Goal: Task Accomplishment & Management: Use online tool/utility

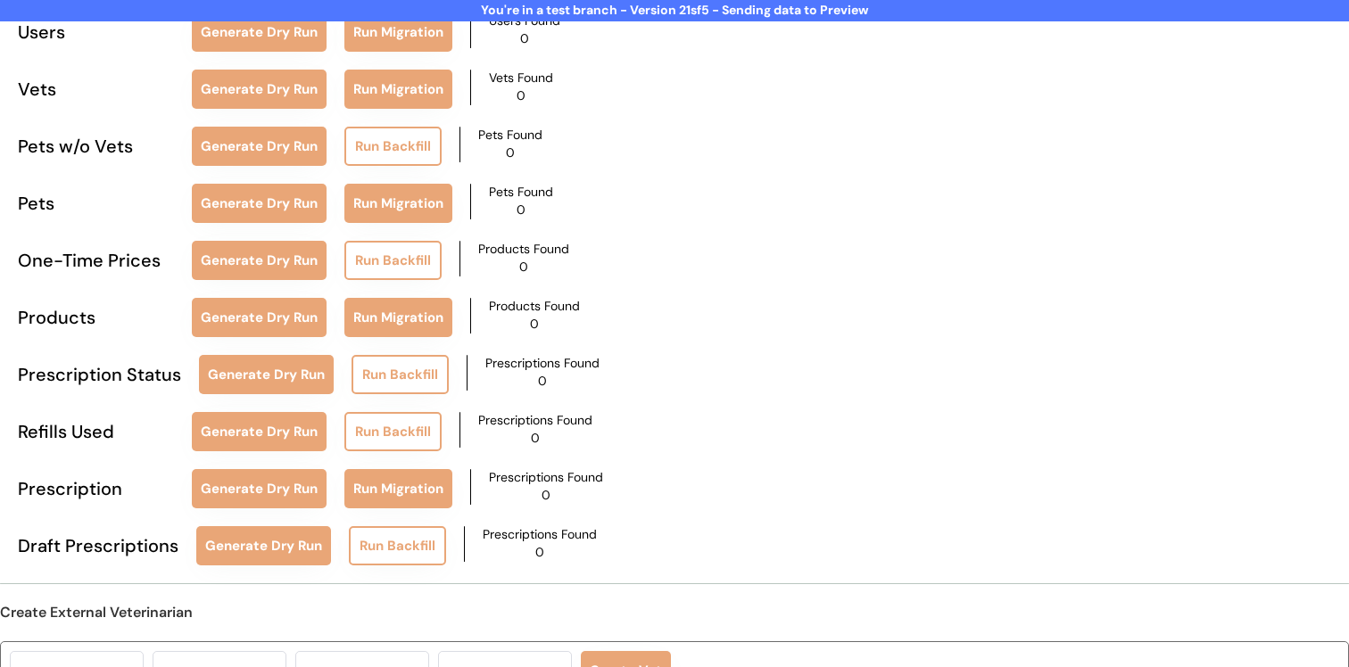
scroll to position [183, 0]
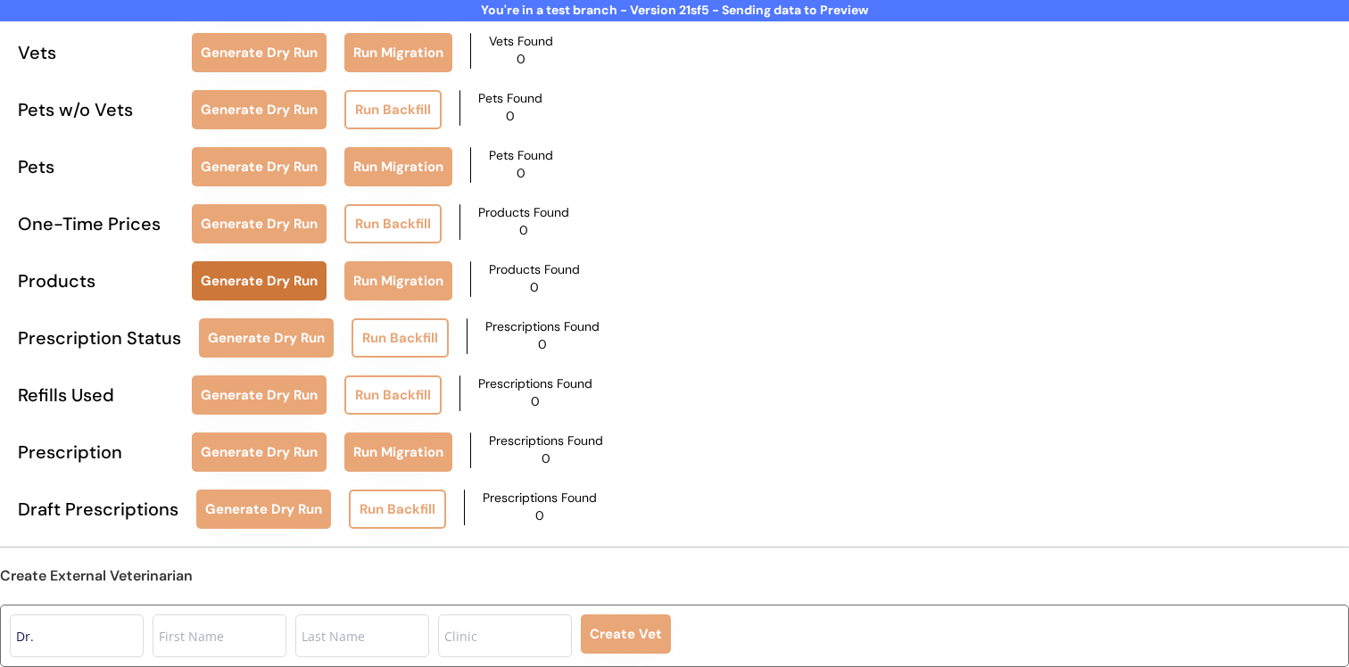
click at [217, 291] on button "Generate Dry Run" at bounding box center [259, 280] width 135 height 39
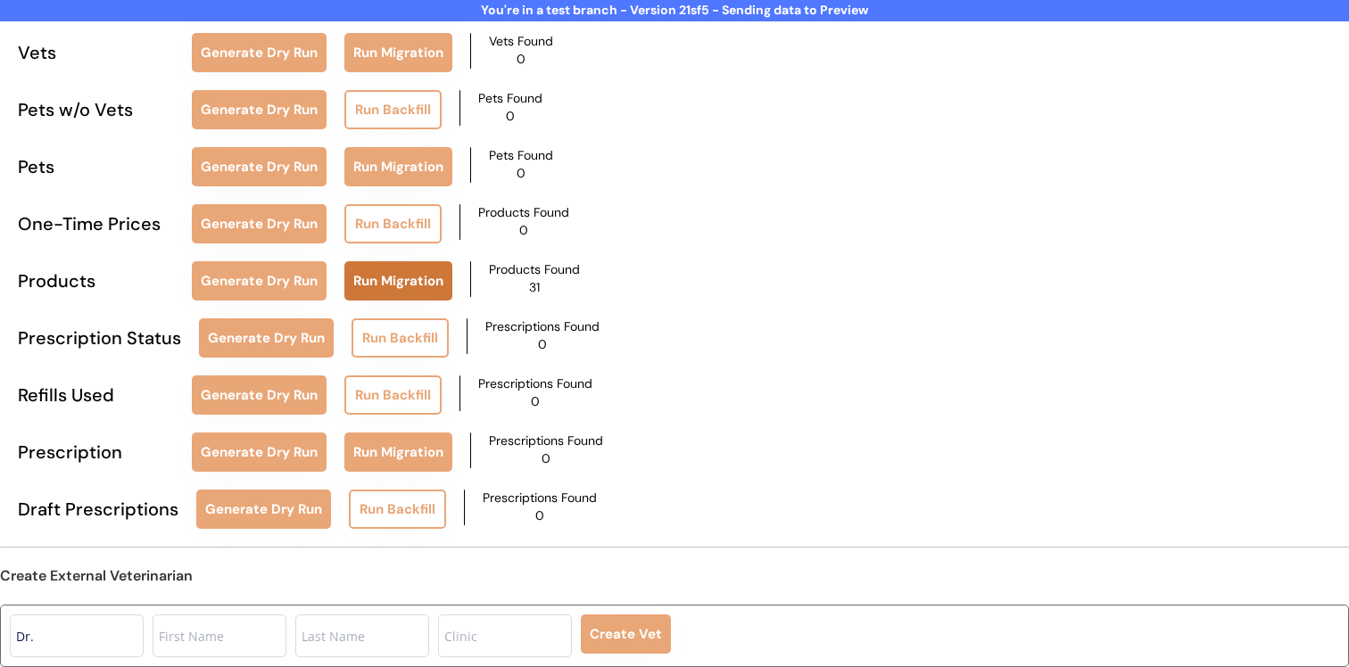
click at [383, 285] on button "Run Migration" at bounding box center [398, 280] width 108 height 39
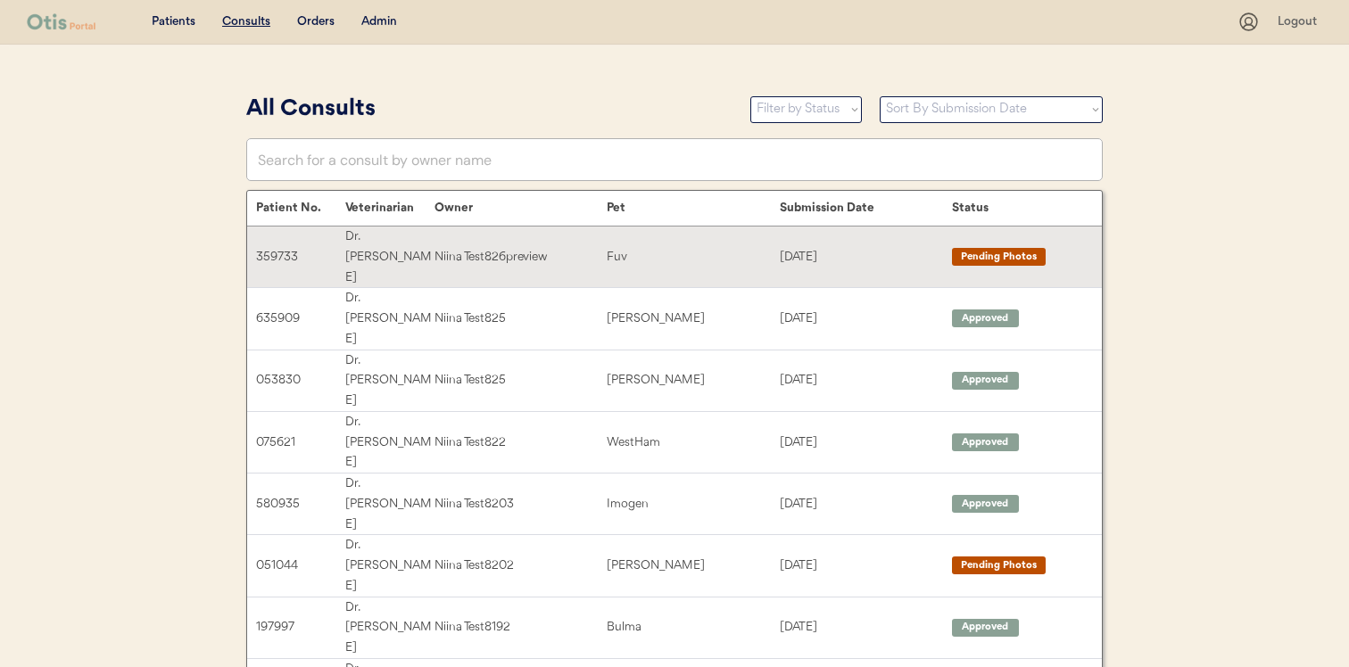
click at [543, 247] on div "Niina Test826preview" at bounding box center [521, 257] width 172 height 21
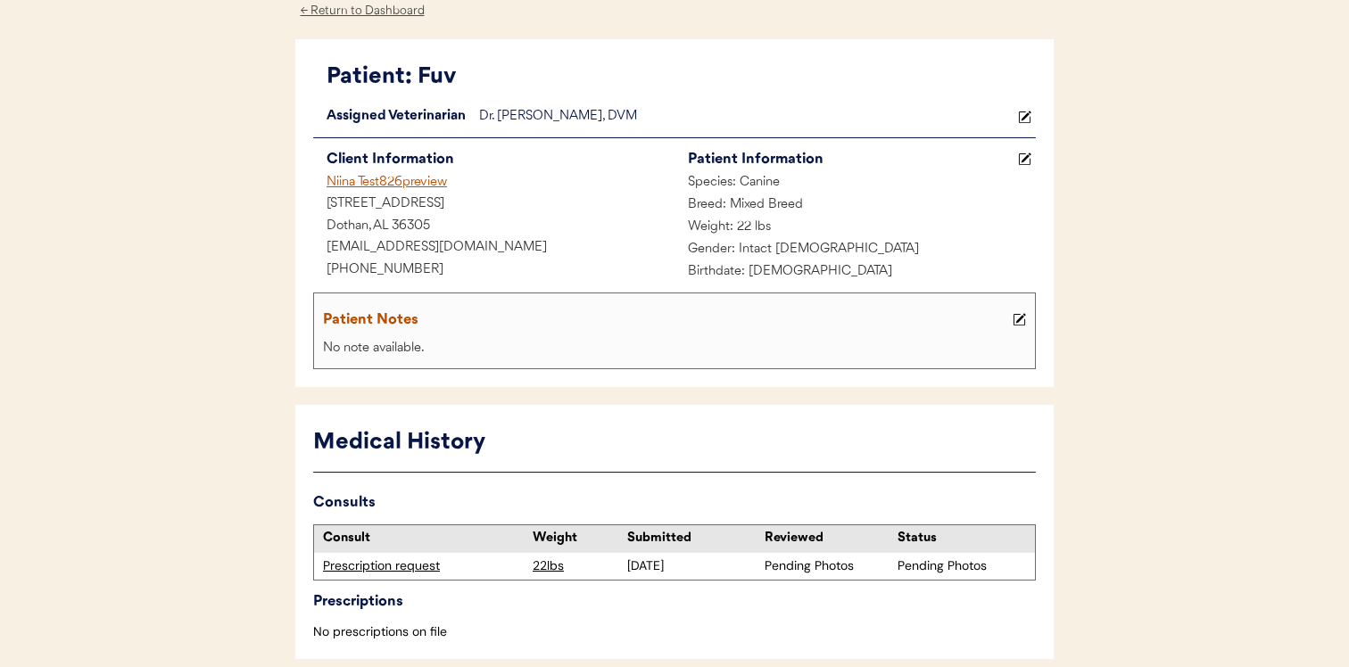
scroll to position [77, 0]
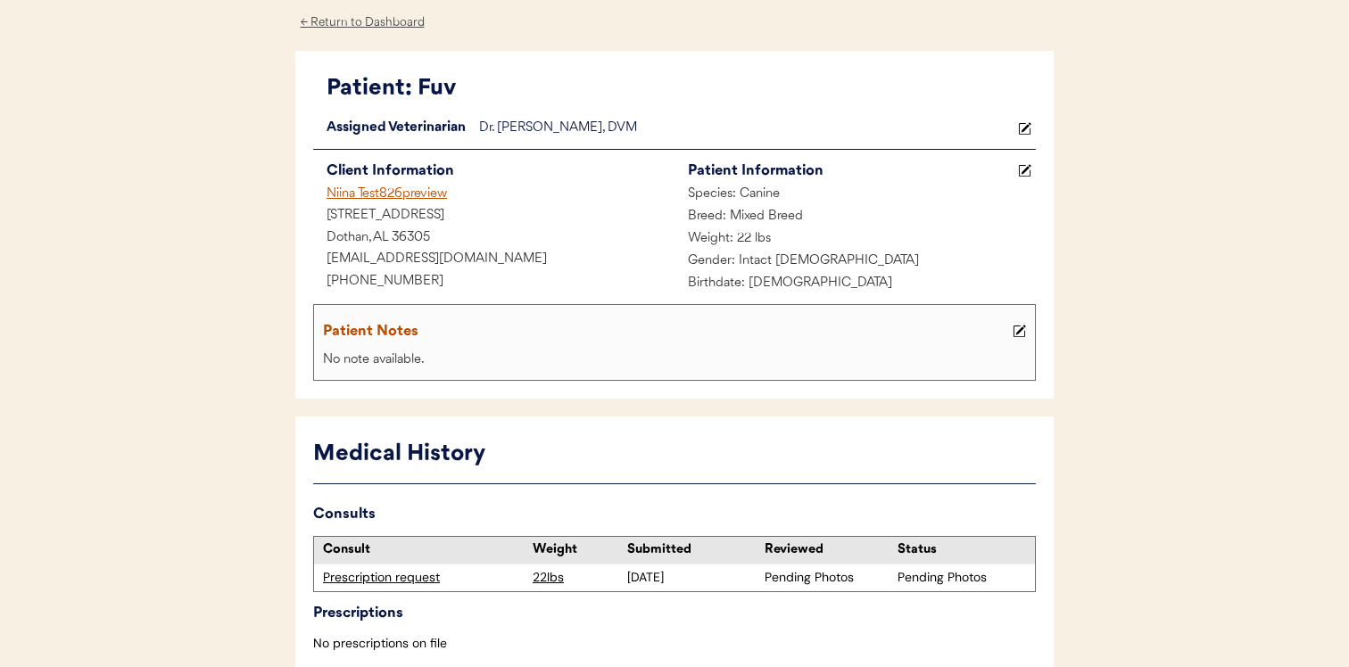
click at [421, 191] on div "Niina Test826preview" at bounding box center [493, 195] width 361 height 22
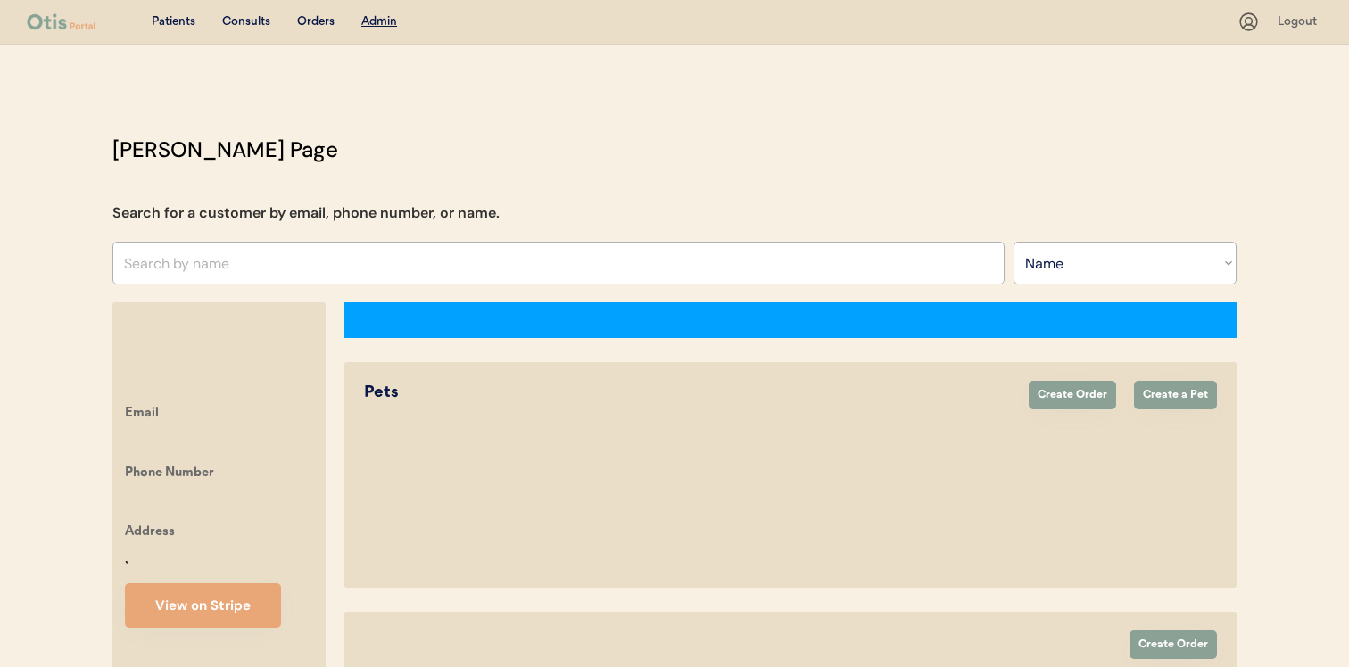
select select ""Name""
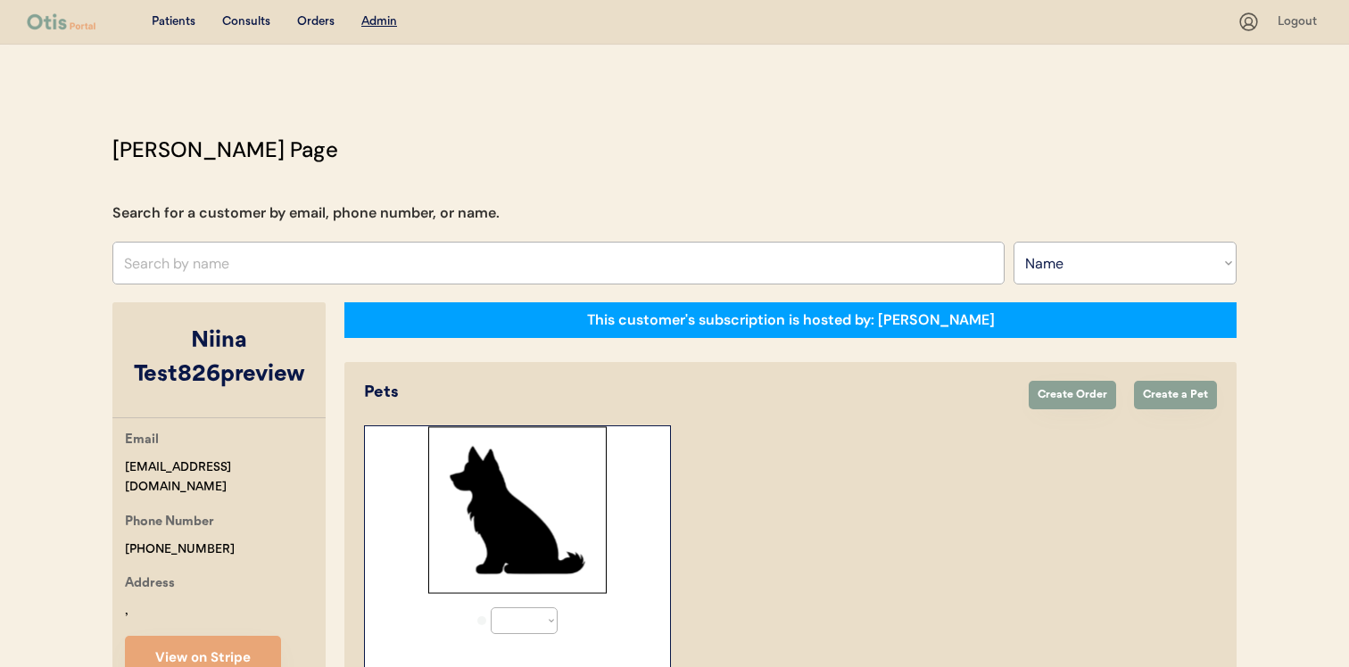
select select "true"
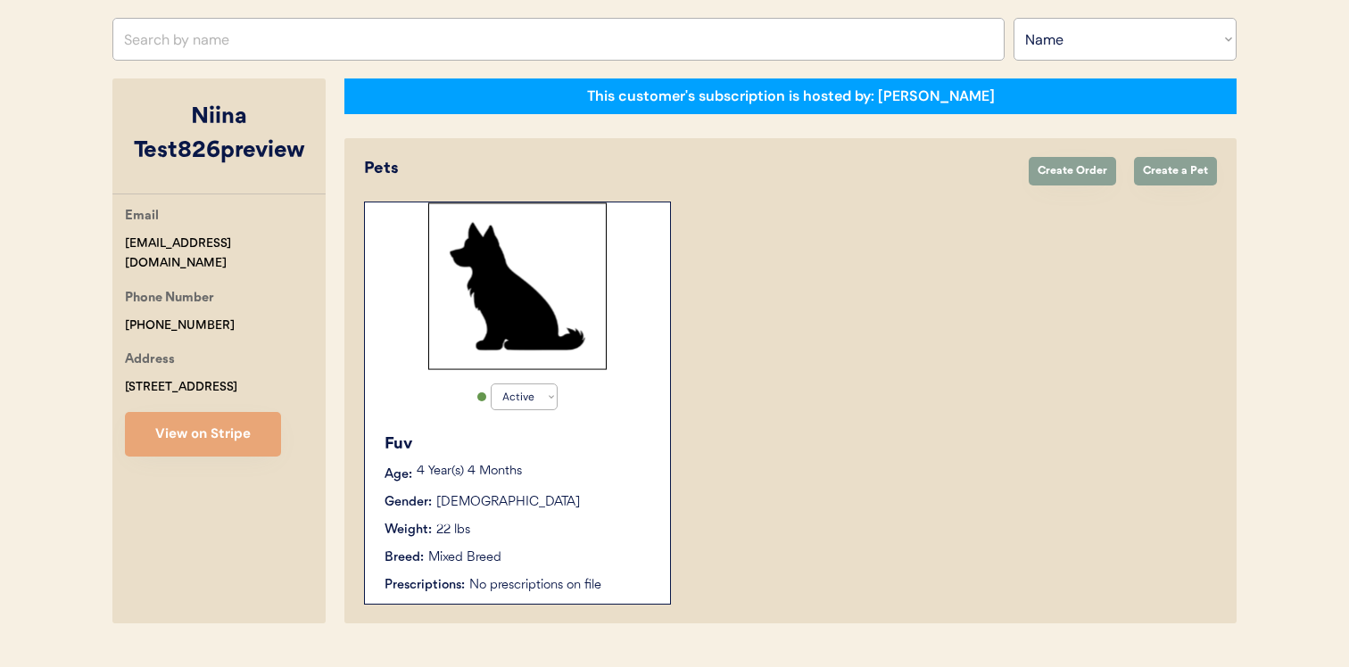
scroll to position [216, 0]
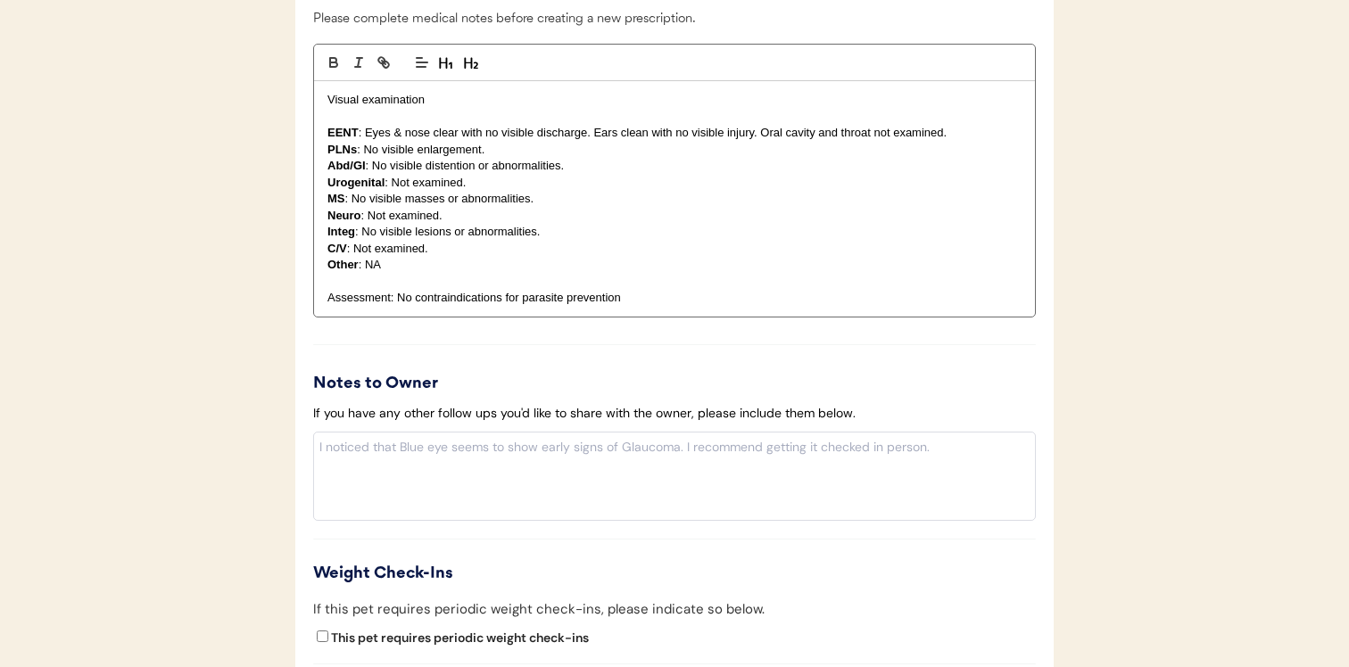
scroll to position [1684, 0]
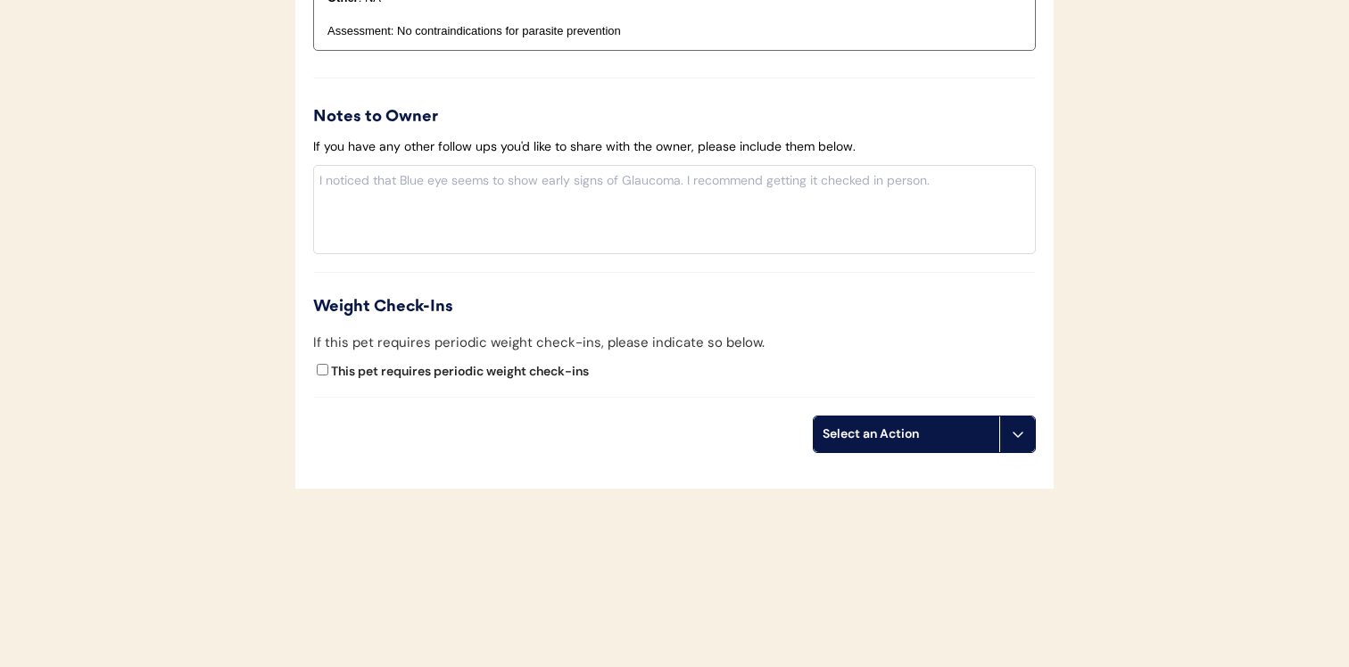
click at [921, 447] on div "Select an Action" at bounding box center [907, 435] width 186 height 36
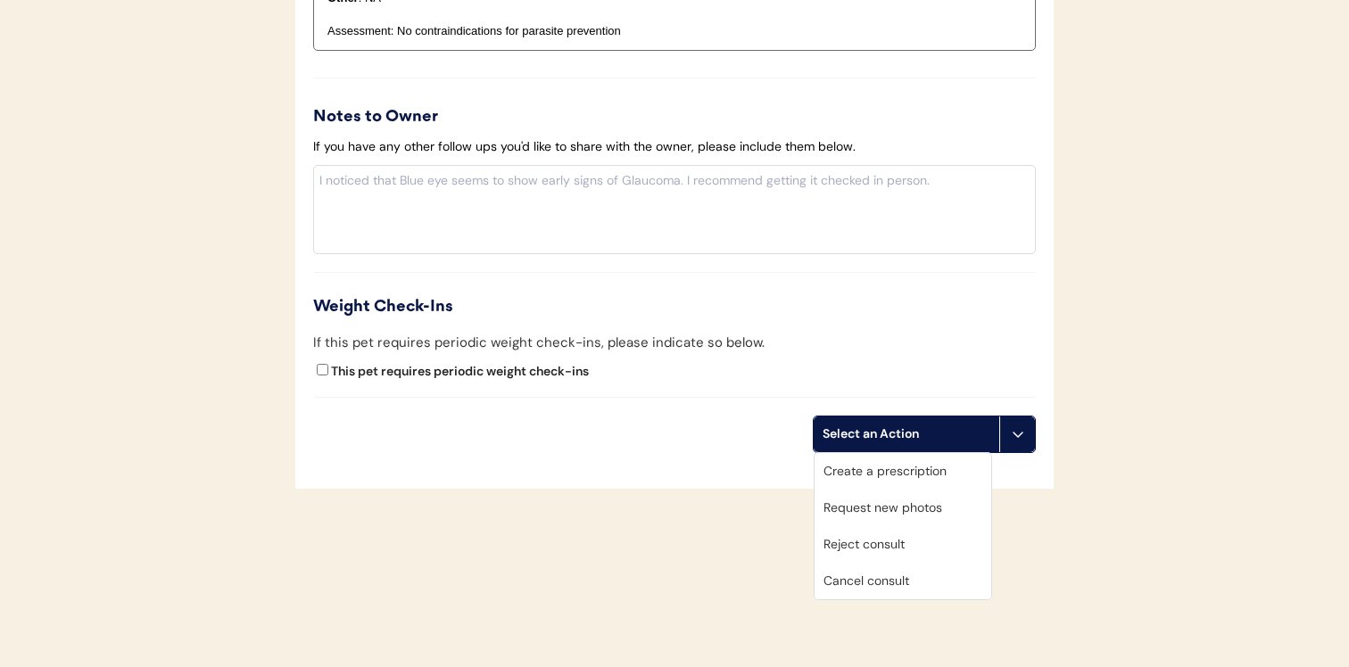
click at [913, 481] on div "Create a prescription" at bounding box center [903, 471] width 177 height 37
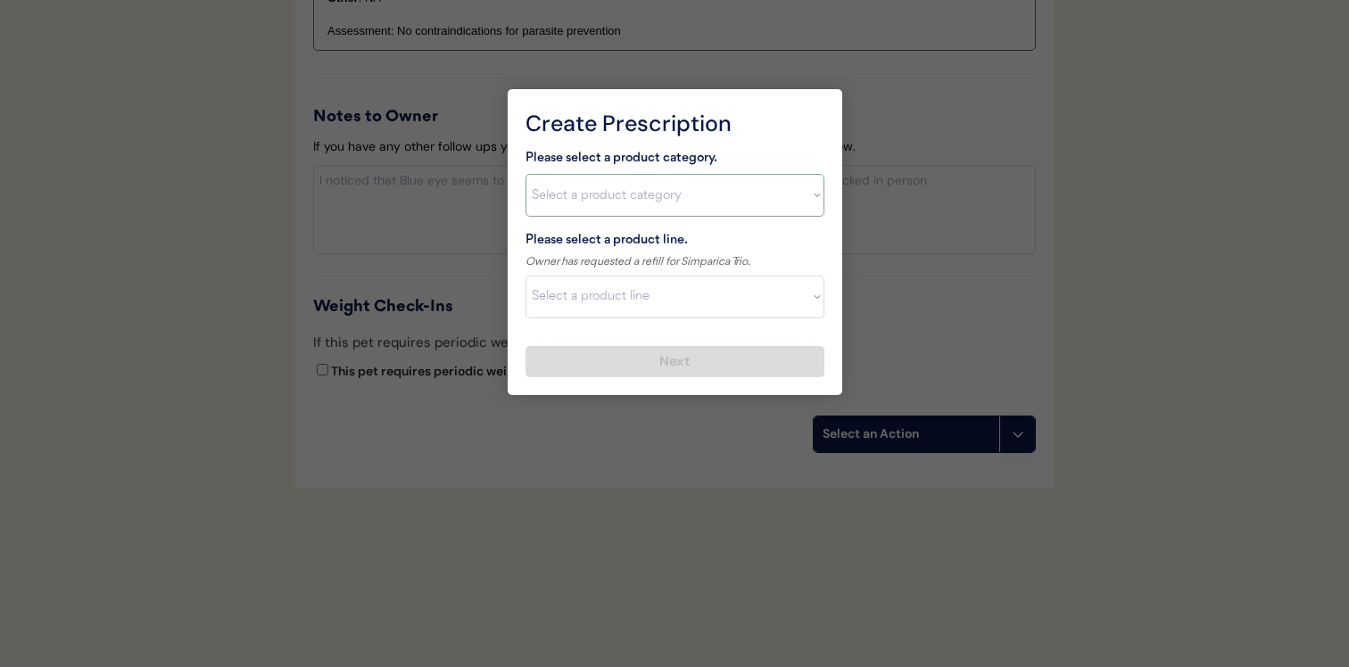
click at [620, 184] on select "Select a product category Allergies Antibiotics Anxiety Combo Parasite Preventi…" at bounding box center [675, 195] width 299 height 43
select select ""combo_parasite_prevention""
click at [526, 174] on select "Select a product category Allergies Antibiotics Anxiety Combo Parasite Preventi…" at bounding box center [675, 195] width 299 height 43
click at [623, 295] on select "Select a product line" at bounding box center [675, 297] width 299 height 43
click at [526, 276] on select "Select a product line" at bounding box center [675, 297] width 299 height 43
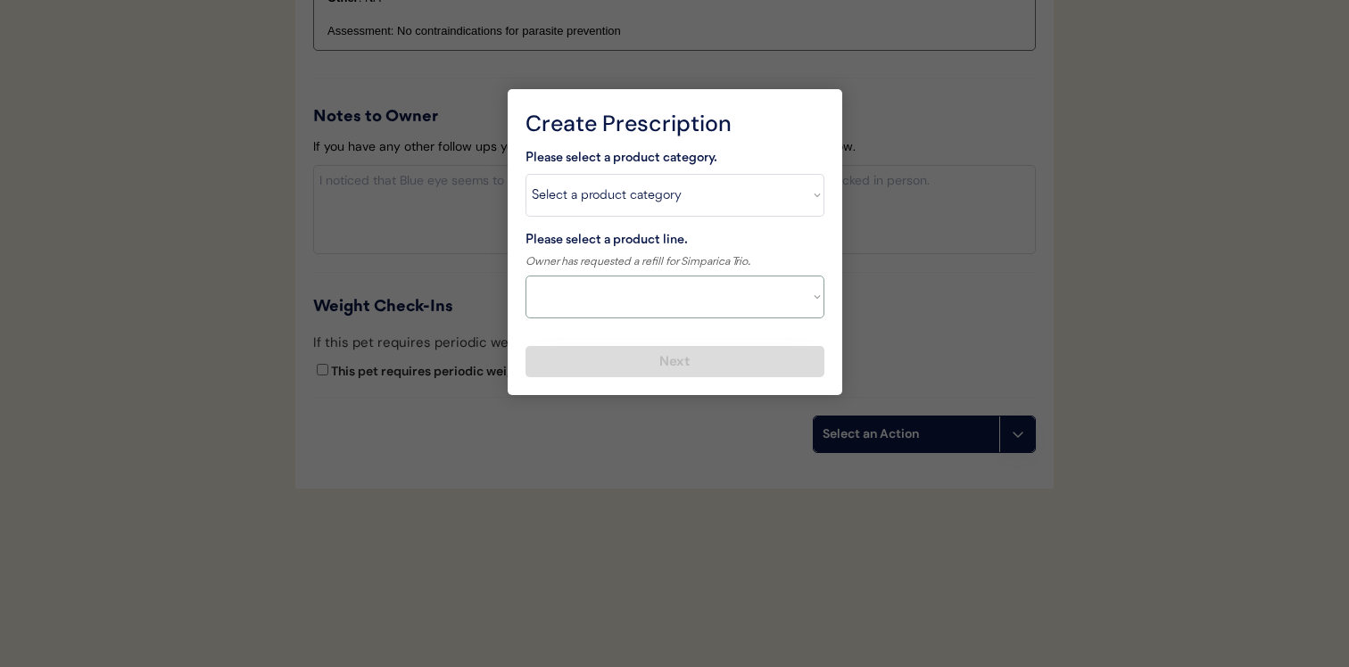
click at [623, 295] on select "Select a product line" at bounding box center [675, 297] width 299 height 43
click at [526, 276] on select "Select a product line" at bounding box center [675, 297] width 299 height 43
click at [619, 296] on select "Select a product line" at bounding box center [675, 297] width 299 height 43
click at [526, 276] on select "Select a product line" at bounding box center [675, 297] width 299 height 43
click at [650, 253] on div "Owner has requested a refill for Simparica Trio." at bounding box center [638, 262] width 225 height 19
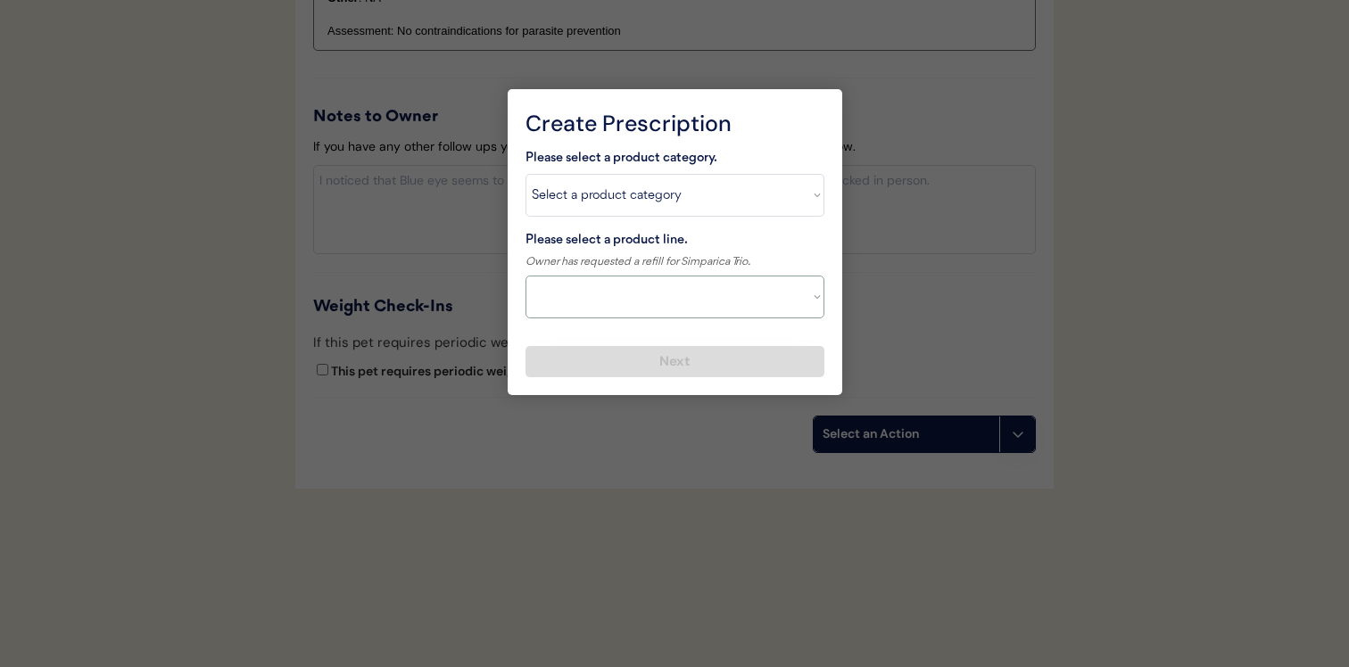
click at [650, 295] on select "Select a product line NexGard Plus NexGard Plus Revolution for Cats Simparica T…" at bounding box center [675, 297] width 299 height 43
select select ""Simparica Trio""
click at [526, 276] on select "Select a product line NexGard Plus NexGard Plus Revolution for Cats Simparica T…" at bounding box center [675, 297] width 299 height 43
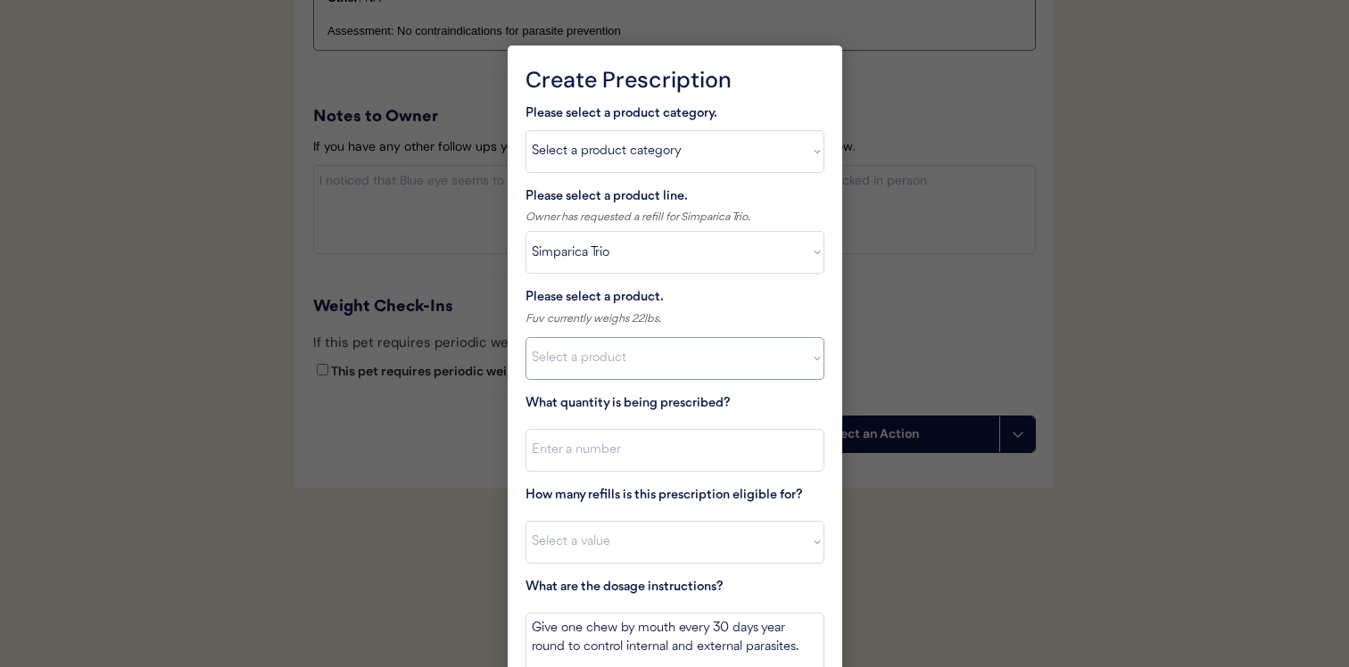
click at [639, 356] on select "Select a product Simparica Trio, 2.8 - 5.5lbs Simparica Trio, 5.6 - 11lbs Simpa…" at bounding box center [675, 358] width 299 height 43
select select ""1348695171700984260__LOOKUP__1703711392488x831175319852092200""
click at [526, 337] on select "Select a product Simparica Trio, 2.8 - 5.5lbs Simparica Trio, 5.6 - 11lbs Simpa…" at bounding box center [675, 358] width 299 height 43
click at [643, 430] on input "input" at bounding box center [675, 450] width 299 height 43
type input "1"
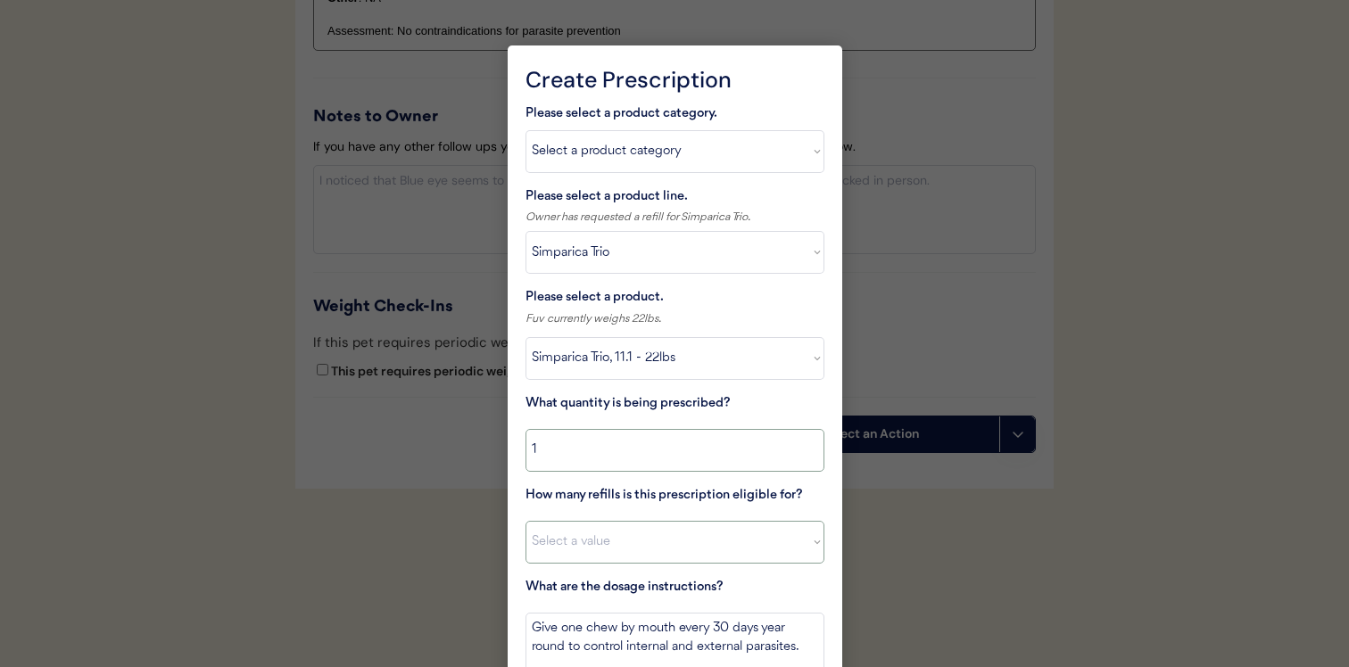
click at [636, 538] on select "Select a value 0 1 2 3 4 5 6 7 8 9 10 11" at bounding box center [675, 542] width 299 height 43
select select "8"
click at [526, 521] on select "Select a value 0 1 2 3 4 5 6 7 8 9 10 11" at bounding box center [675, 542] width 299 height 43
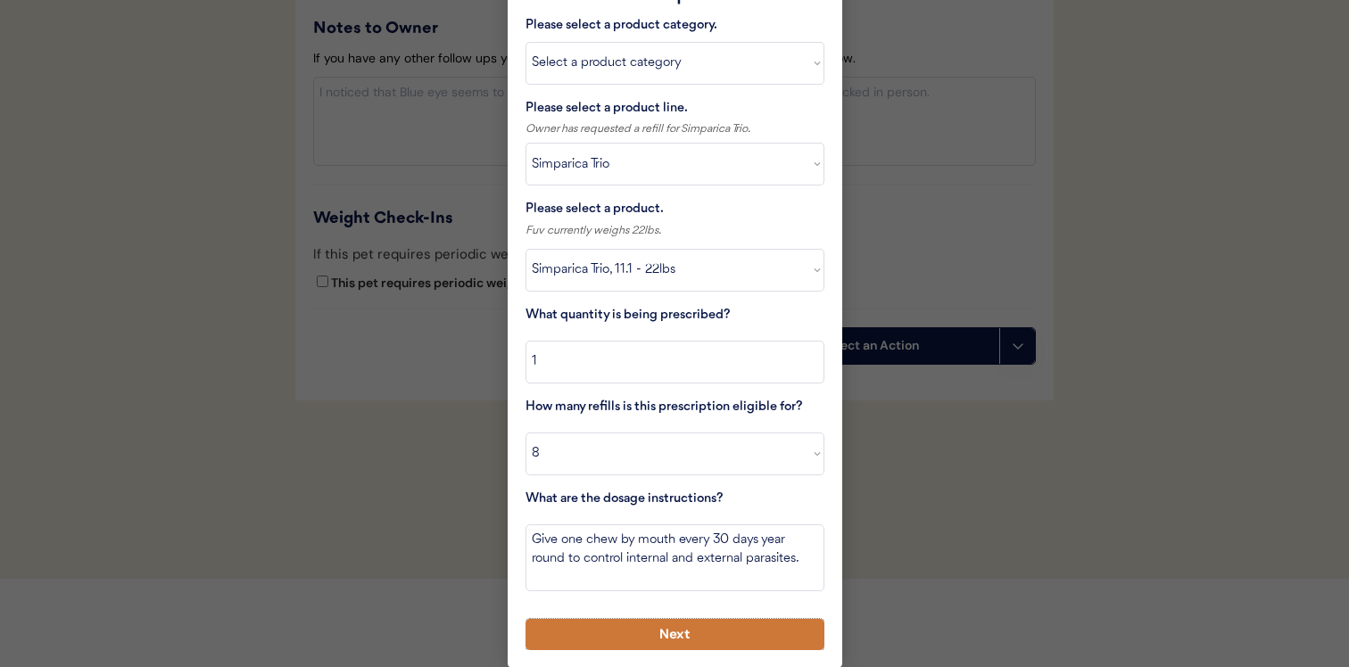
click at [642, 636] on button "Next" at bounding box center [675, 634] width 299 height 31
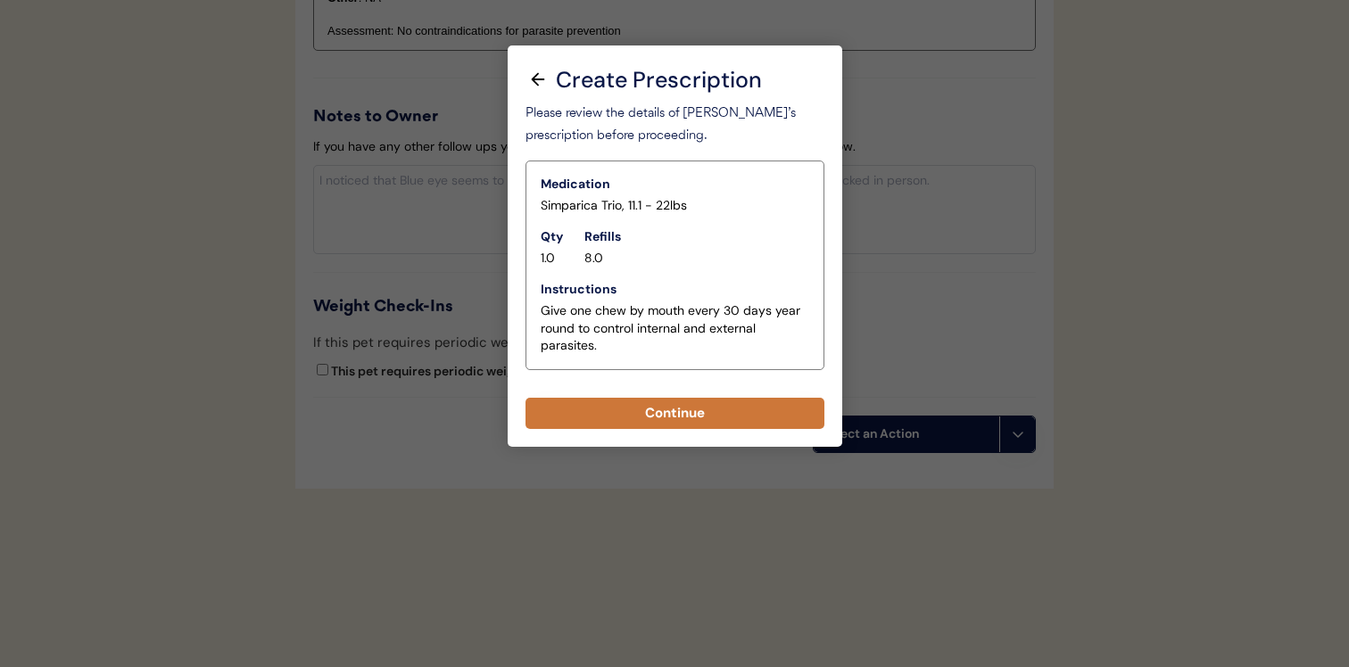
click at [671, 418] on button "Continue" at bounding box center [675, 413] width 299 height 31
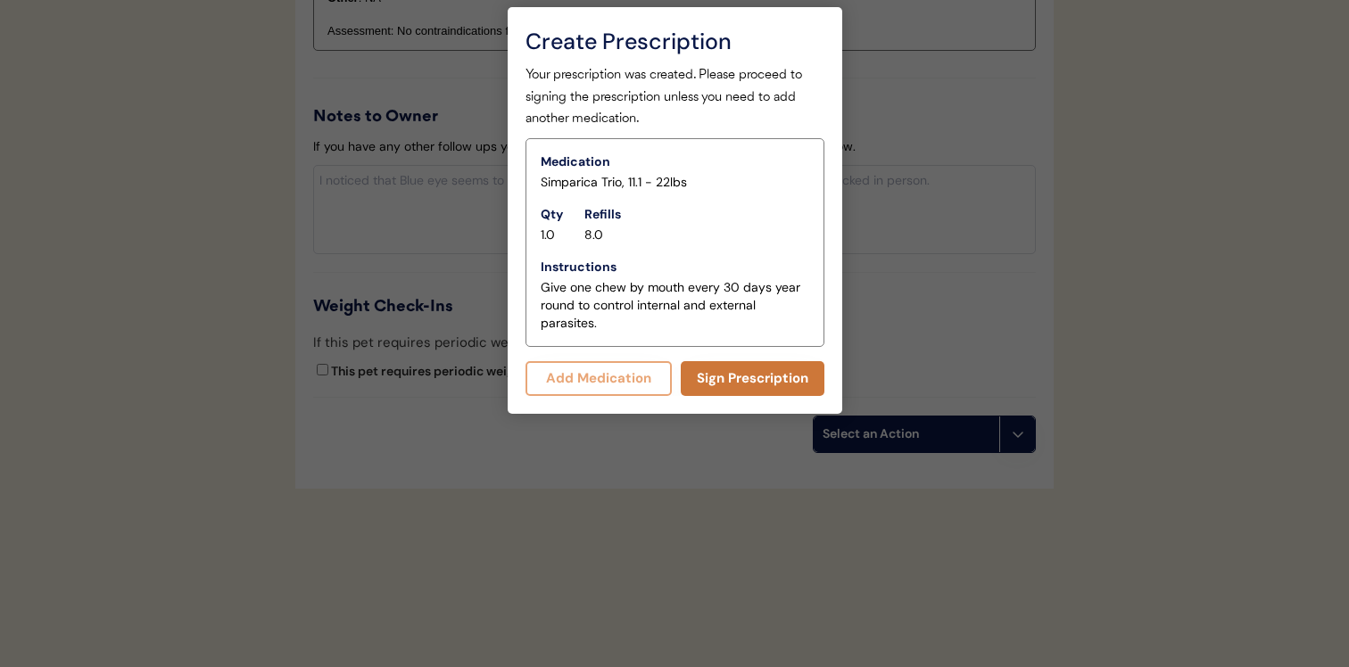
click at [687, 386] on button "Sign Prescription" at bounding box center [753, 378] width 144 height 35
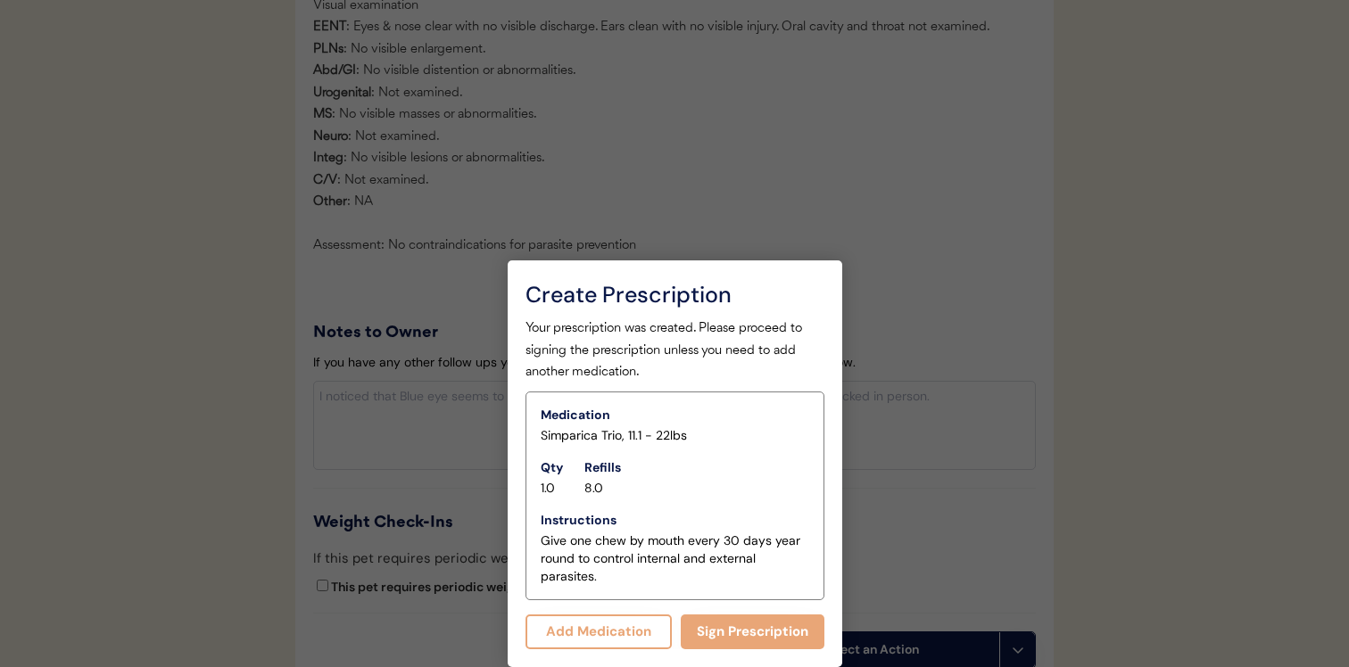
scroll to position [1706, 0]
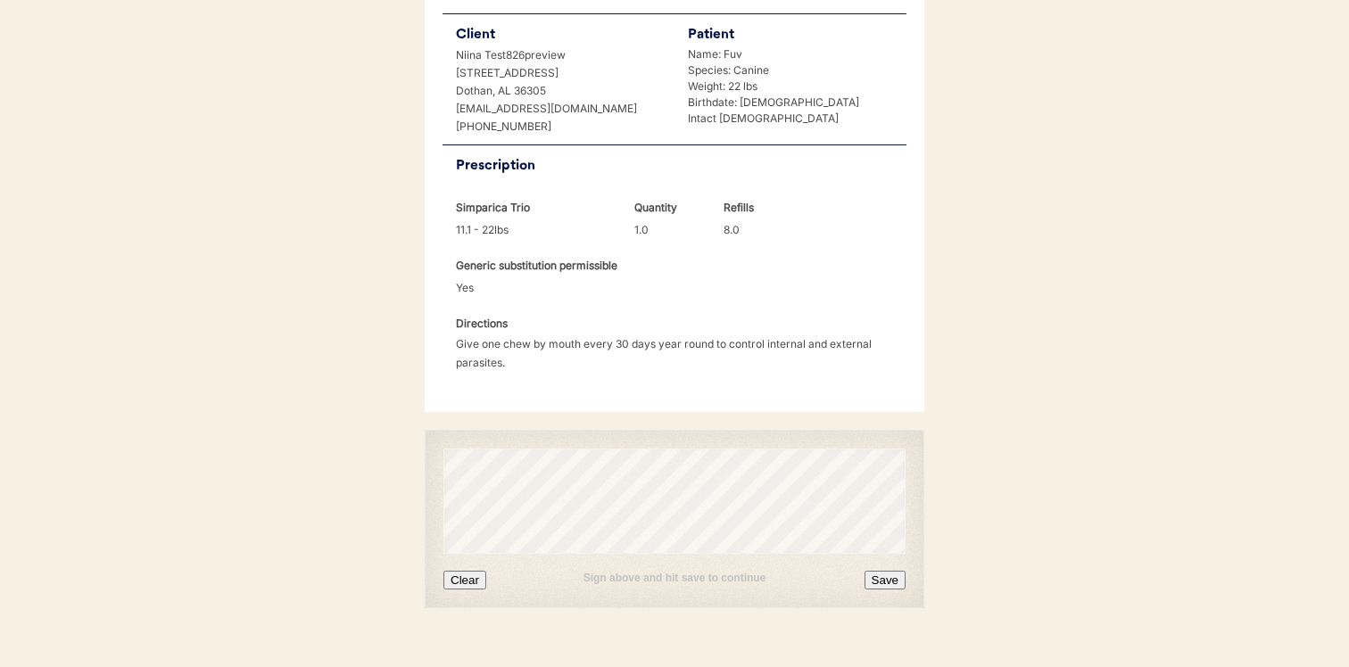
scroll to position [425, 0]
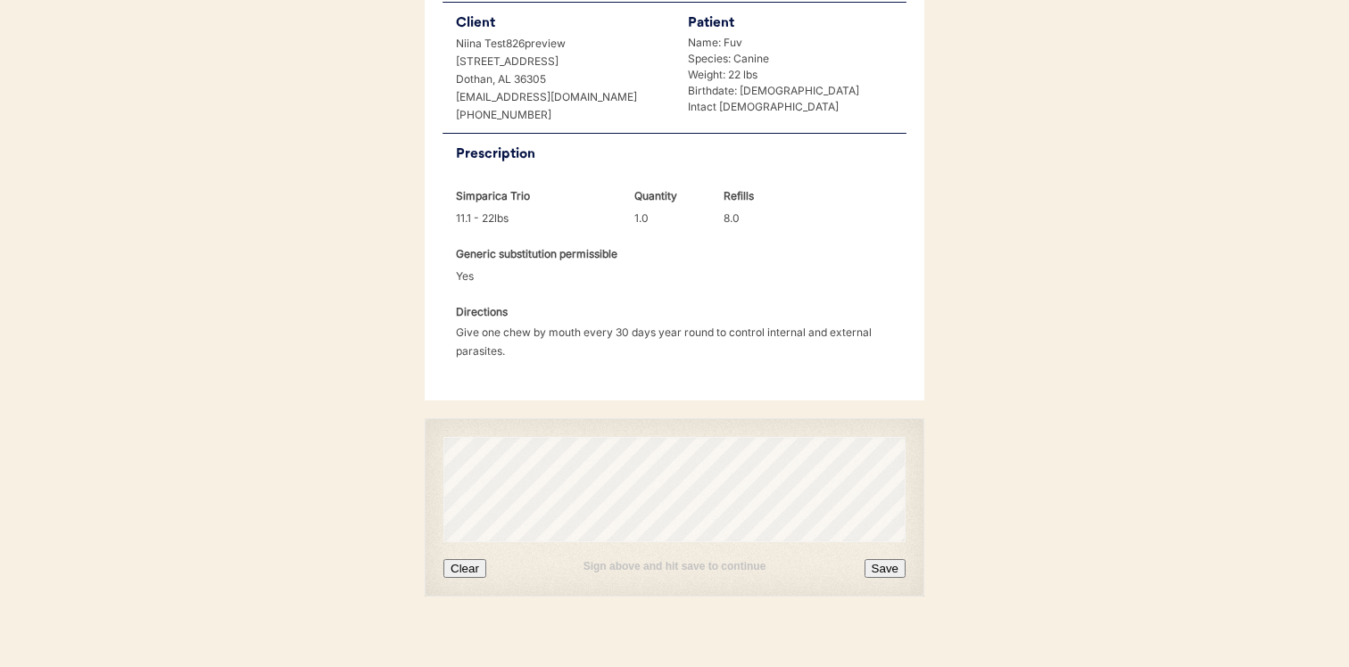
click at [468, 559] on button "Clear" at bounding box center [464, 568] width 43 height 19
click at [899, 559] on button "Save" at bounding box center [885, 568] width 41 height 19
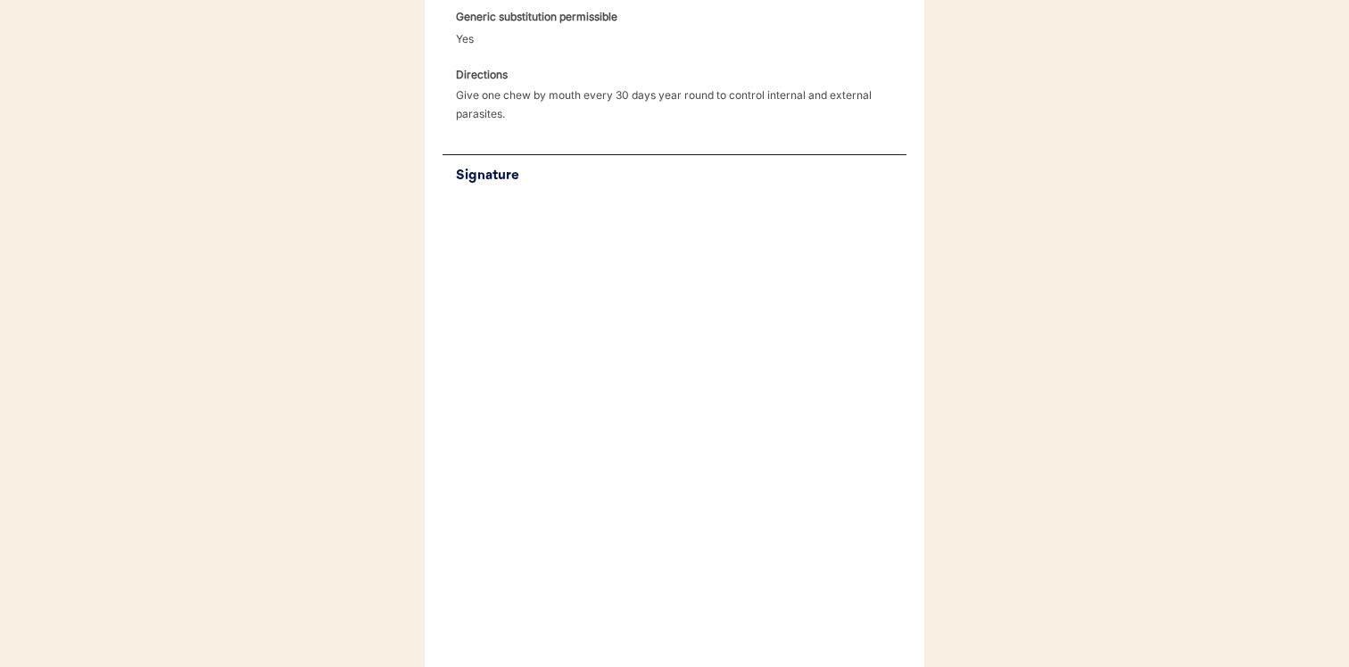
scroll to position [501, 0]
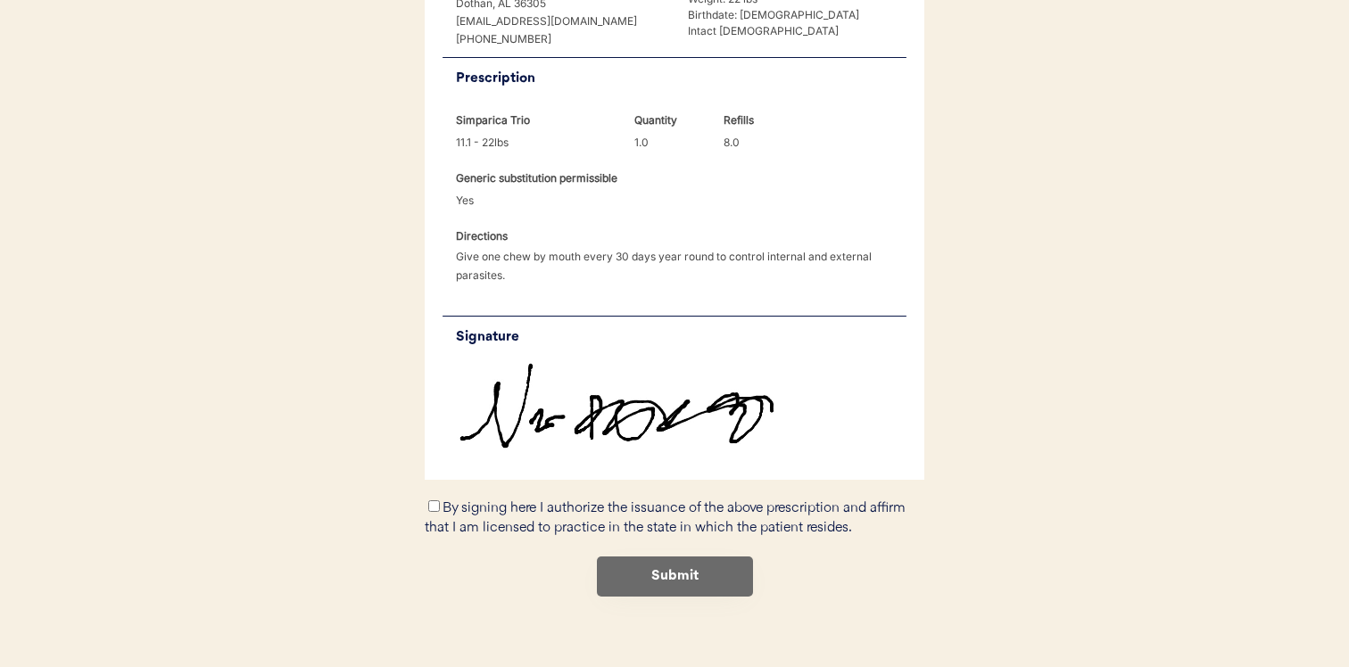
click at [472, 498] on div "By signing here I authorize the issuance of the above prescription and affirm t…" at bounding box center [675, 518] width 500 height 41
click at [429, 501] on input "By signing here I authorize the issuance of the above prescription and affirm t…" at bounding box center [434, 507] width 12 height 12
checkbox input "true"
click at [694, 557] on button "Submit" at bounding box center [675, 577] width 156 height 40
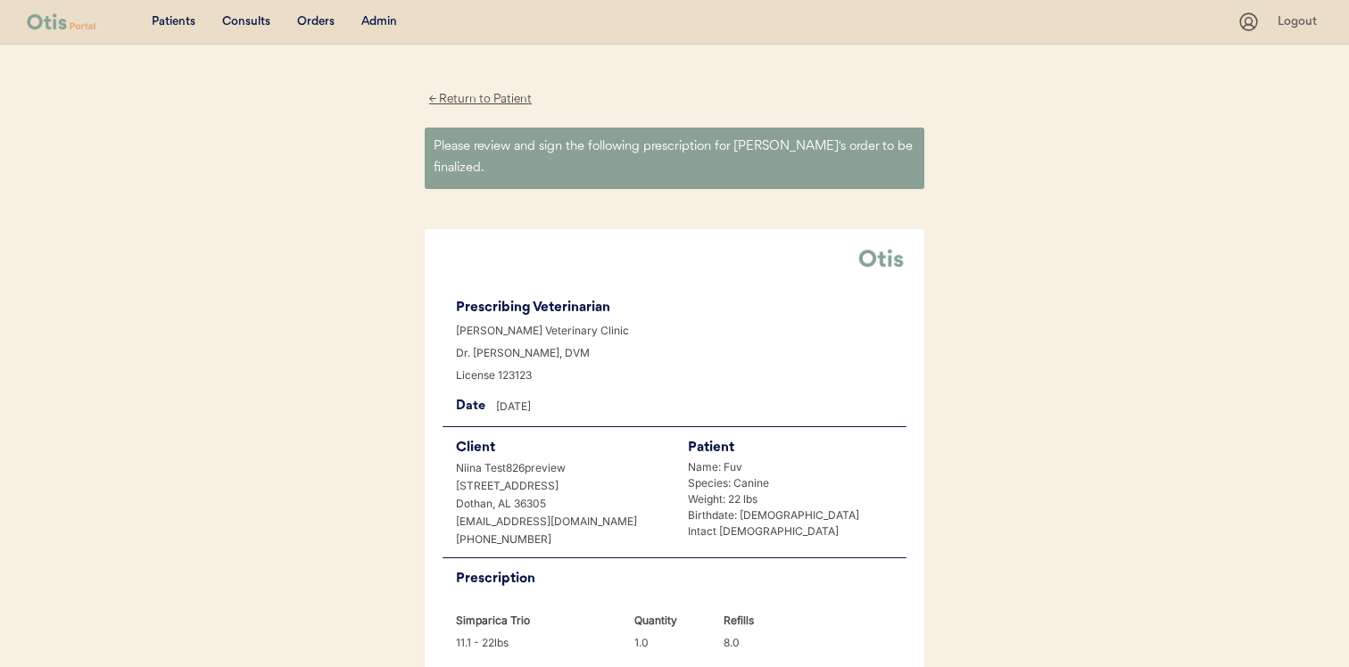
scroll to position [0, 0]
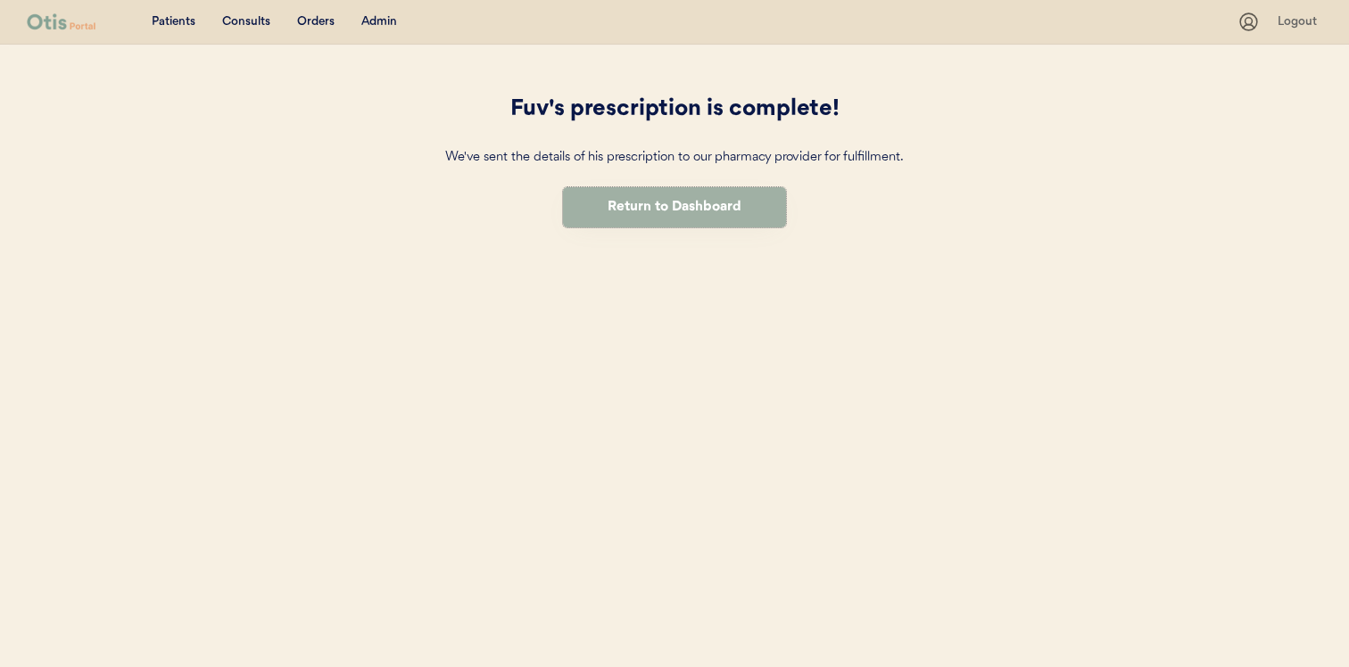
click at [683, 211] on button "Return to Dashboard" at bounding box center [674, 207] width 223 height 40
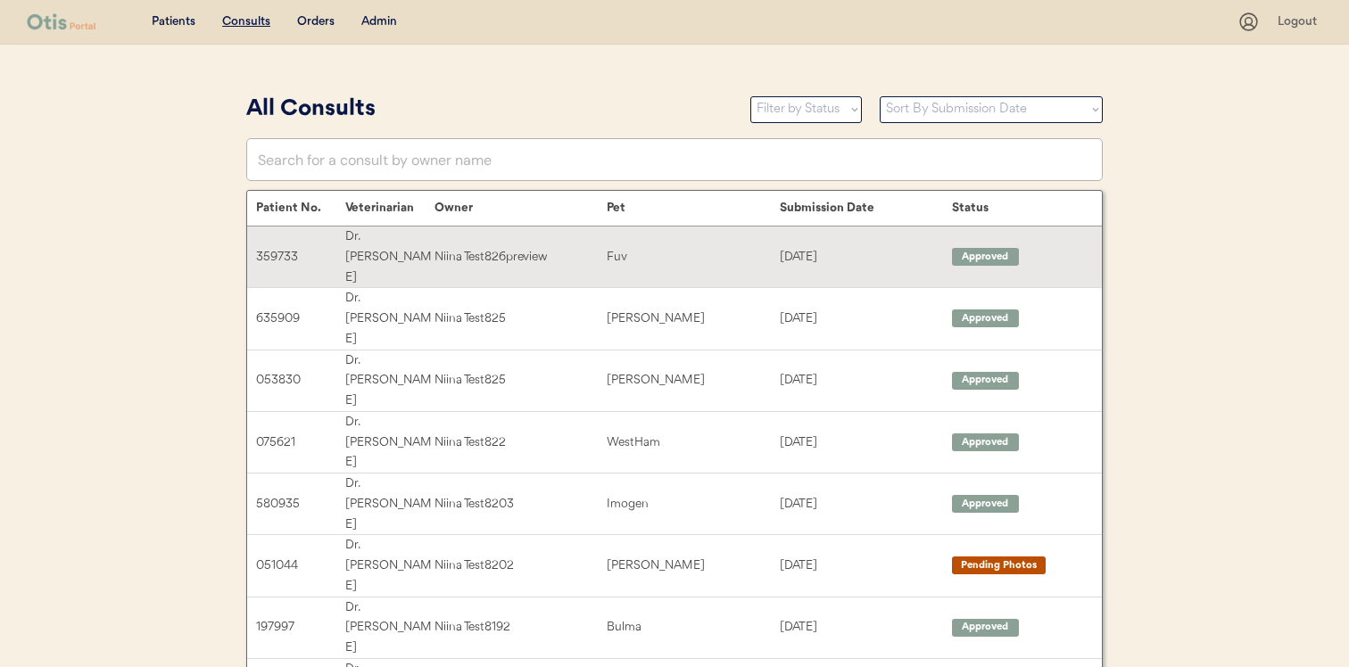
click at [472, 247] on div "Niina Test826preview" at bounding box center [521, 257] width 172 height 21
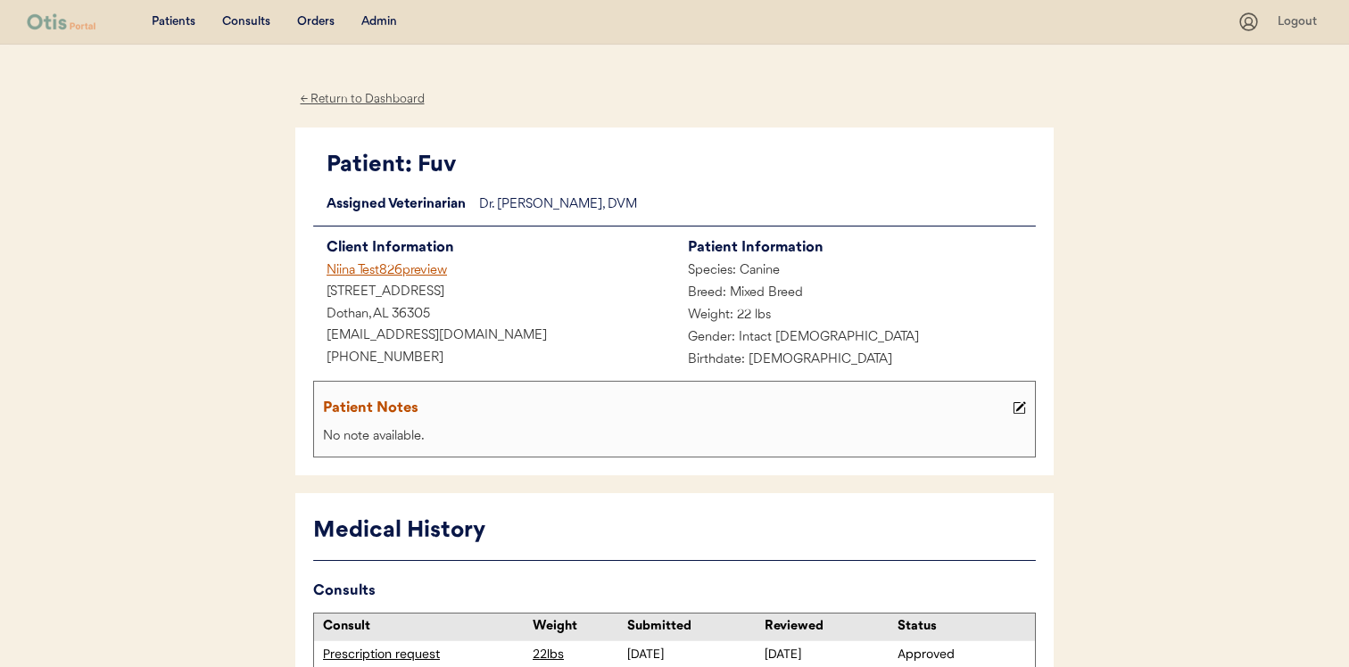
click at [412, 263] on div "Niina Test826preview" at bounding box center [493, 272] width 361 height 22
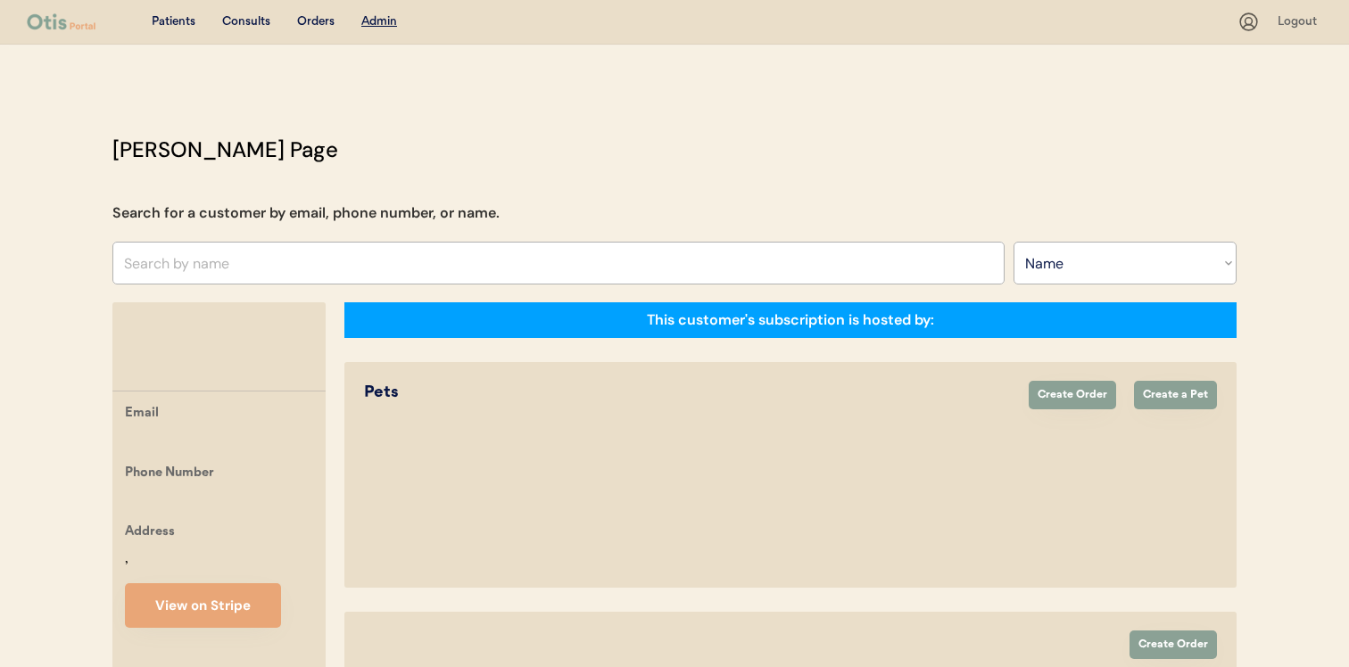
select select ""Name""
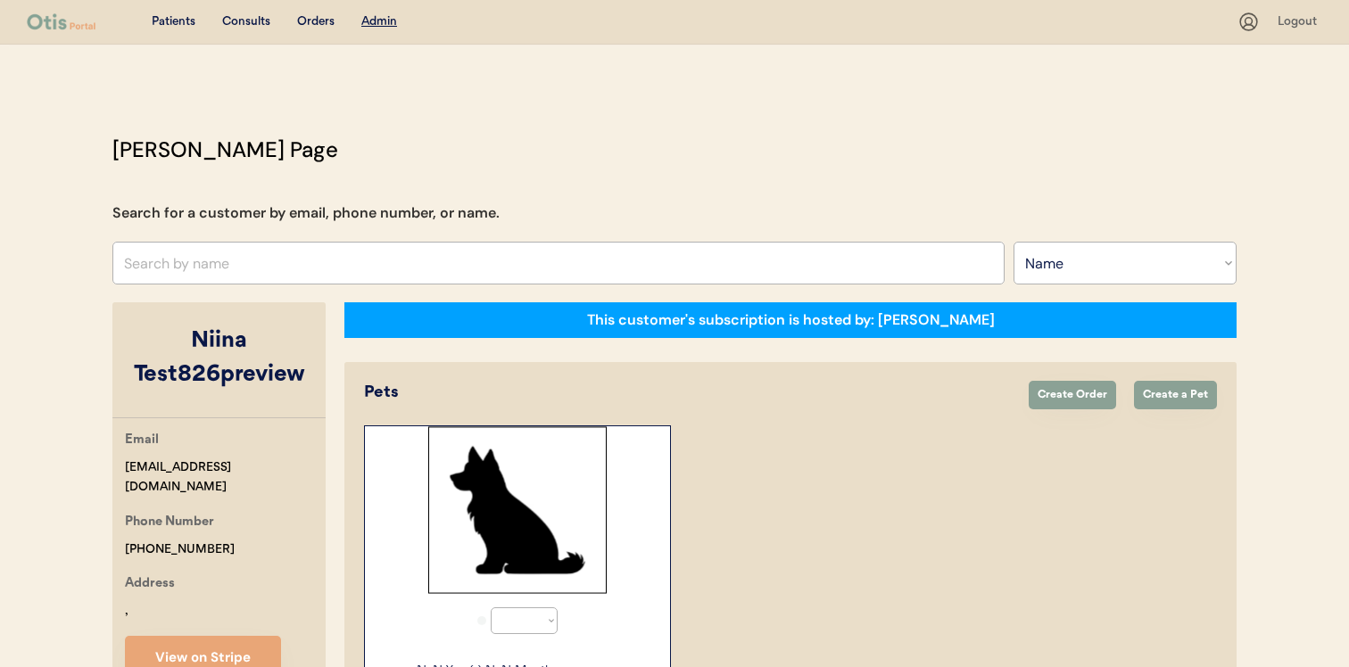
select select "true"
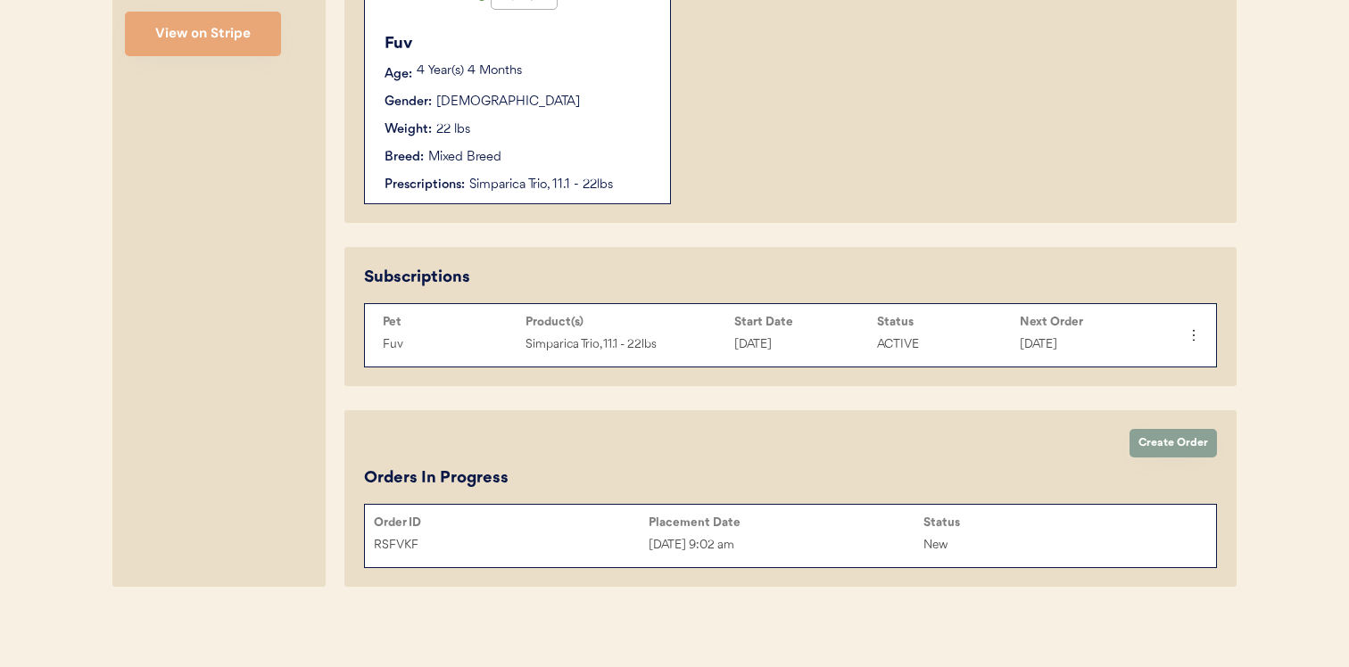
scroll to position [627, 0]
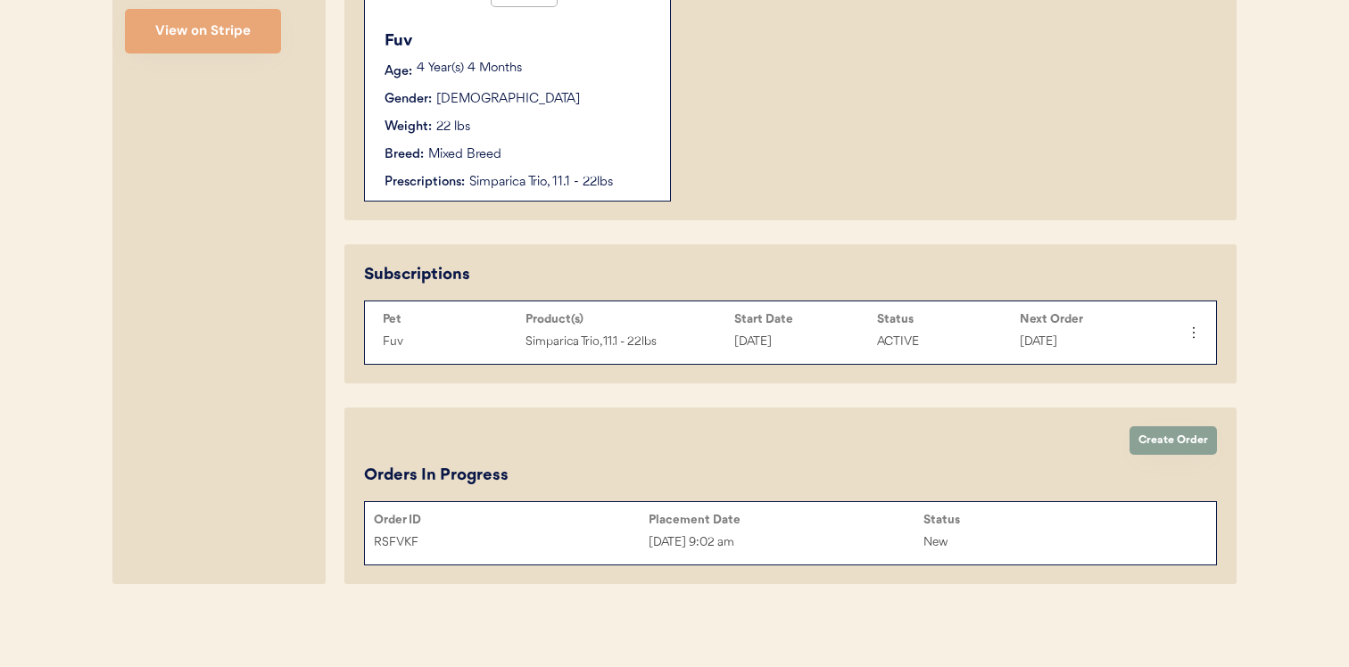
click at [592, 529] on div "RSFVKF [DATE] 9:02 am New" at bounding box center [790, 542] width 851 height 27
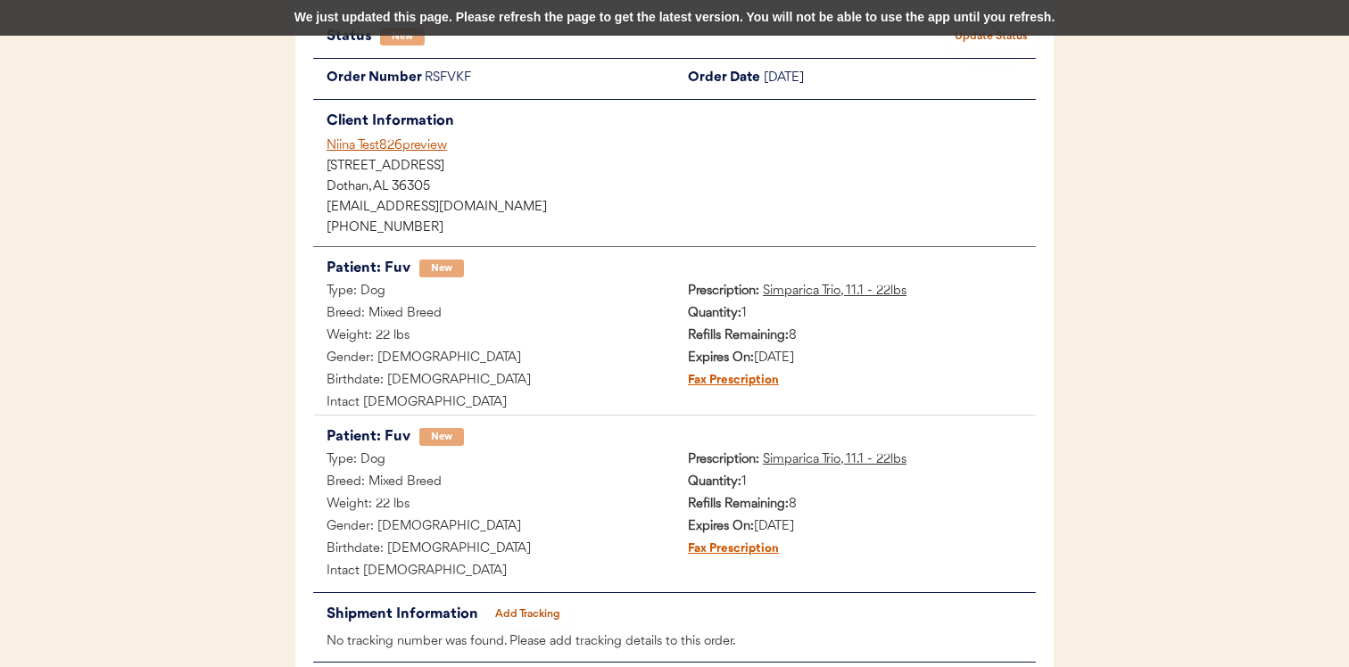
scroll to position [55, 0]
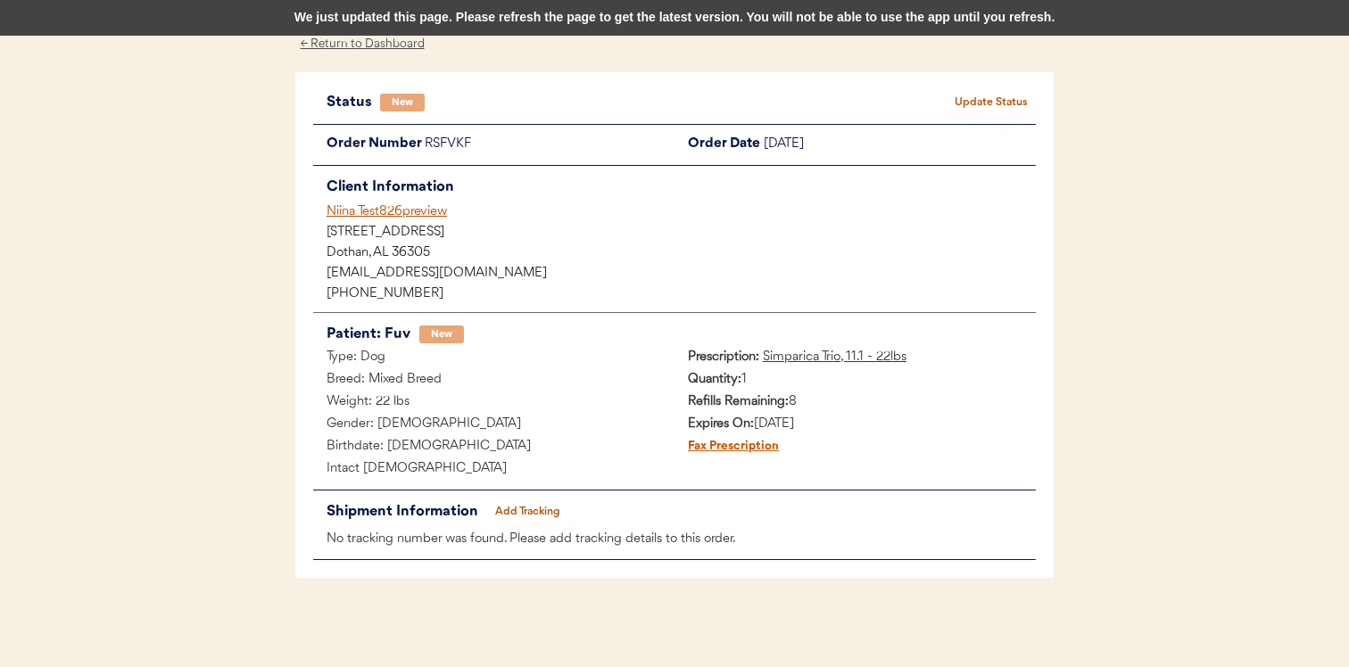
click at [592, 24] on div "We just updated this page. Please refresh the page to get the latest version. Y…" at bounding box center [674, 18] width 1349 height 36
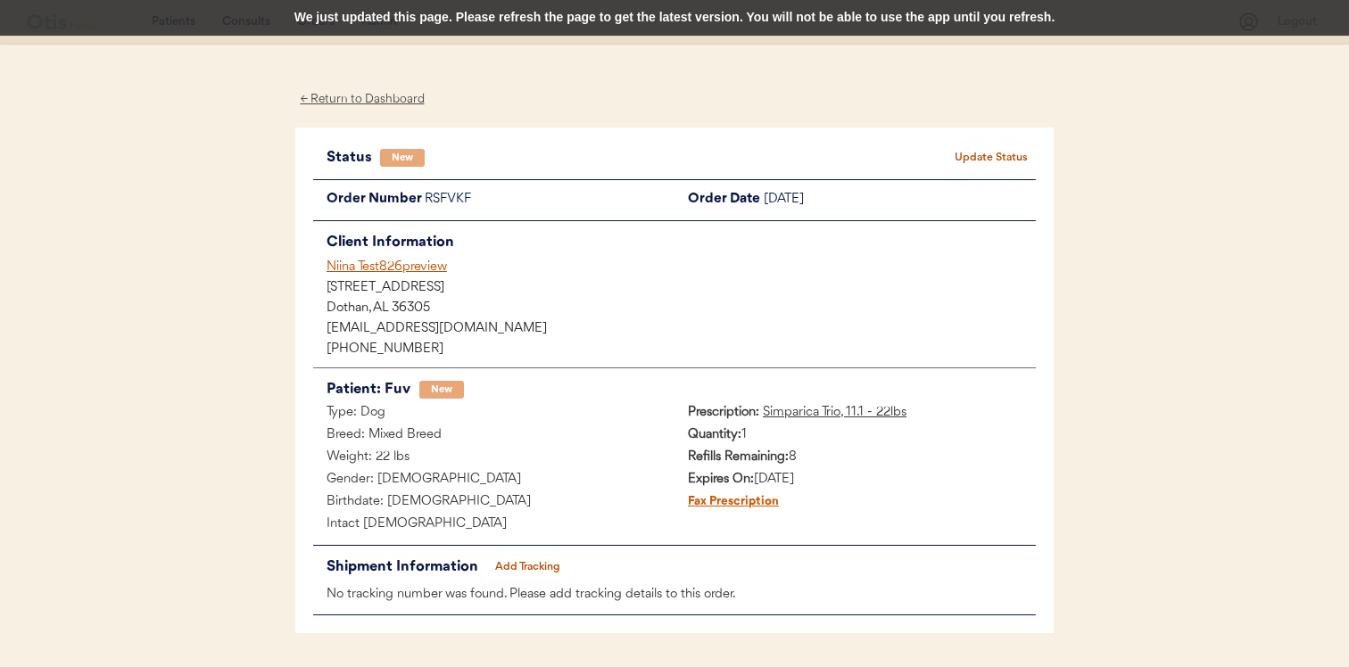
click at [677, 16] on div "We just updated this page. Please refresh the page to get the latest version. Y…" at bounding box center [674, 18] width 1349 height 36
click at [568, 23] on div "We just updated this page. Please refresh the page to get the latest version. Y…" at bounding box center [674, 18] width 1349 height 36
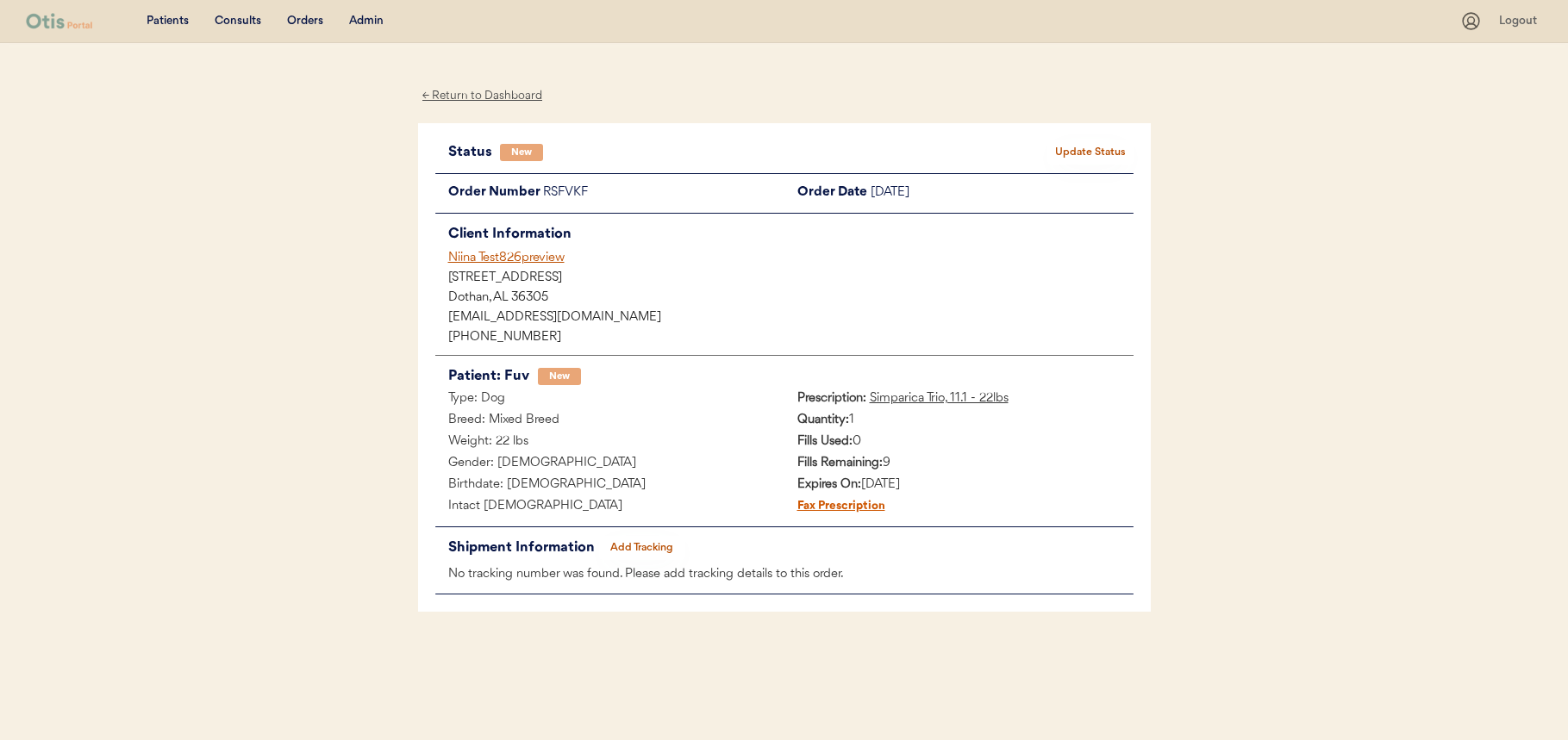
click at [652, 546] on button "Add Tracking" at bounding box center [641, 548] width 86 height 24
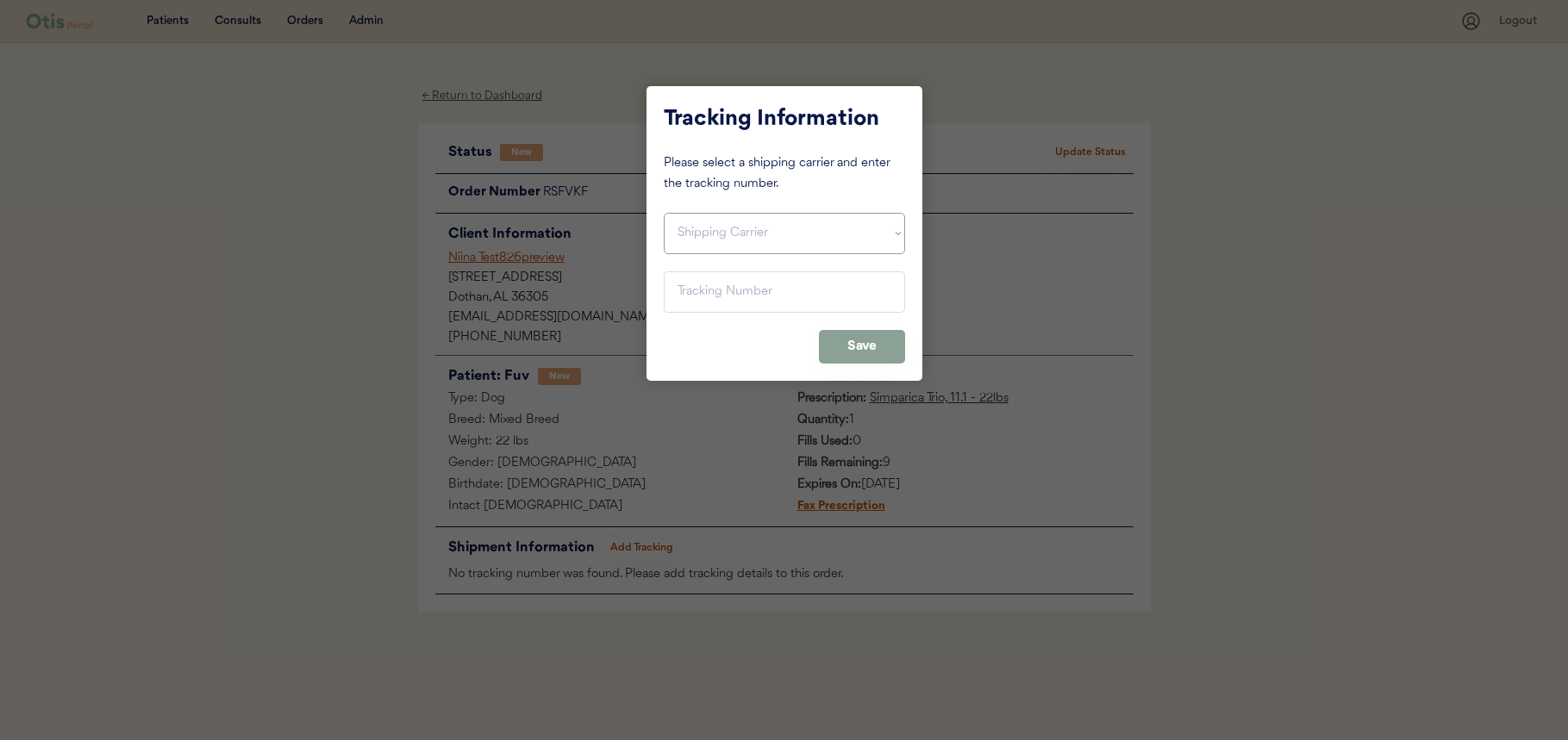
click at [729, 215] on select "Shipping Carrier FedEx FedEx Ground Economy UPS USPS" at bounding box center [784, 233] width 242 height 42
select select ""usps""
click at [664, 213] on select "Shipping Carrier FedEx FedEx Ground Economy UPS USPS" at bounding box center [784, 233] width 242 height 42
click at [733, 289] on input "input" at bounding box center [784, 292] width 242 height 42
paste input "9405511206239176799990"
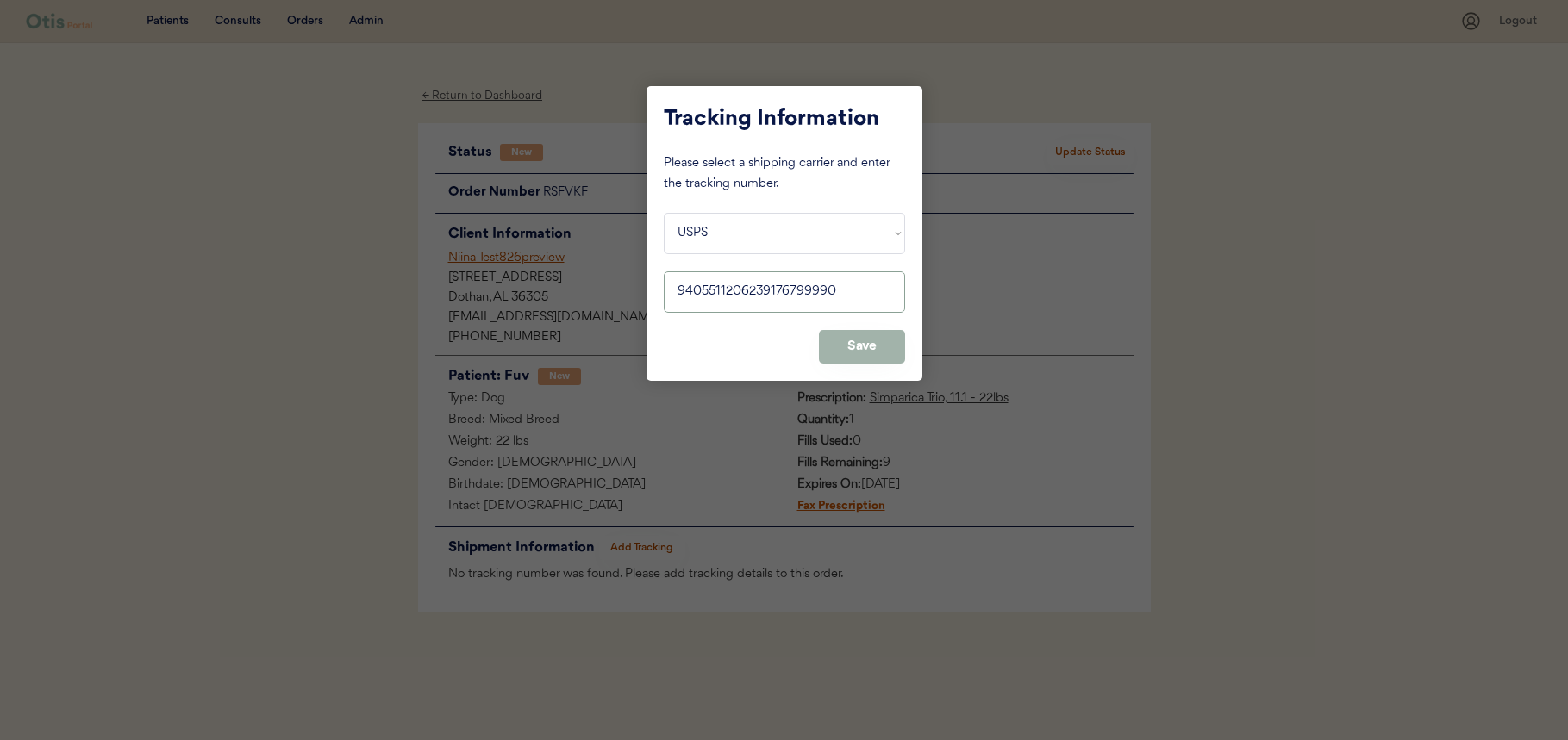
type input "9405511206239176799990"
click at [856, 337] on button "Save" at bounding box center [862, 347] width 86 height 34
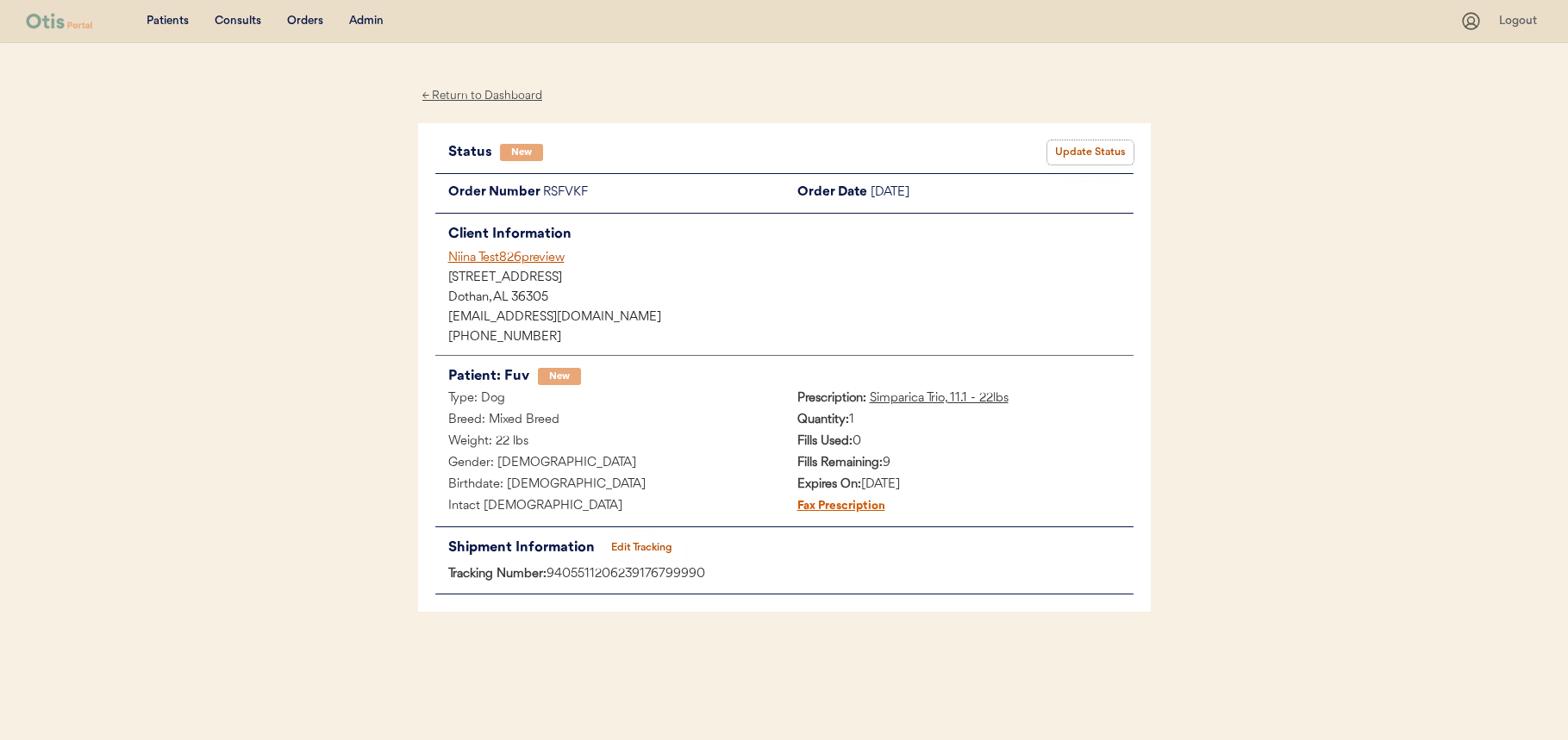
click at [1062, 151] on button "Update Status" at bounding box center [1090, 152] width 86 height 24
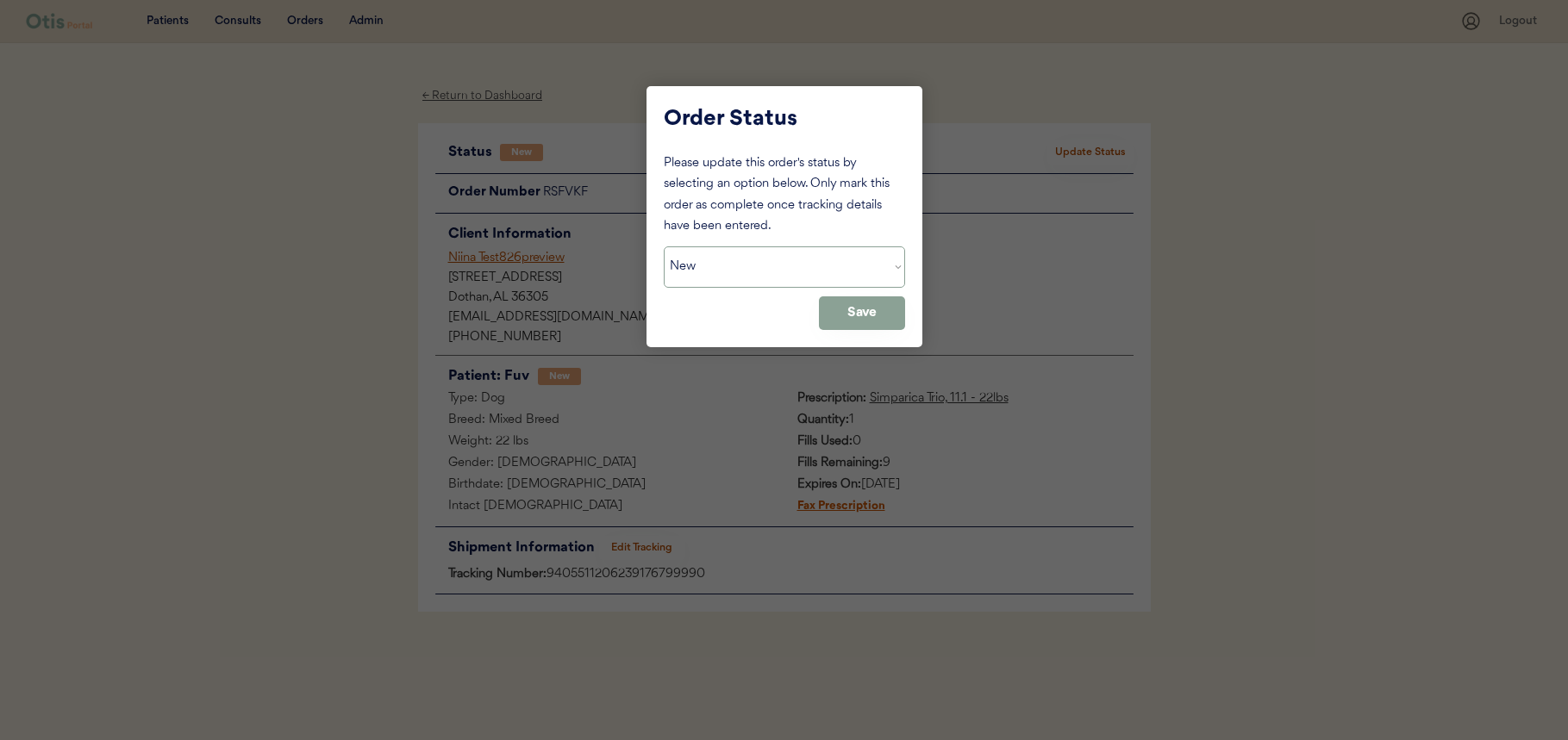
click at [781, 263] on select "Status On Hold New In Progress Complete Pending HW Consent Canceled" at bounding box center [784, 267] width 242 height 42
select select ""complete""
click at [664, 246] on select "Status On Hold New In Progress Complete Pending HW Consent Canceled" at bounding box center [784, 267] width 242 height 42
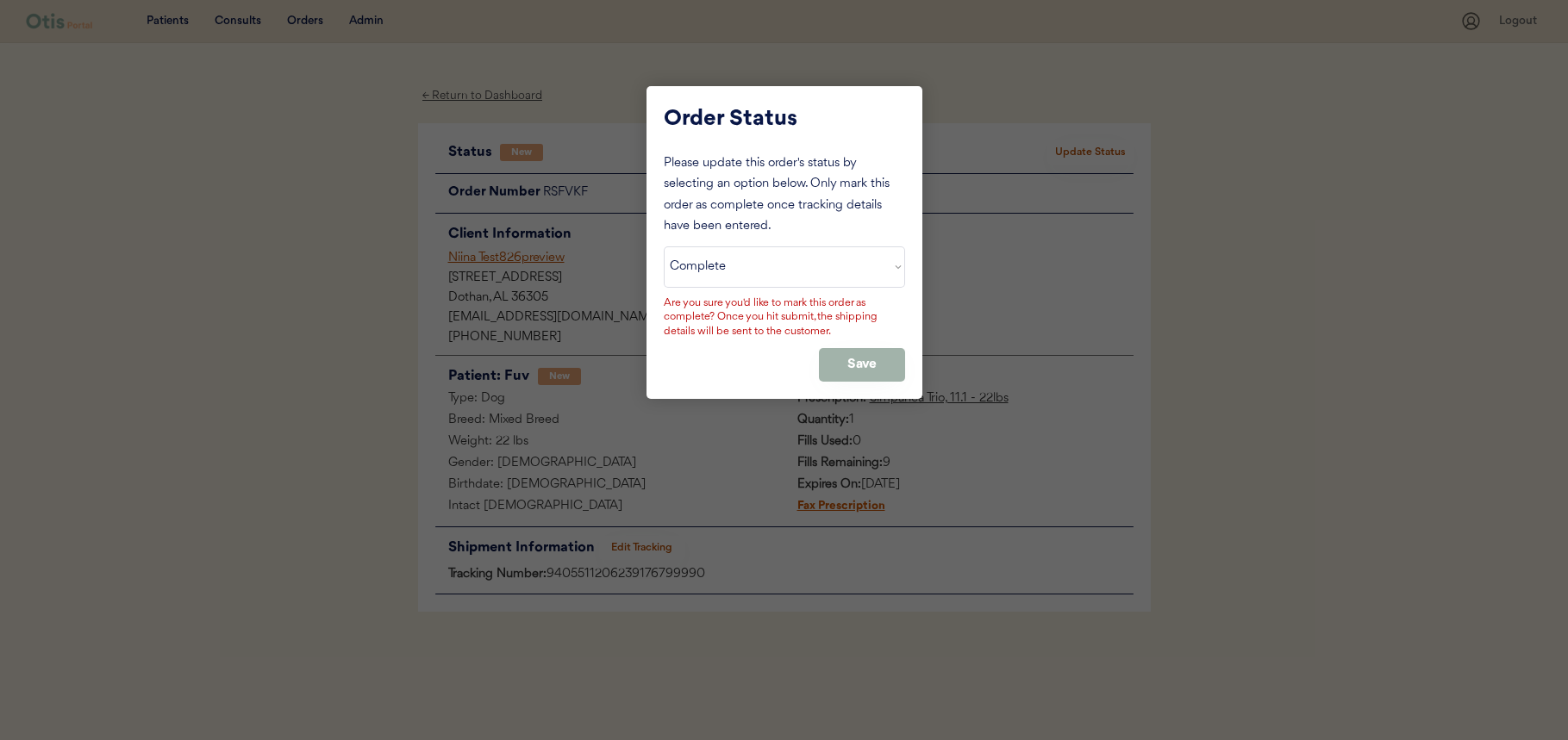
click at [845, 364] on button "Save" at bounding box center [862, 364] width 86 height 34
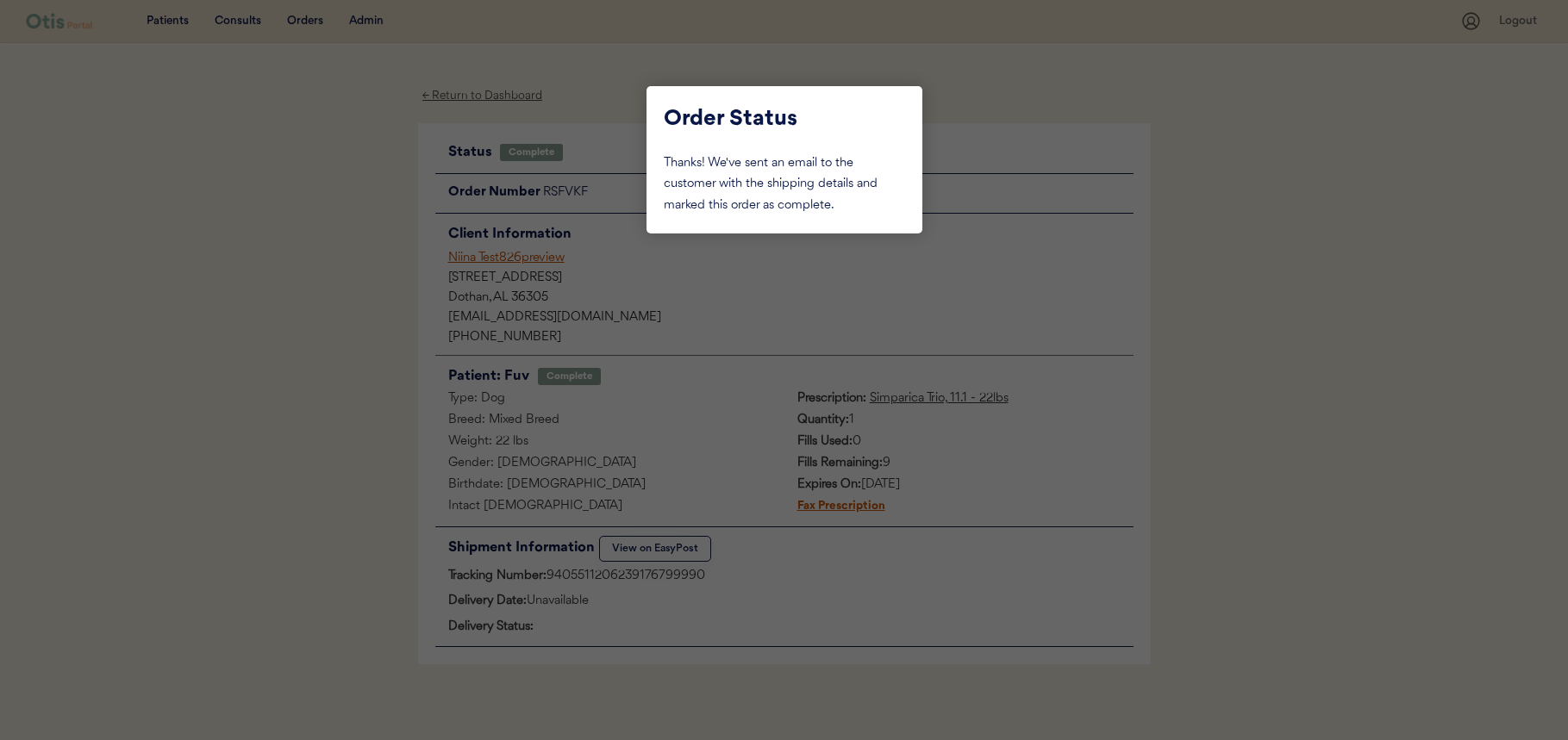
click at [773, 324] on div at bounding box center [784, 370] width 1568 height 740
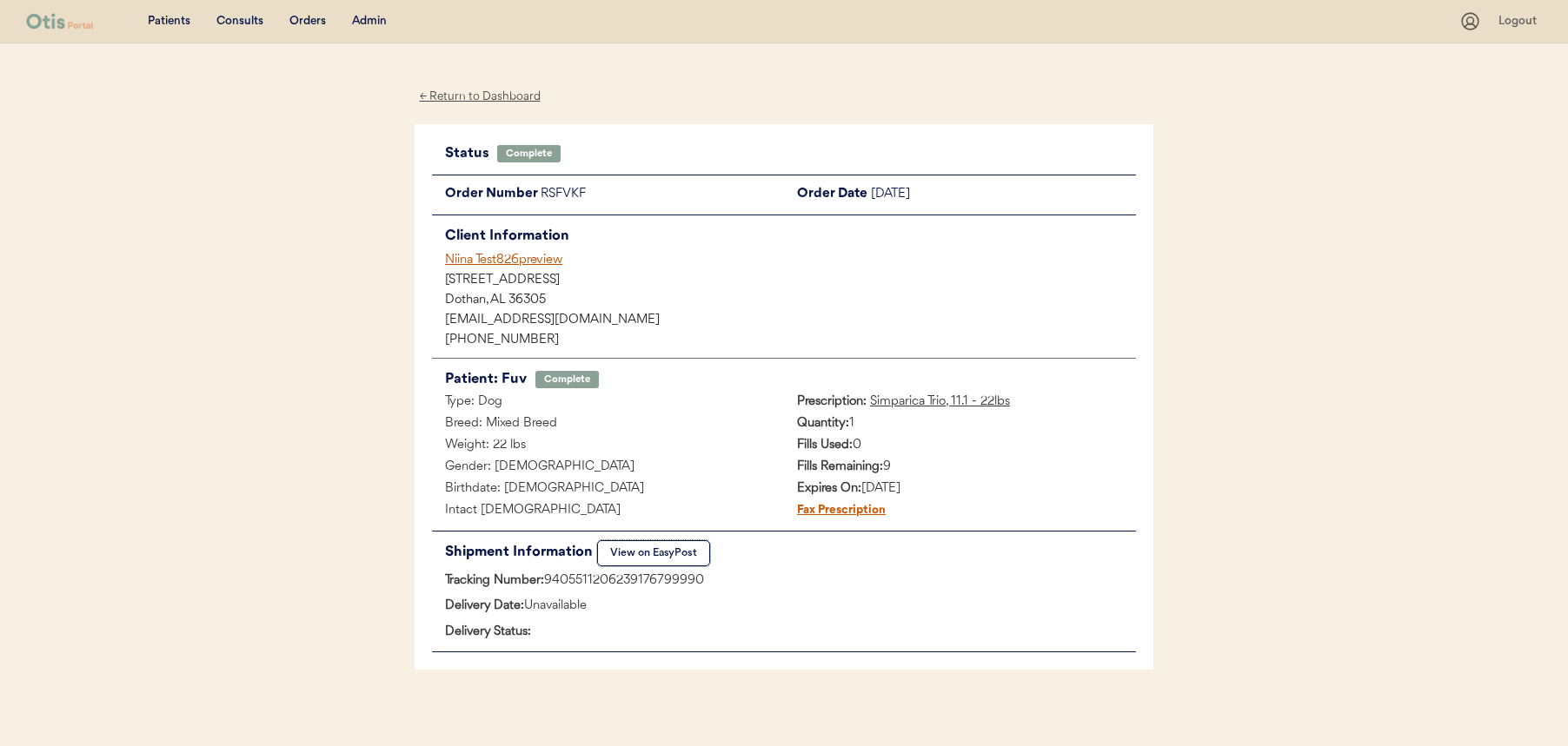
click at [679, 544] on button "View on EasyPost" at bounding box center [653, 553] width 113 height 26
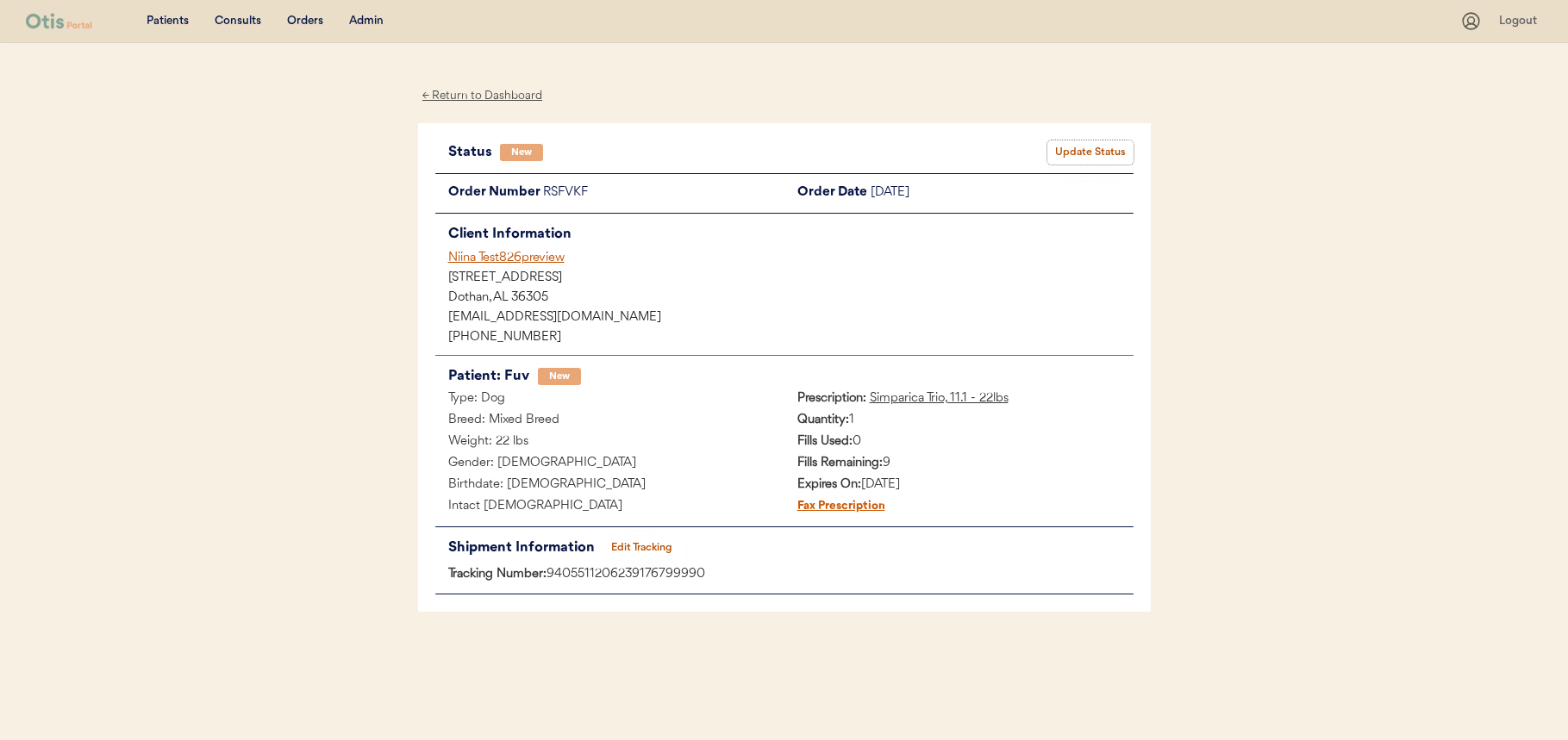
click at [1079, 140] on button "Update Status" at bounding box center [1090, 152] width 86 height 24
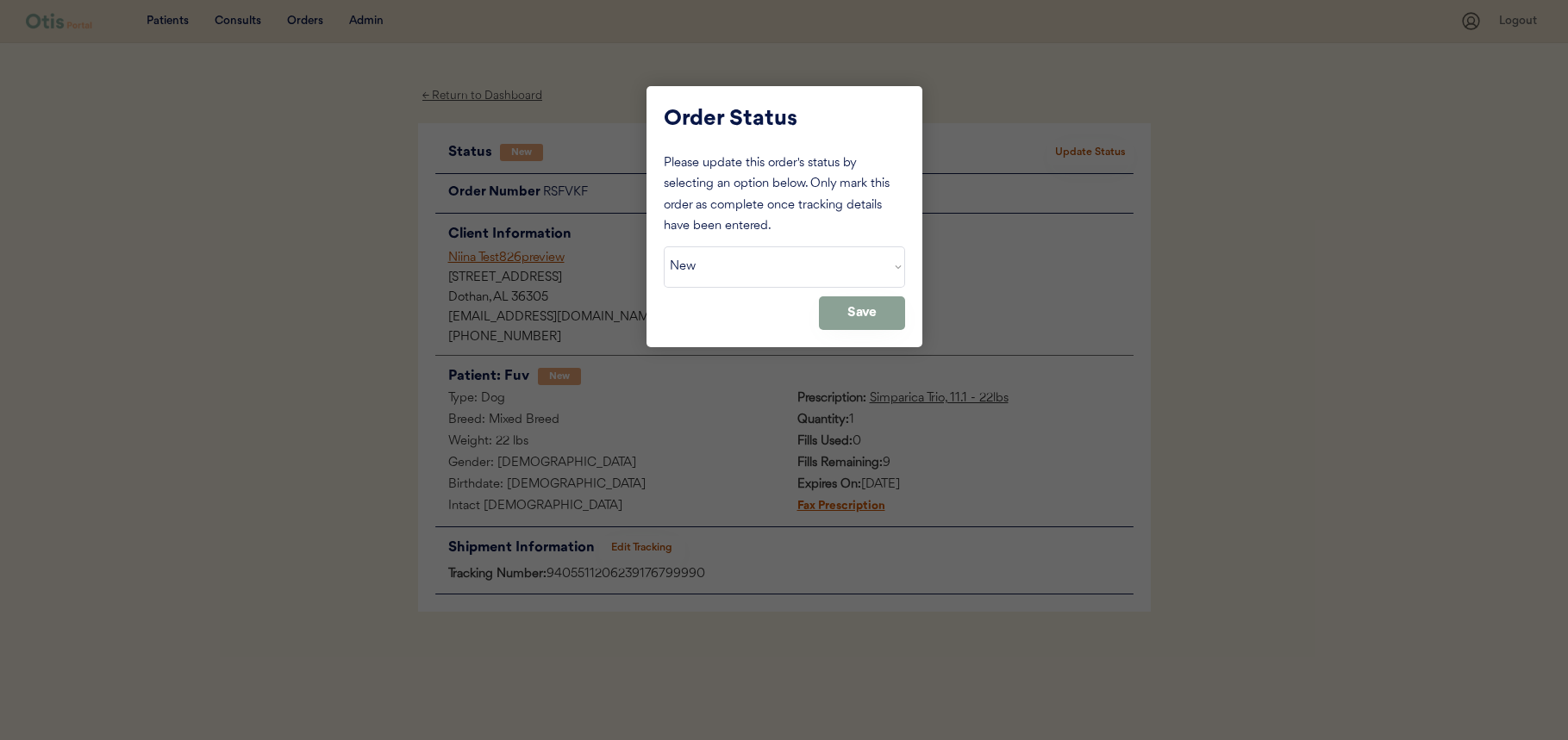
click at [808, 244] on div "Please update this order's status by selecting an option below. Only mark this …" at bounding box center [784, 242] width 242 height 177
click at [805, 261] on select "Status On Hold New In Progress Complete Pending HW Consent Canceled" at bounding box center [784, 267] width 242 height 42
select select ""in_progress""
click at [664, 246] on select "Status On Hold New In Progress Complete Pending HW Consent Canceled" at bounding box center [784, 267] width 242 height 42
click at [856, 314] on button "Save" at bounding box center [862, 313] width 86 height 34
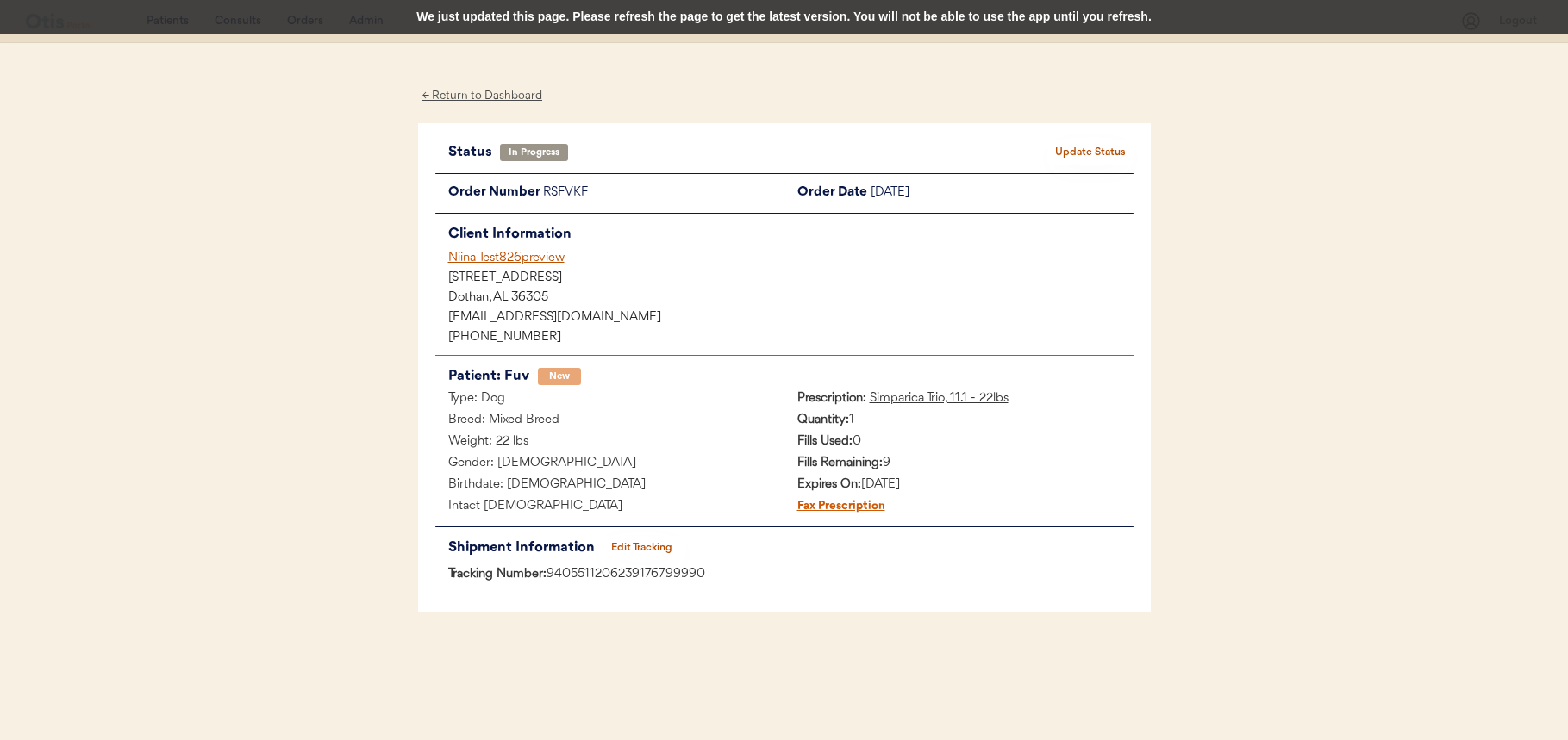
click at [818, 8] on div "We just updated this page. Please refresh the page to get the latest version. Y…" at bounding box center [784, 17] width 1568 height 35
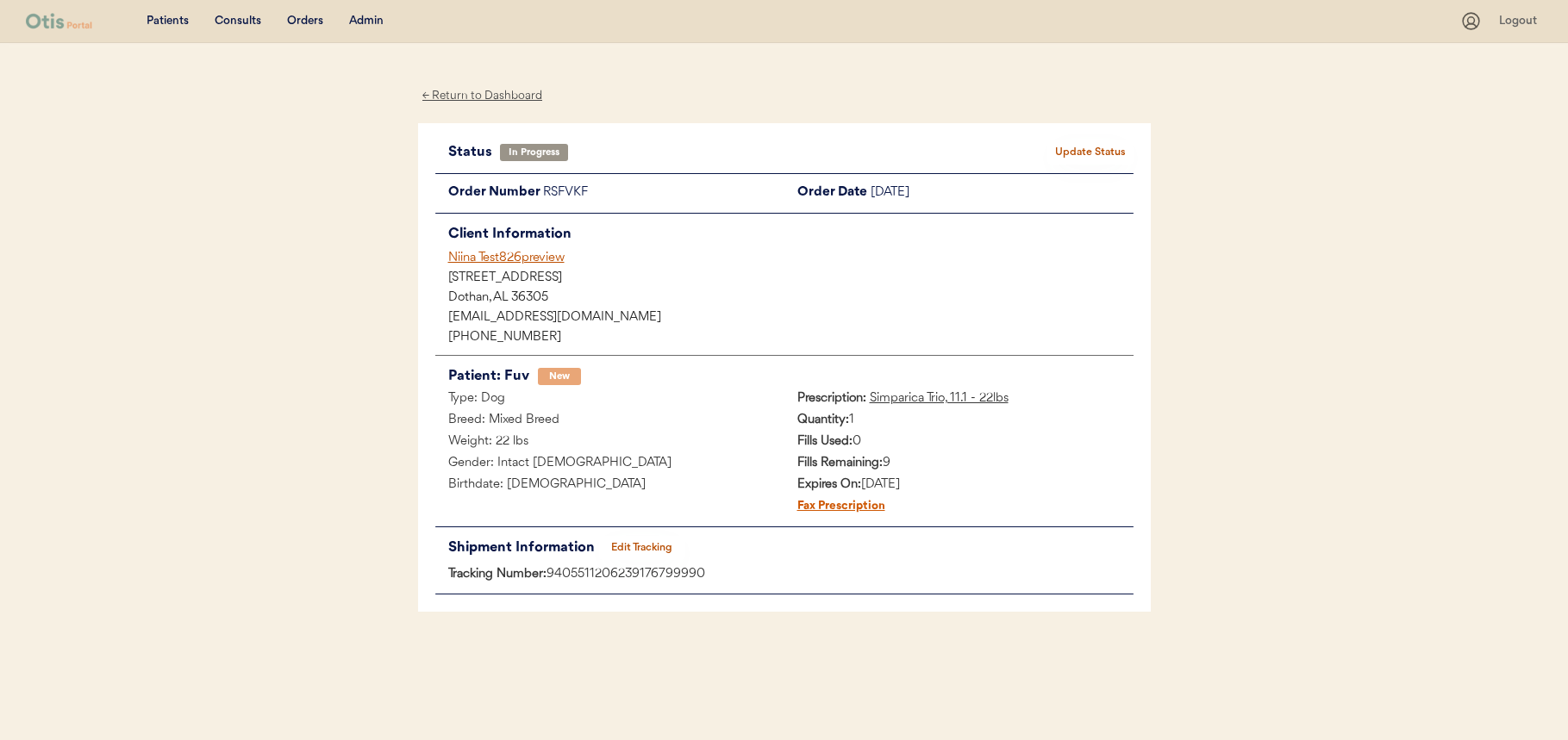
click at [1059, 157] on button "Update Status" at bounding box center [1090, 152] width 86 height 24
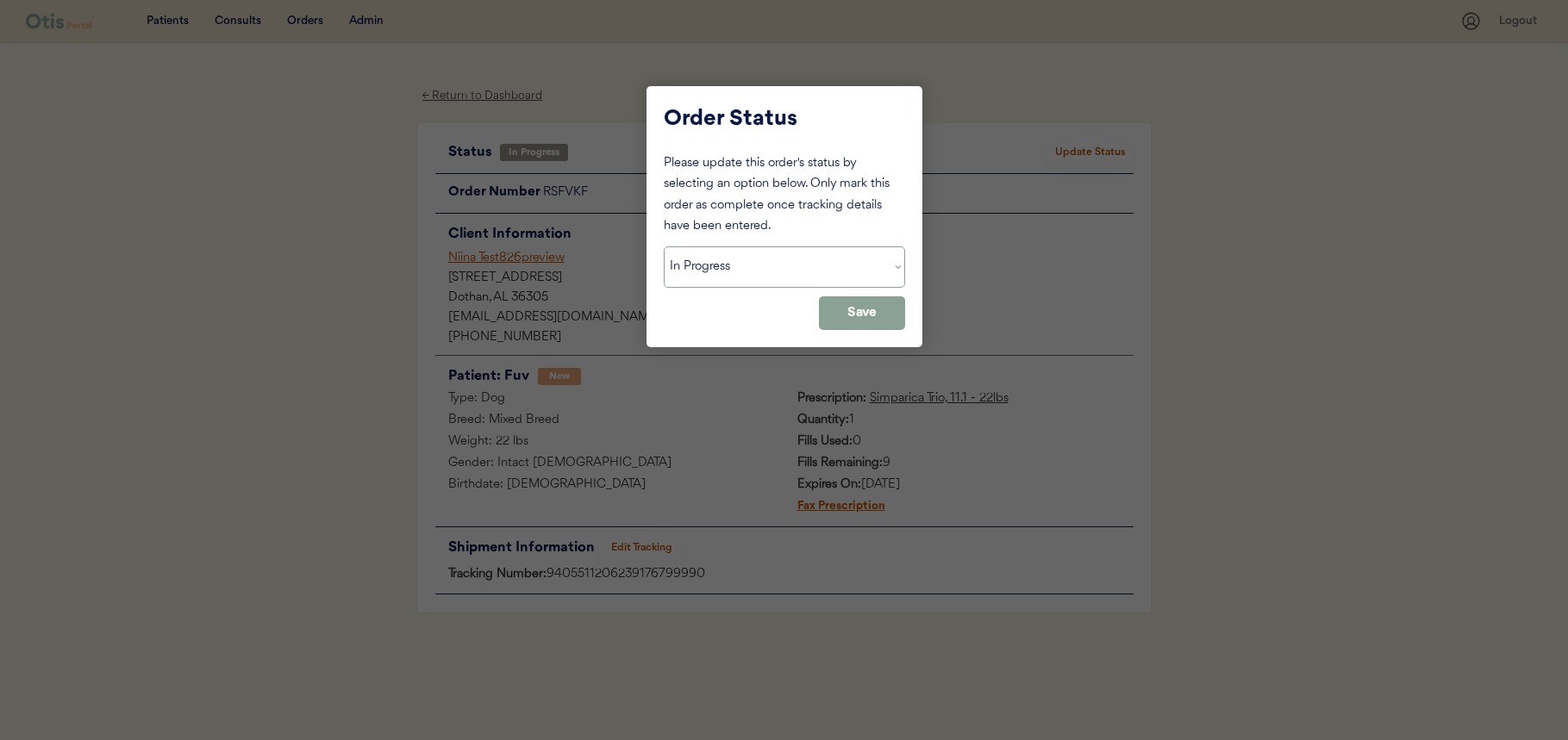
click at [832, 263] on select "Status On Hold New In Progress Complete Pending HW Consent Canceled" at bounding box center [784, 267] width 242 height 42
select select ""complete""
click at [664, 246] on select "Status On Hold New In Progress Complete Pending HW Consent Canceled" at bounding box center [784, 267] width 242 height 42
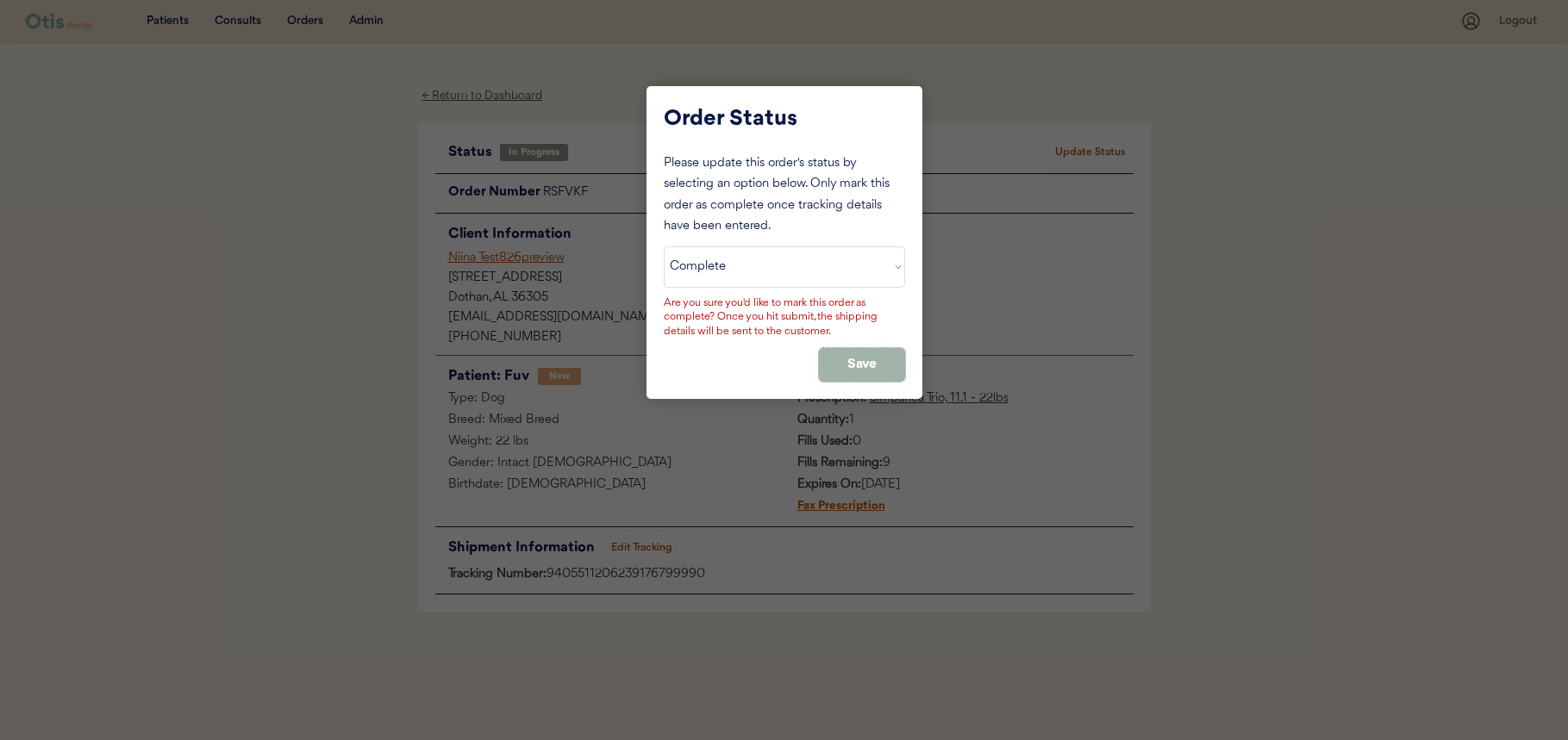
click at [864, 373] on button "Save" at bounding box center [862, 364] width 86 height 34
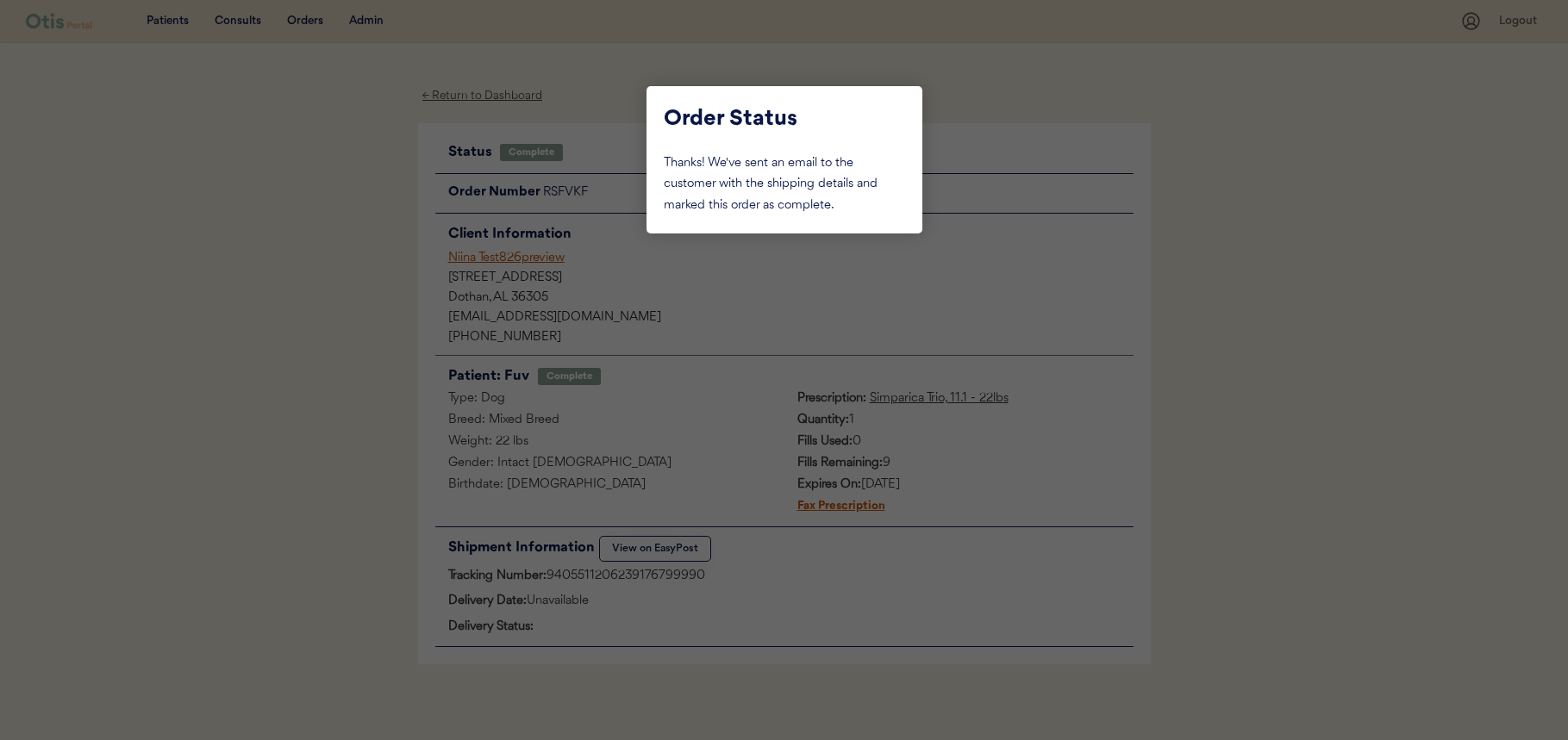
click at [1012, 353] on div at bounding box center [784, 370] width 1568 height 740
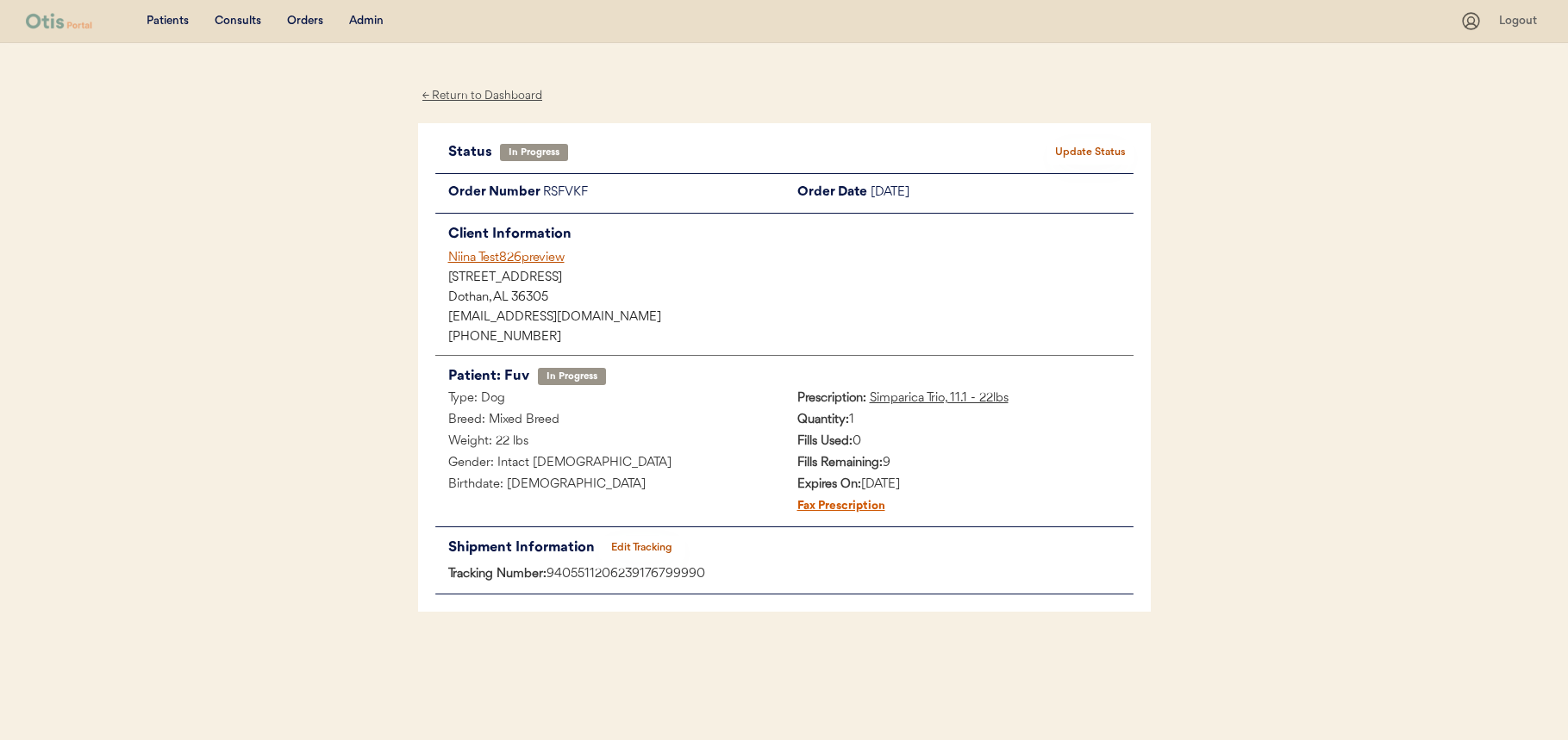
click at [631, 542] on button "Edit Tracking" at bounding box center [641, 548] width 86 height 24
select select ""usps""
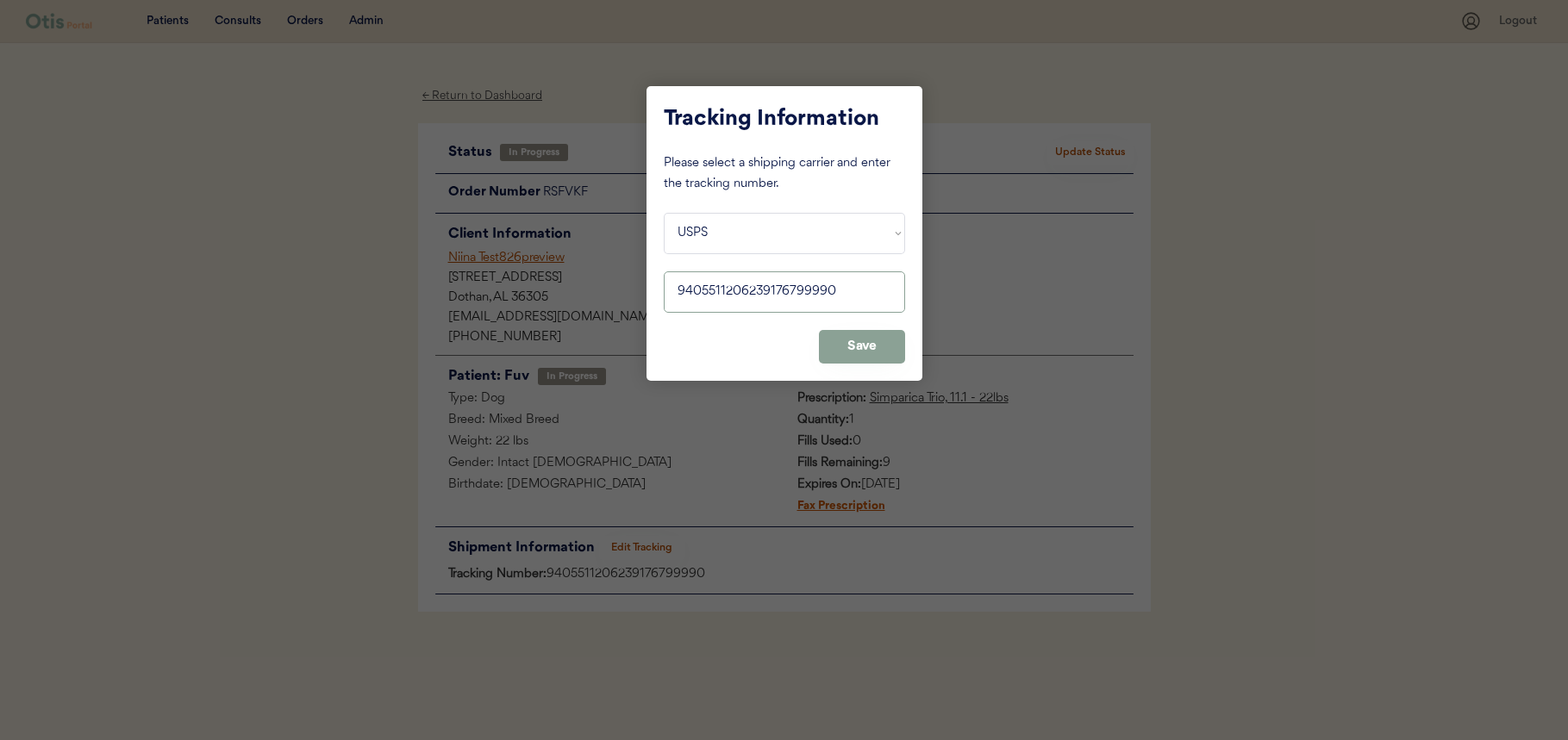
click at [777, 274] on input "input" at bounding box center [784, 292] width 242 height 42
paste input "EZ1000000001"
type input "EZ1000000001"
click at [875, 348] on button "Save" at bounding box center [862, 347] width 86 height 34
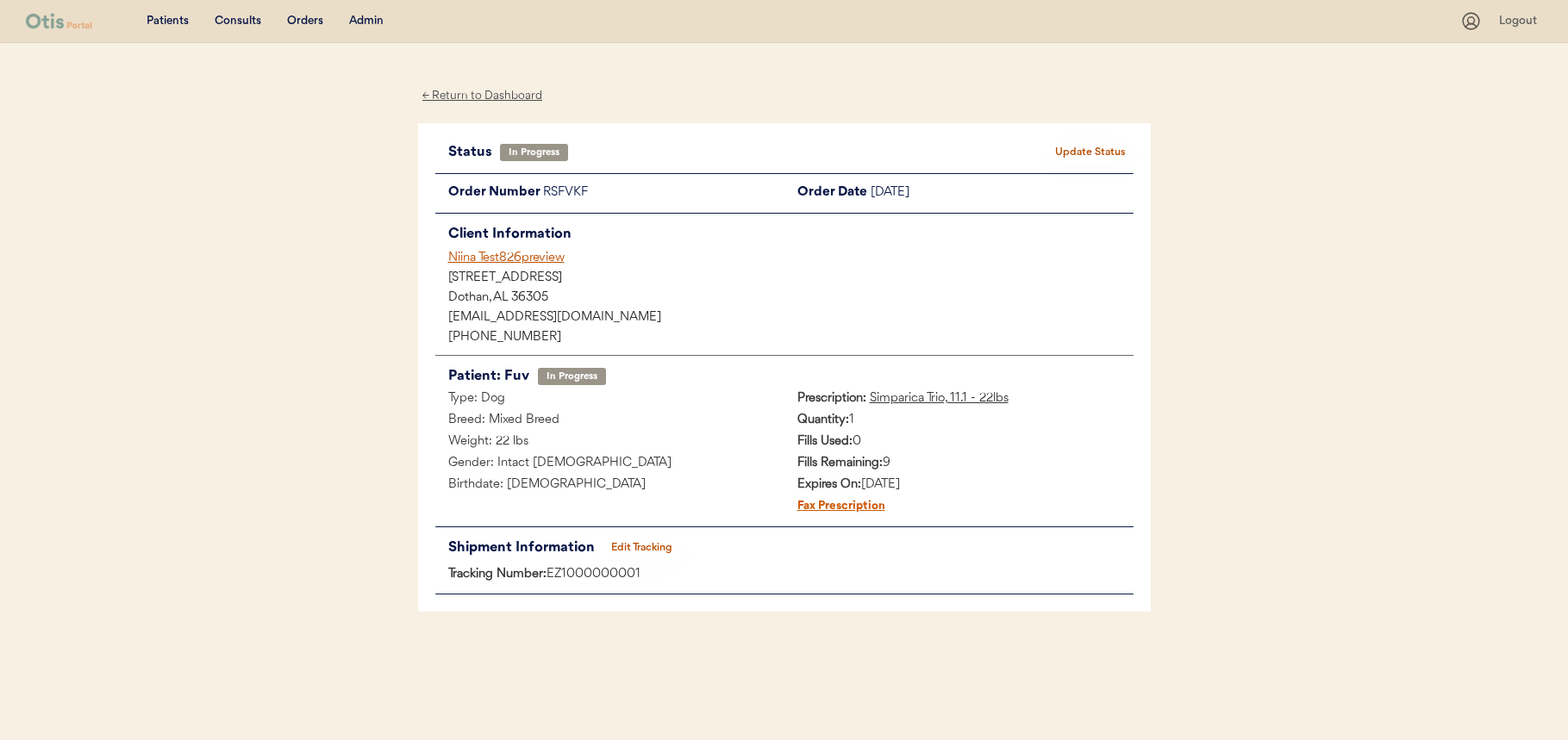
click at [1117, 164] on button "Update Status" at bounding box center [1090, 152] width 86 height 24
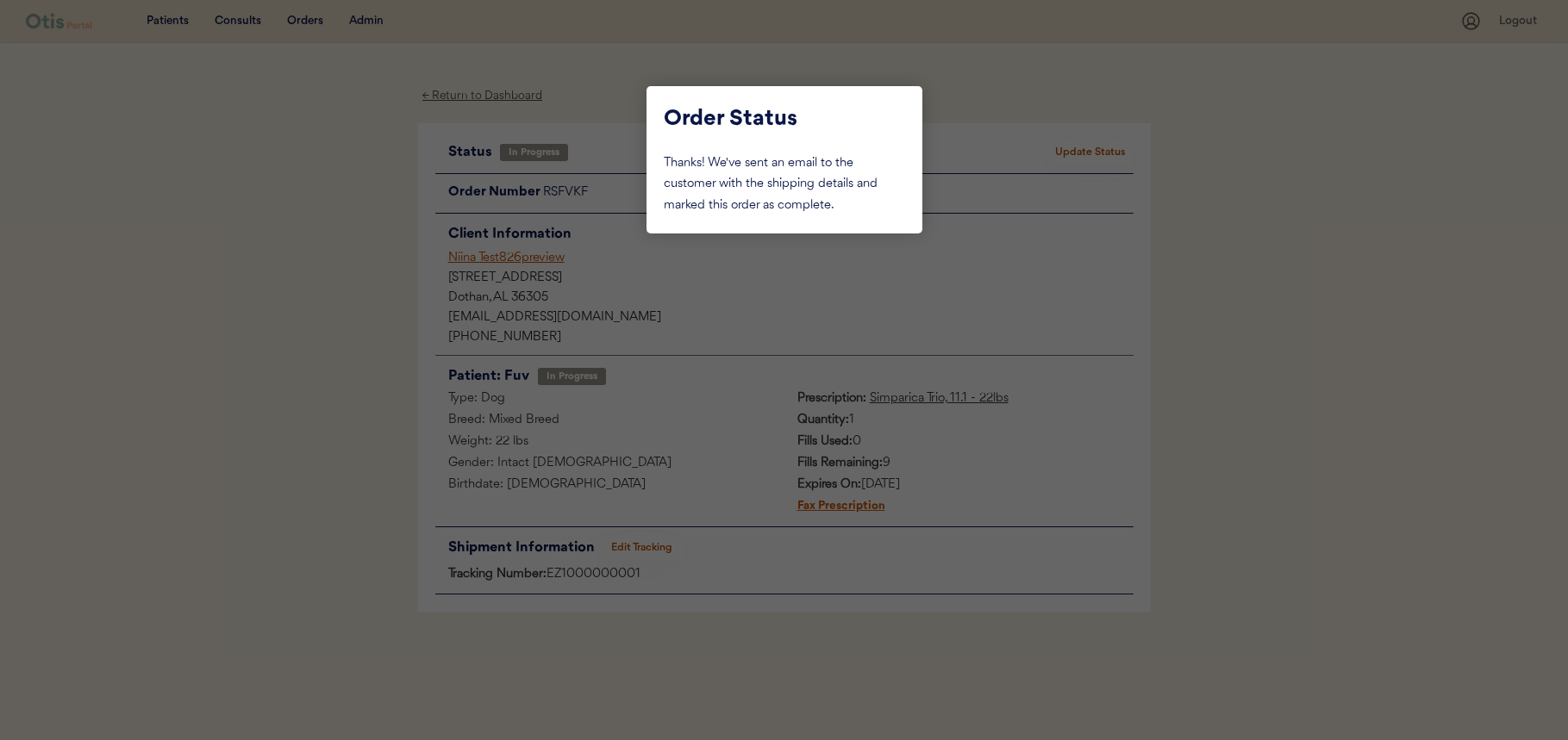
click at [792, 251] on div at bounding box center [784, 370] width 1568 height 740
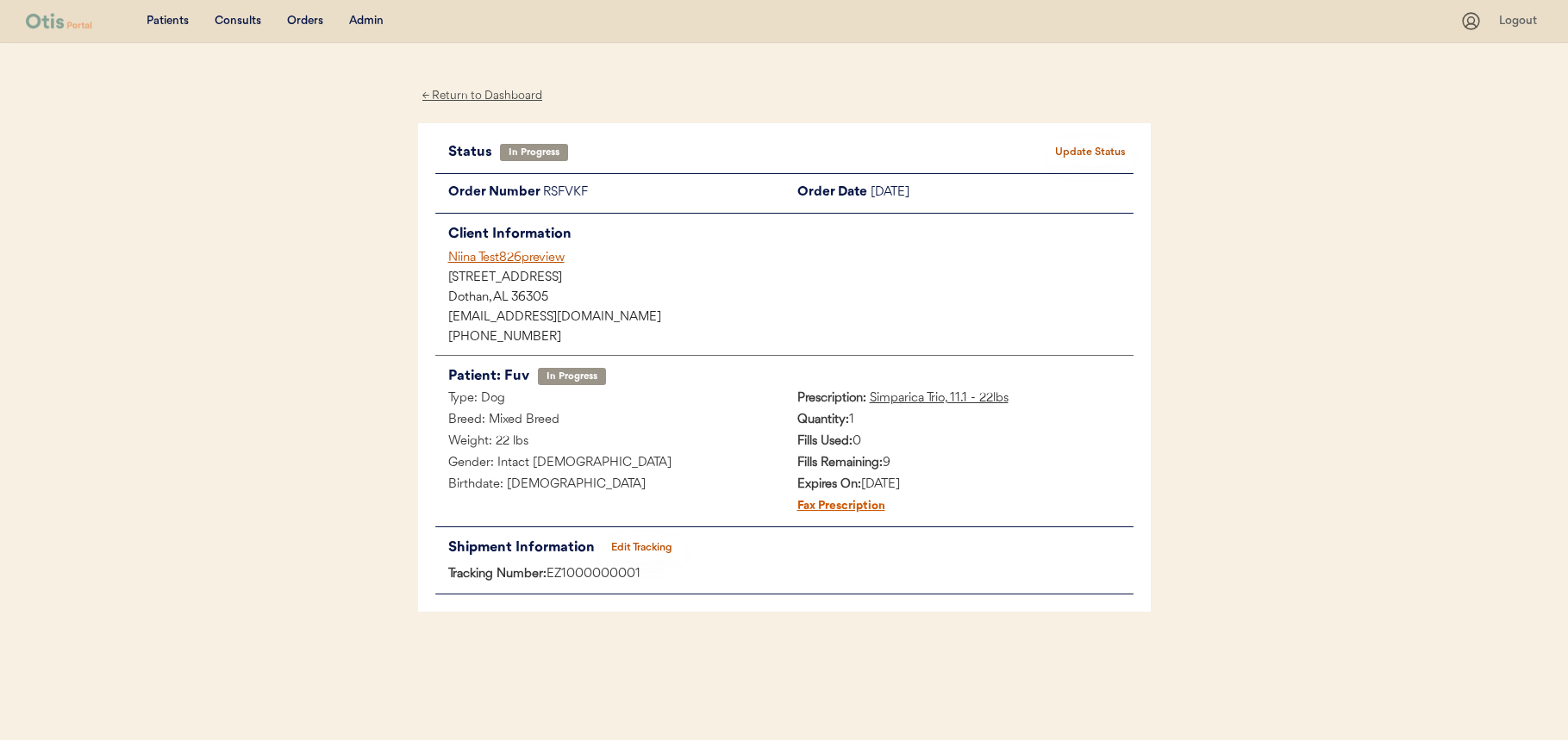
click at [1067, 156] on button "Update Status" at bounding box center [1090, 152] width 86 height 24
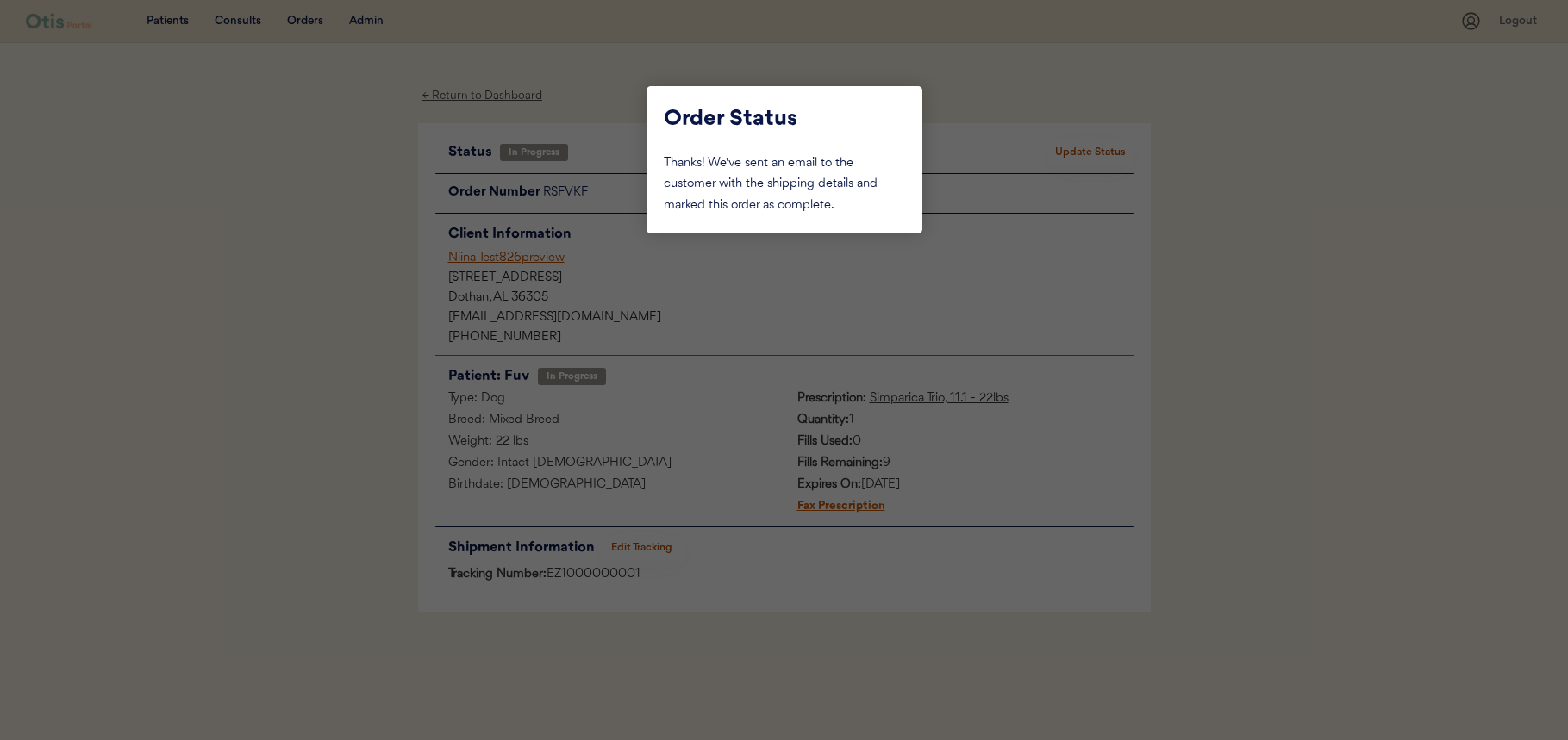
click at [981, 243] on div at bounding box center [784, 370] width 1568 height 740
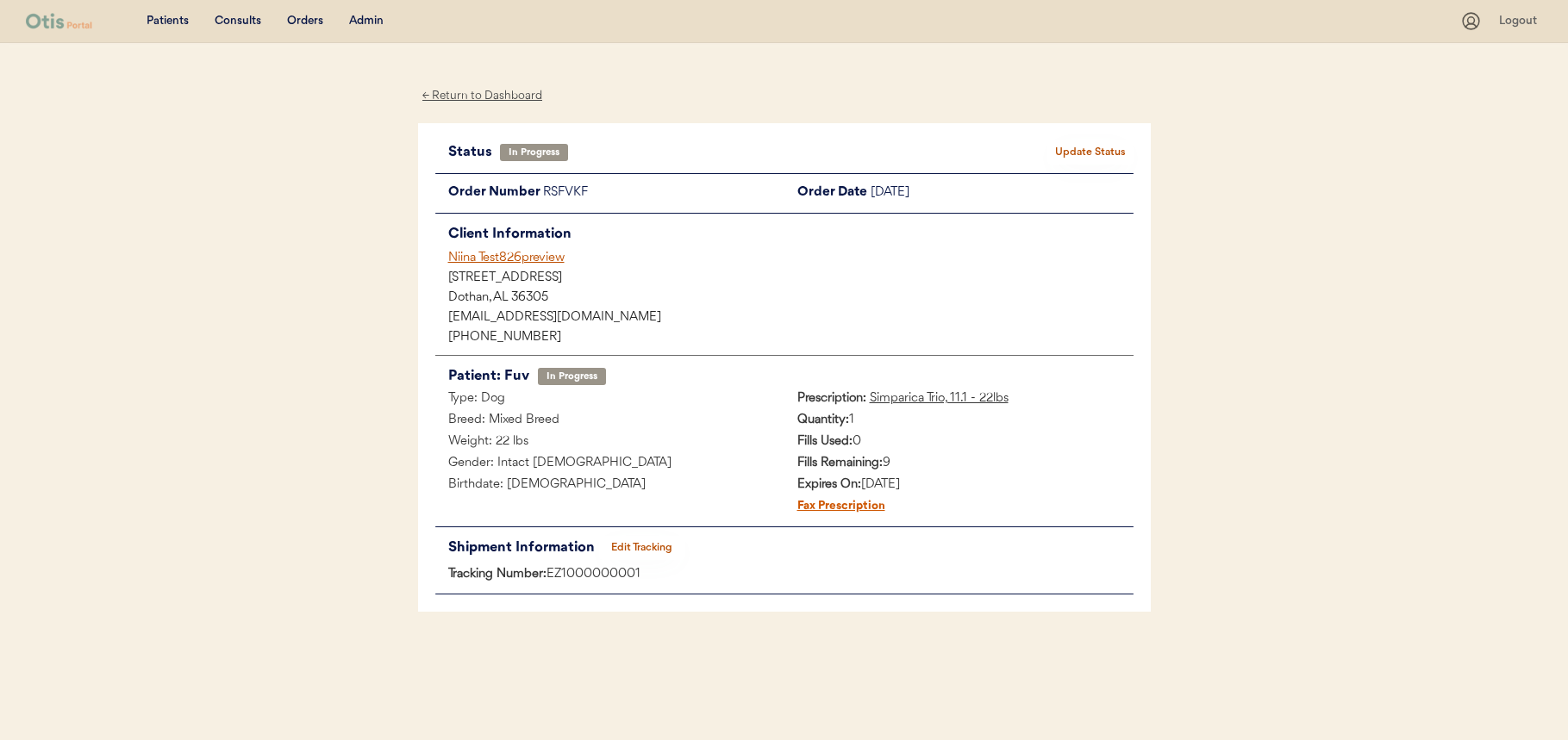
click at [1080, 153] on button "Update Status" at bounding box center [1090, 152] width 86 height 24
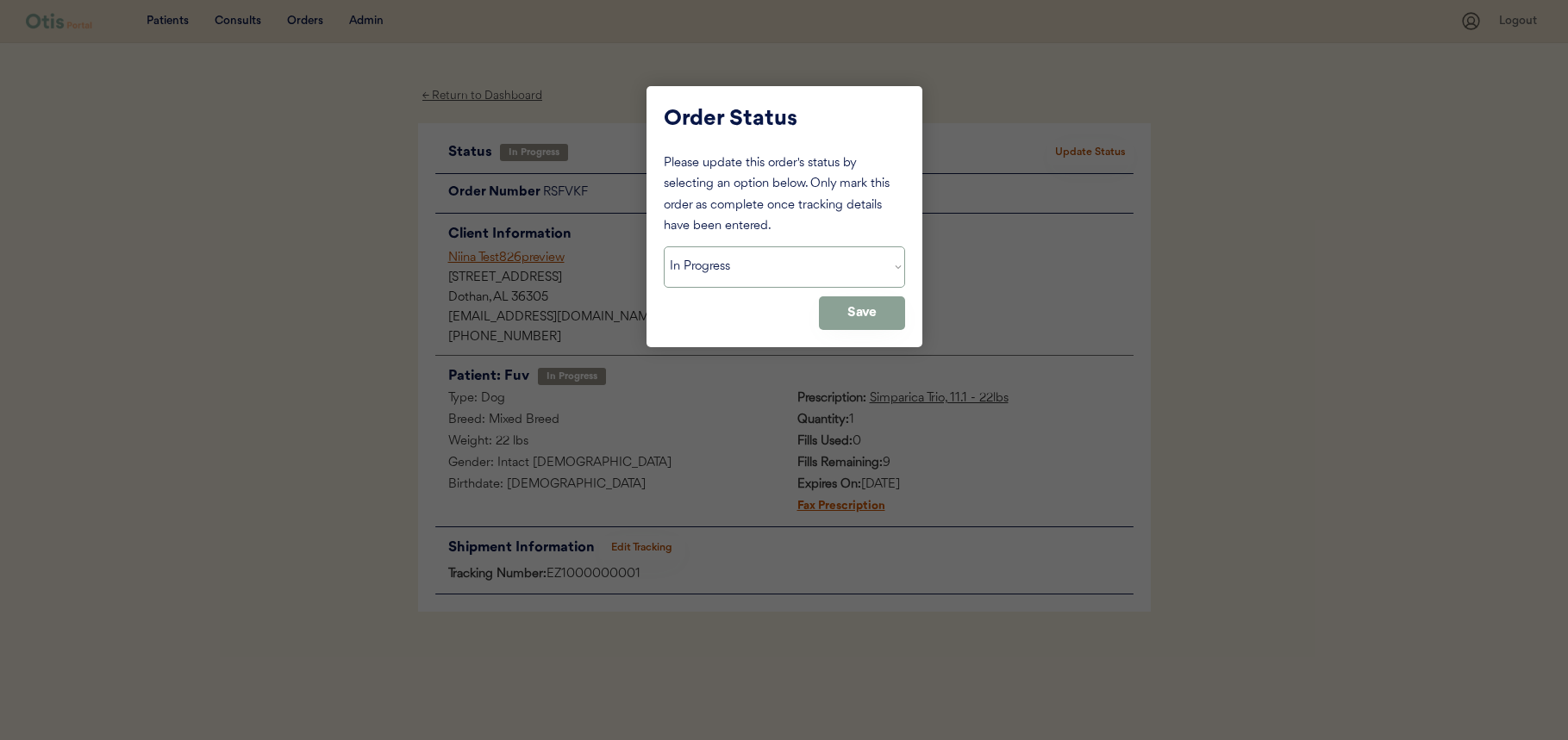
click at [784, 274] on select "Status On Hold New In Progress Complete Pending HW Consent Canceled" at bounding box center [784, 267] width 242 height 42
select select ""complete""
click at [664, 246] on select "Status On Hold New In Progress Complete Pending HW Consent Canceled" at bounding box center [784, 267] width 242 height 42
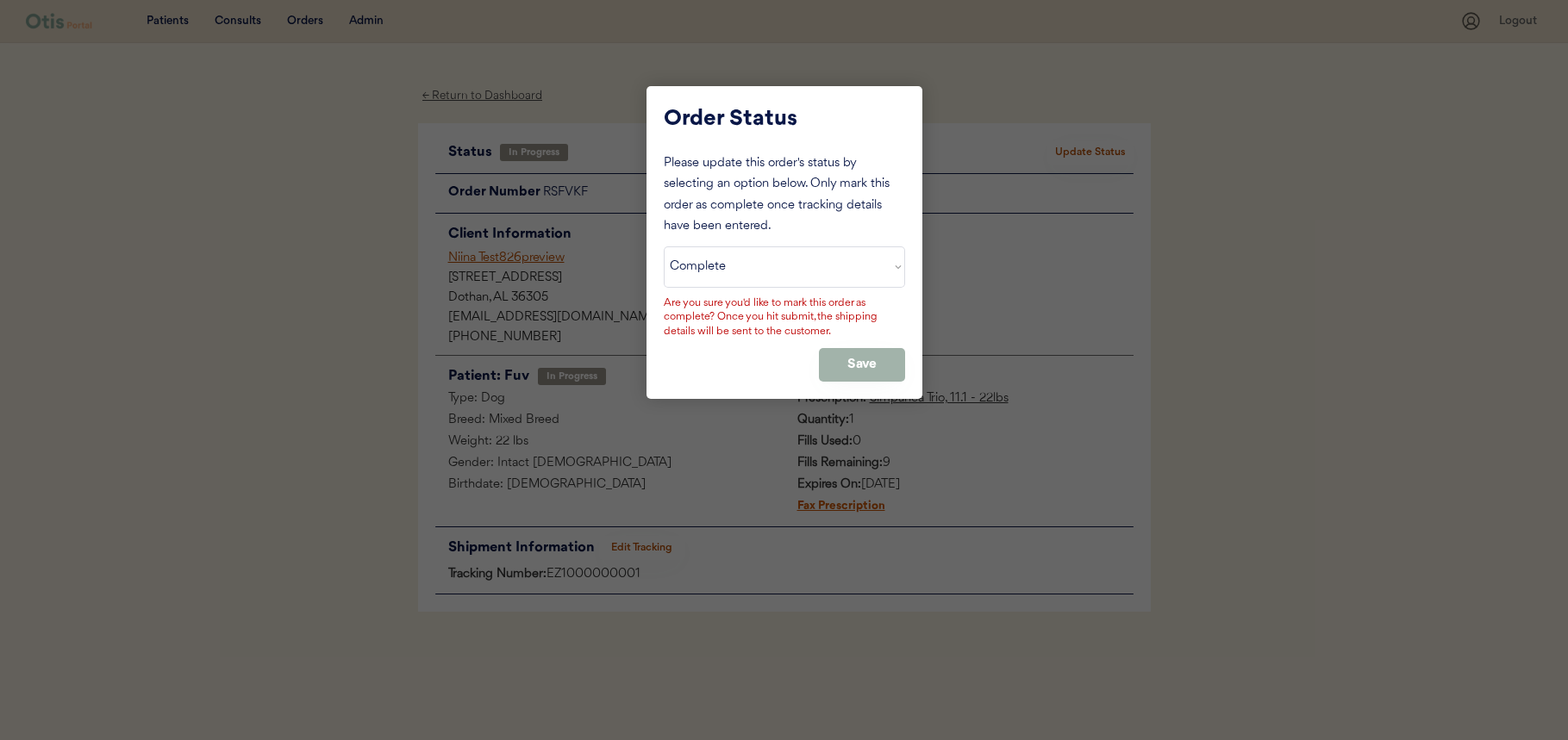
click at [845, 352] on button "Save" at bounding box center [862, 364] width 86 height 34
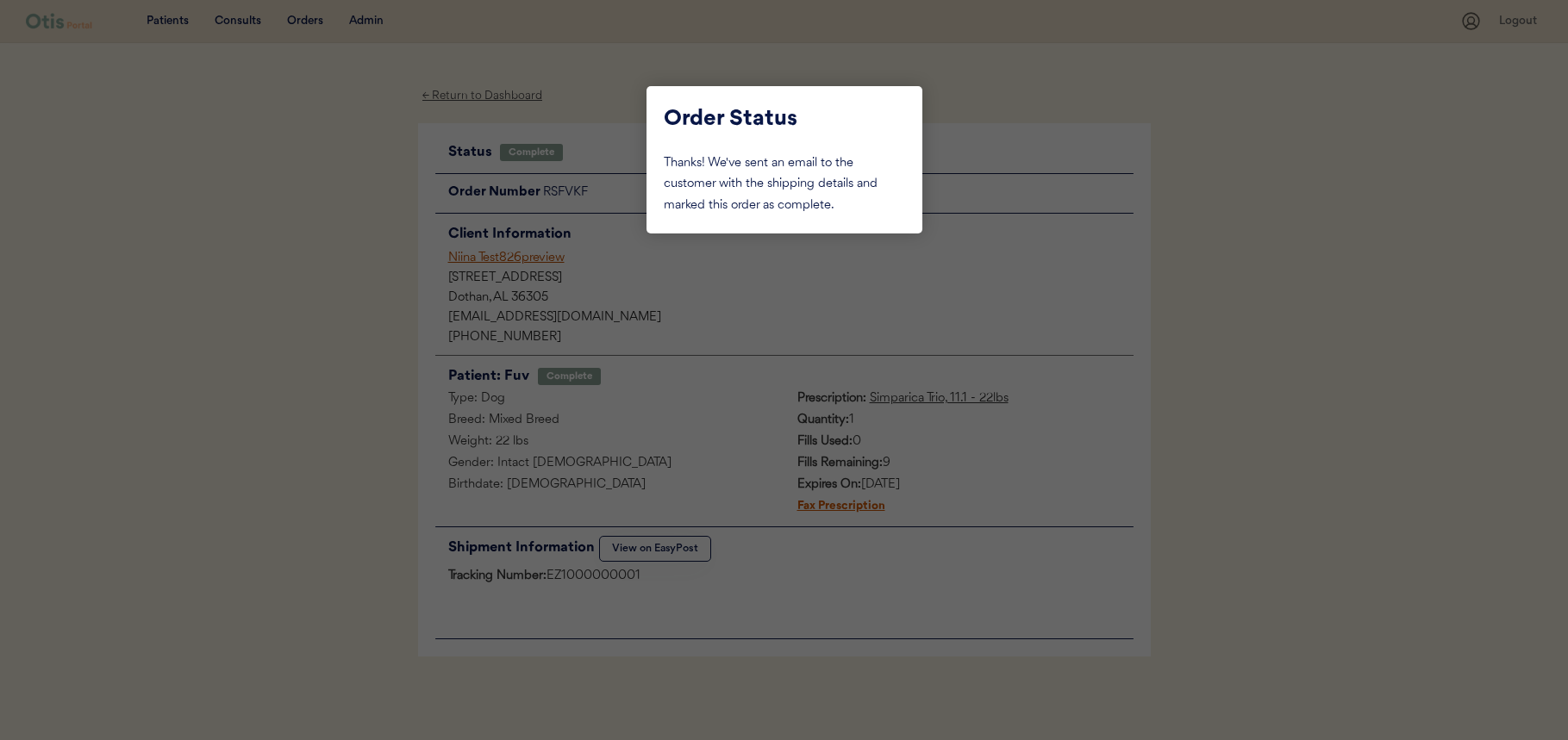
click at [985, 315] on div at bounding box center [784, 370] width 1568 height 740
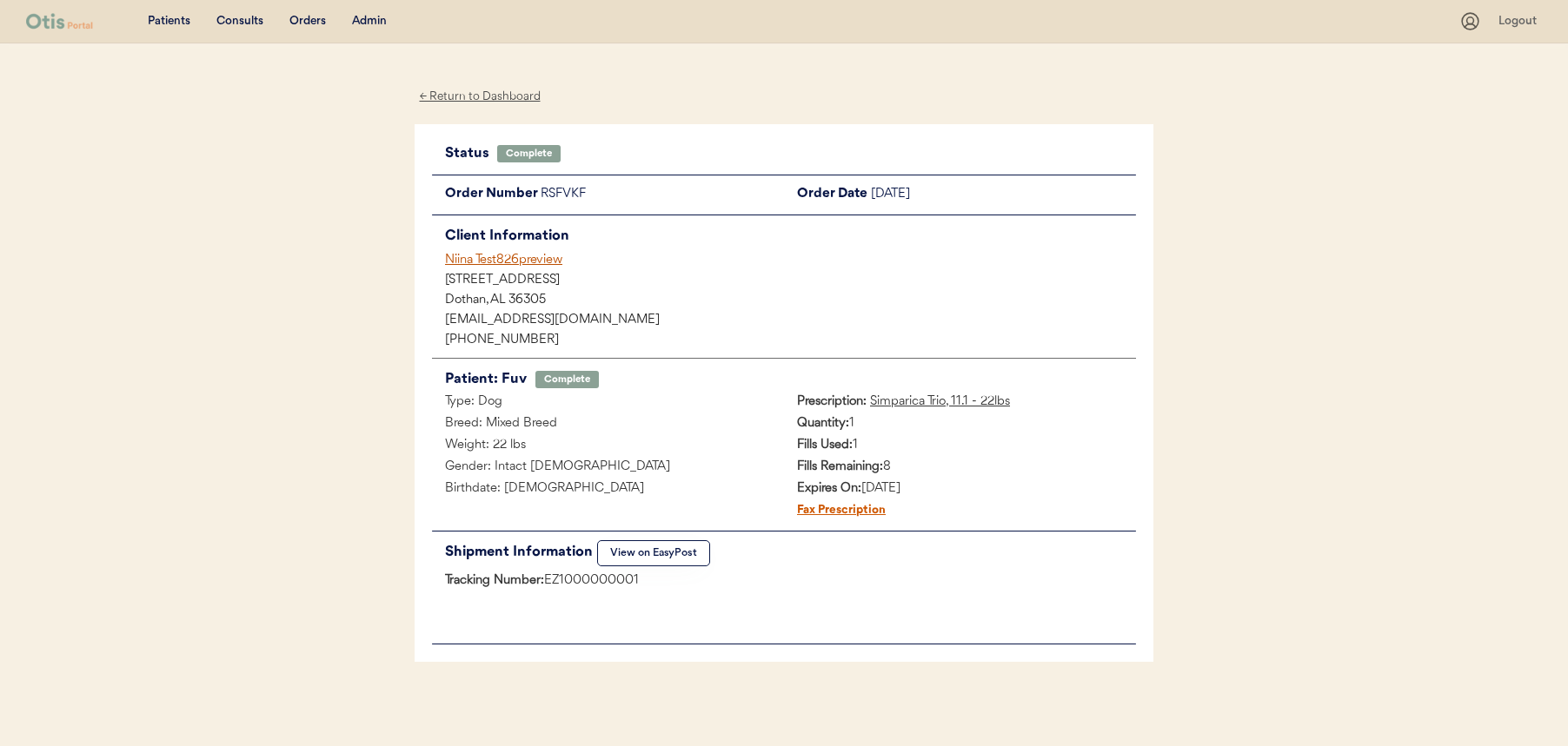
drag, startPoint x: 797, startPoint y: 445, endPoint x: 876, endPoint y: 447, distance: 79.0
click at [876, 447] on div "Fills Used: 1" at bounding box center [959, 446] width 352 height 21
drag, startPoint x: 795, startPoint y: 465, endPoint x: 923, endPoint y: 471, distance: 128.1
click at [923, 471] on div "Fills Remaining: 8" at bounding box center [959, 467] width 352 height 21
click at [1018, 477] on div "Fills Remaining: 8" at bounding box center [959, 467] width 352 height 21
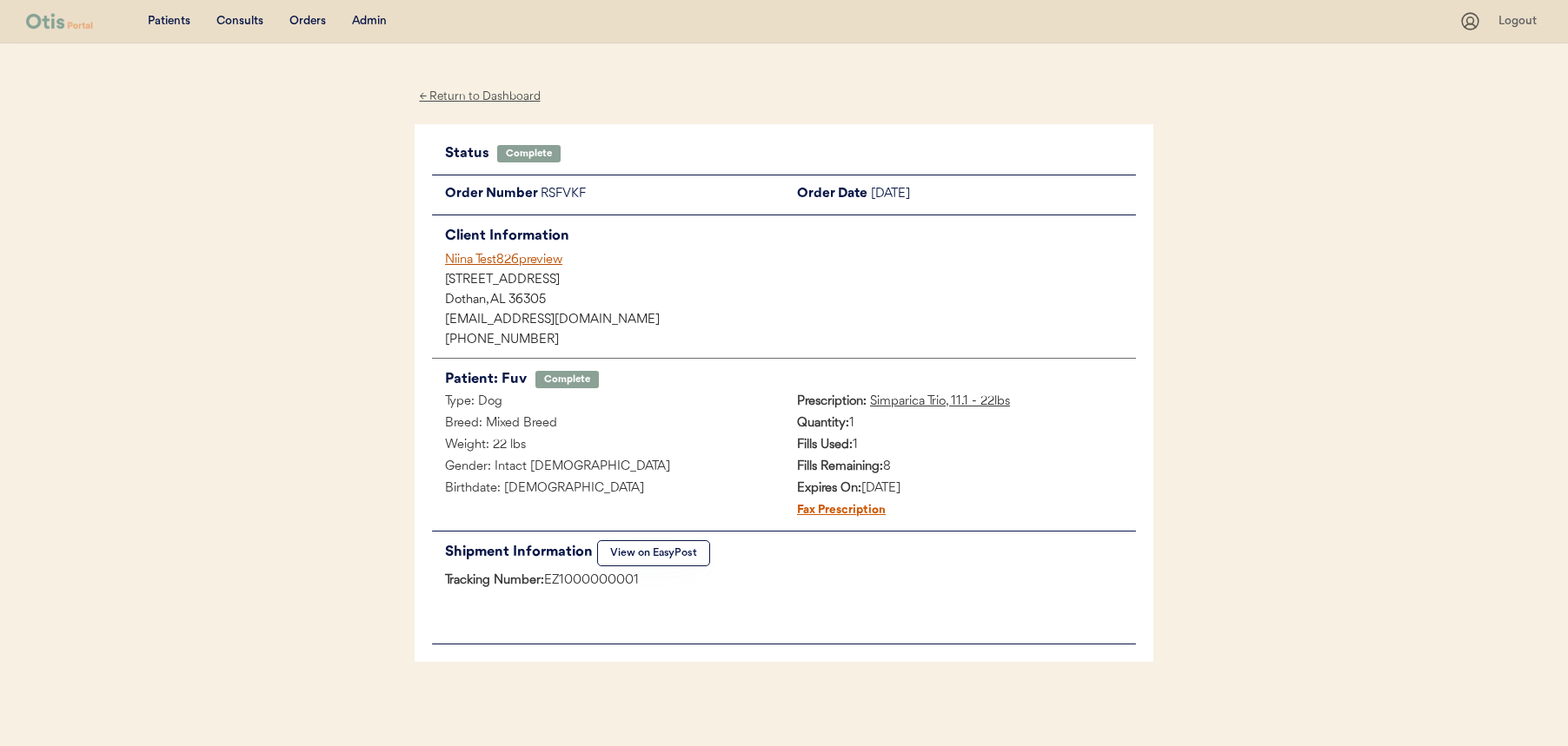
drag, startPoint x: 914, startPoint y: 469, endPoint x: 799, endPoint y: 438, distance: 119.1
click at [799, 438] on div "Prescription: Simparica Trio, 11.1 - 22lbs Quantity: 1 Fills Used: 1 Fills Rema…" at bounding box center [959, 457] width 352 height 131
click at [874, 466] on strong "Fills Remaining:" at bounding box center [840, 466] width 86 height 13
drag, startPoint x: 908, startPoint y: 466, endPoint x: 800, endPoint y: 444, distance: 110.2
click at [800, 444] on div "Prescription: Simparica Trio, 11.1 - 22lbs Quantity: 1 Fills Used: 1 Fills Rema…" at bounding box center [959, 457] width 352 height 131
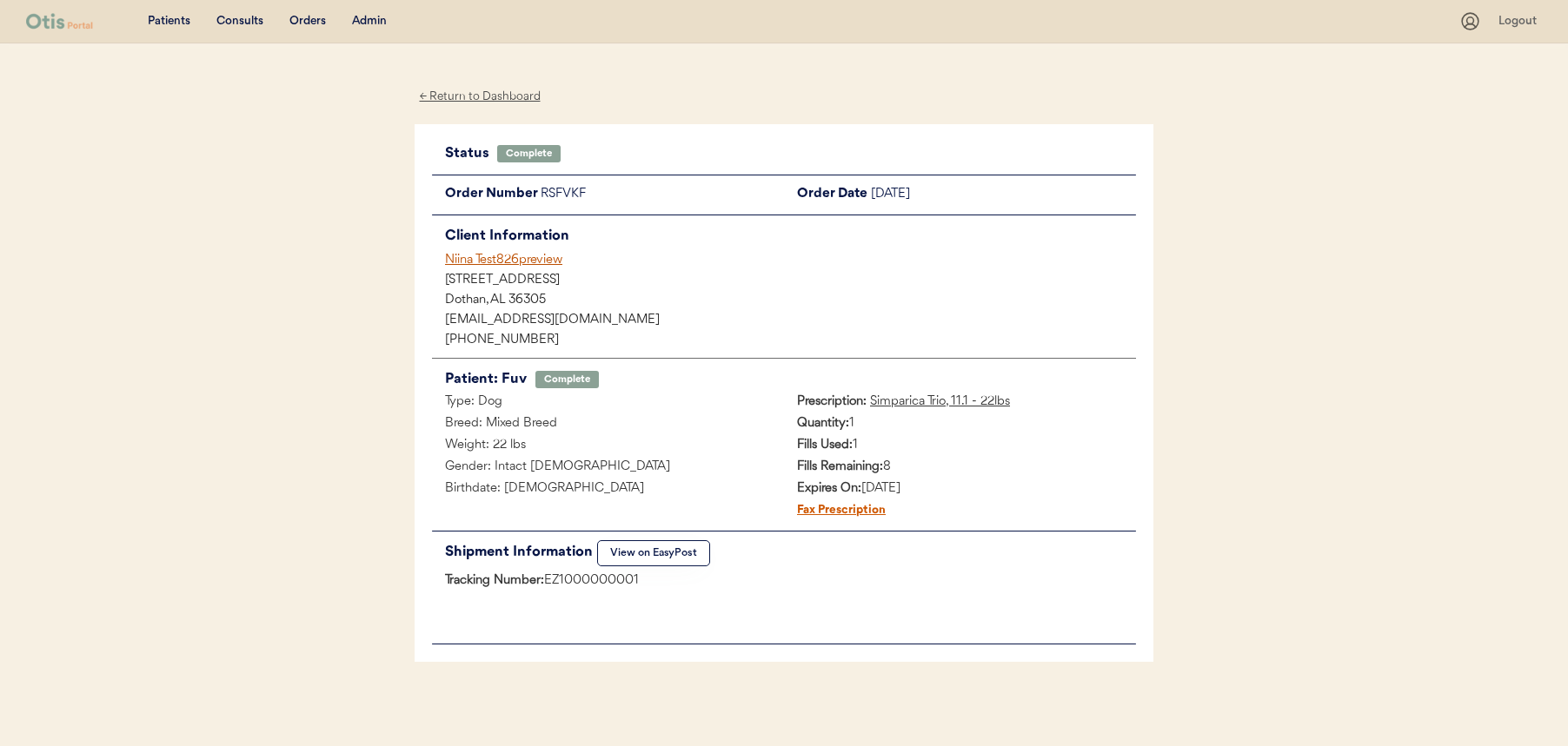
click at [873, 457] on div "Fills Remaining: 8" at bounding box center [959, 467] width 352 height 21
drag, startPoint x: 892, startPoint y: 469, endPoint x: 793, endPoint y: 440, distance: 103.2
click at [796, 441] on div "Prescription: Simparica Trio, 11.1 - 22lbs Quantity: 1 Fills Used: 1 Fills Rema…" at bounding box center [959, 457] width 352 height 131
click at [523, 261] on div "Niina Test826preview" at bounding box center [790, 260] width 691 height 19
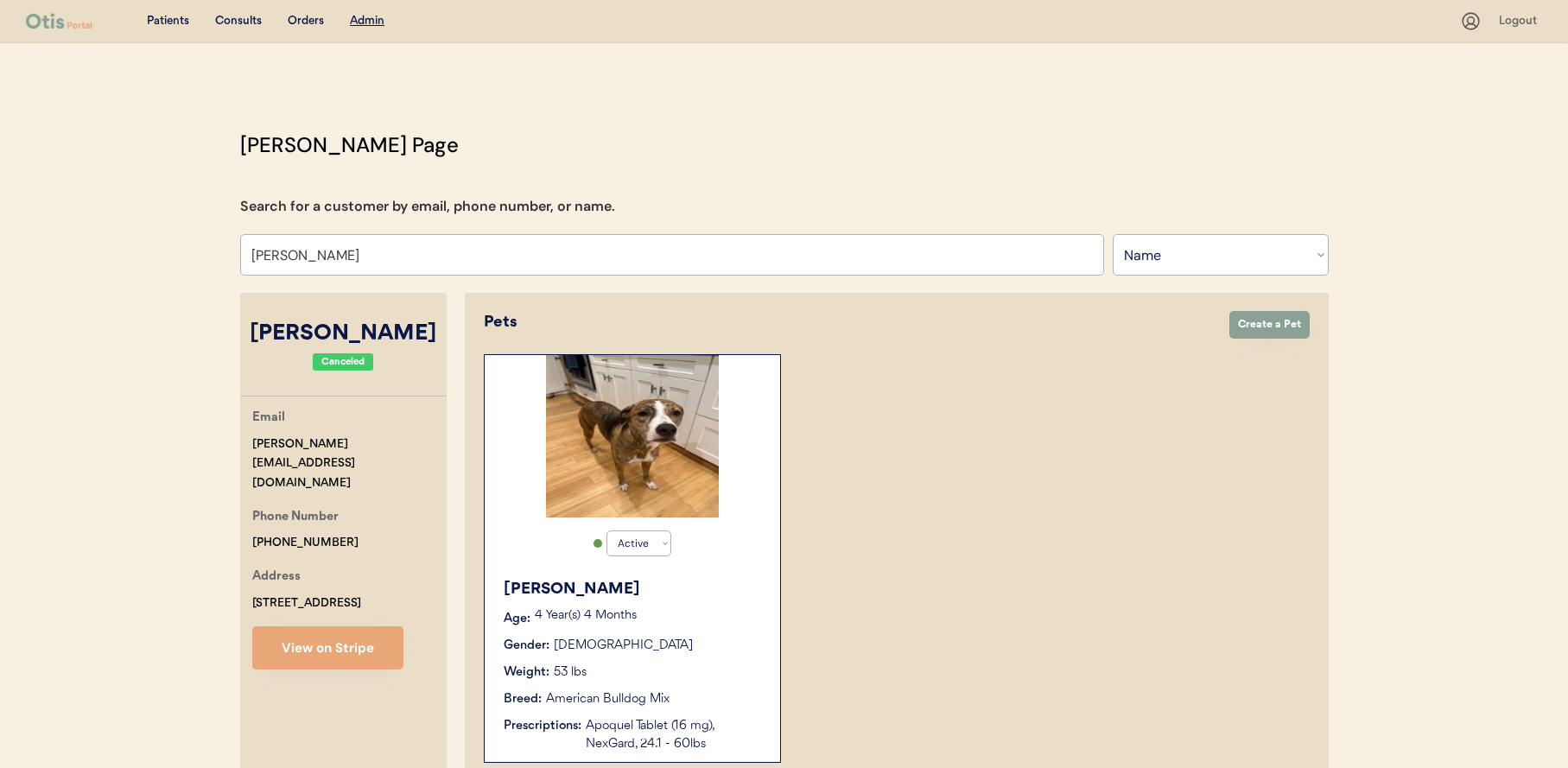
select select ""Name""
select select "true"
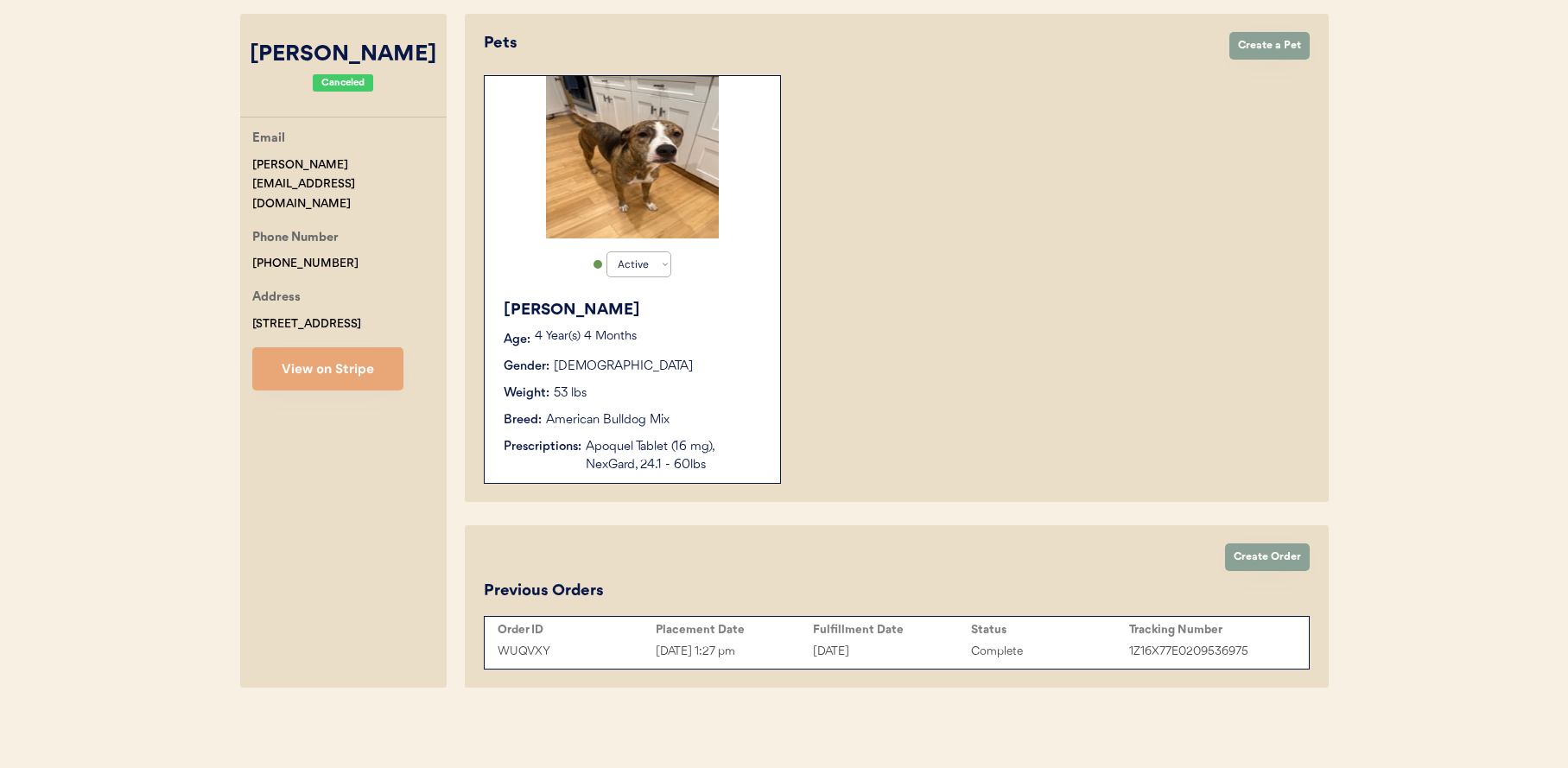
click at [852, 654] on div "August 19, 2025" at bounding box center [891, 652] width 158 height 20
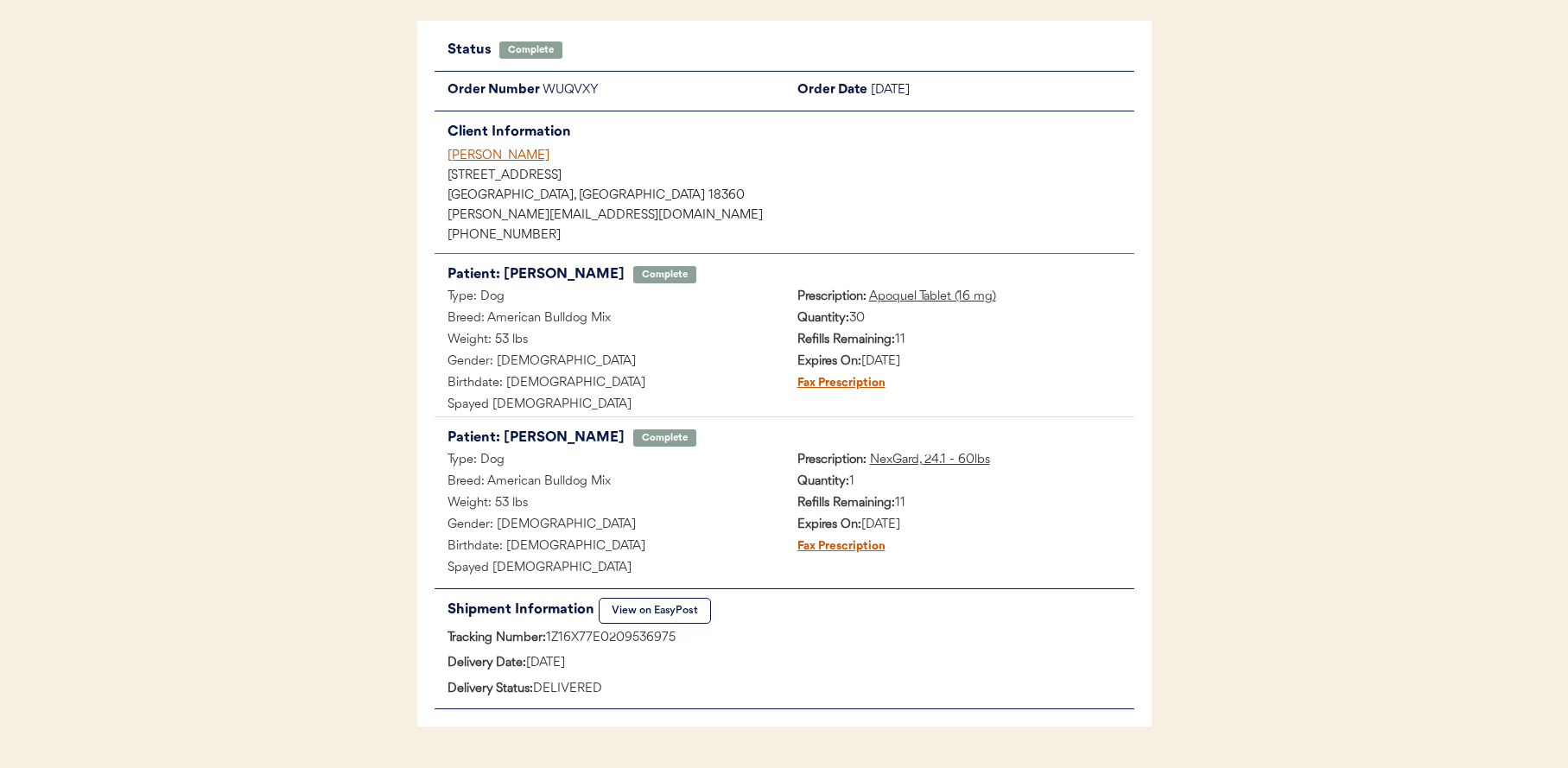
scroll to position [122, 0]
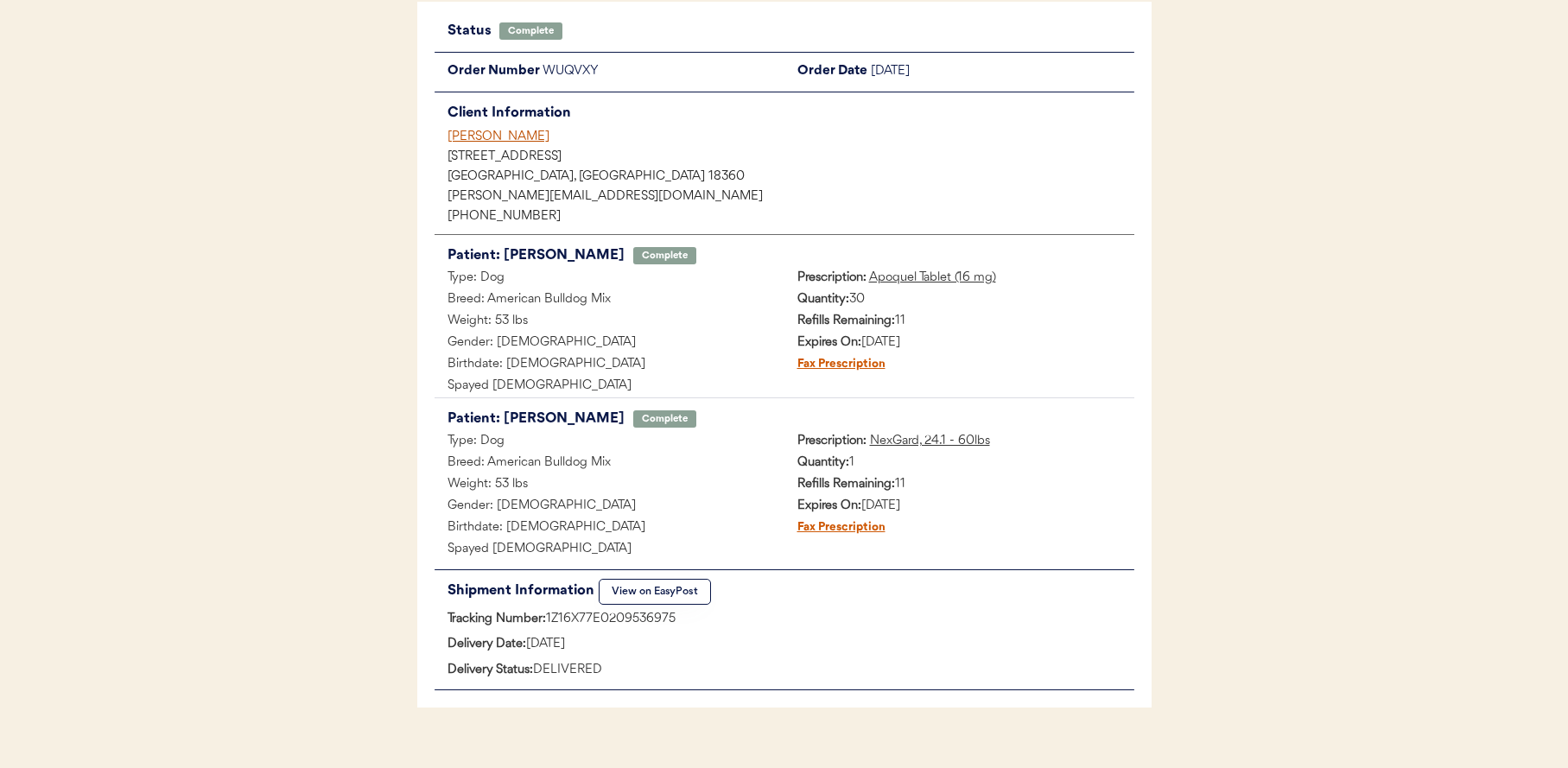
drag, startPoint x: 798, startPoint y: 321, endPoint x: 951, endPoint y: 322, distance: 153.0
click at [951, 322] on div "Refills Remaining: 11" at bounding box center [958, 322] width 349 height 21
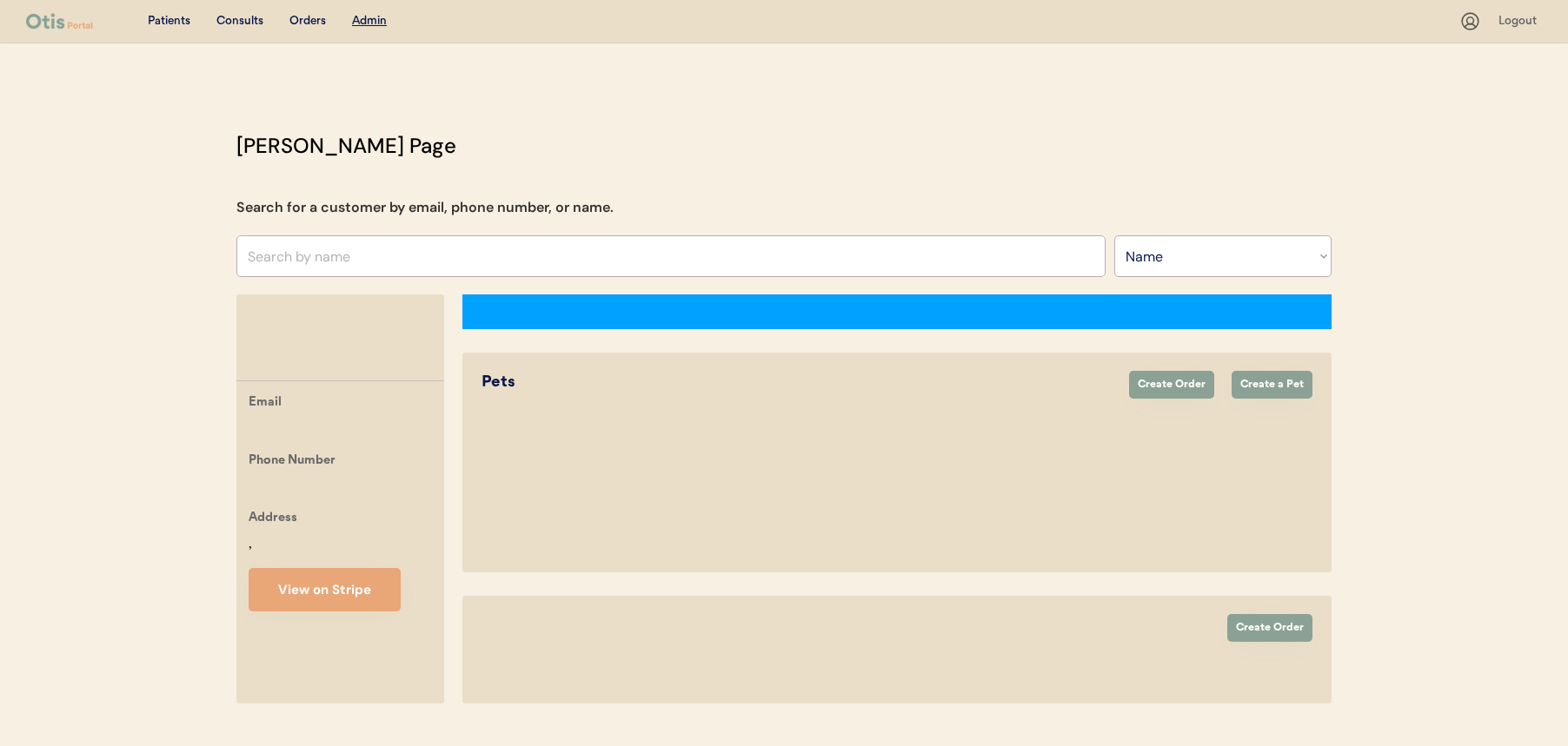
select select ""Name""
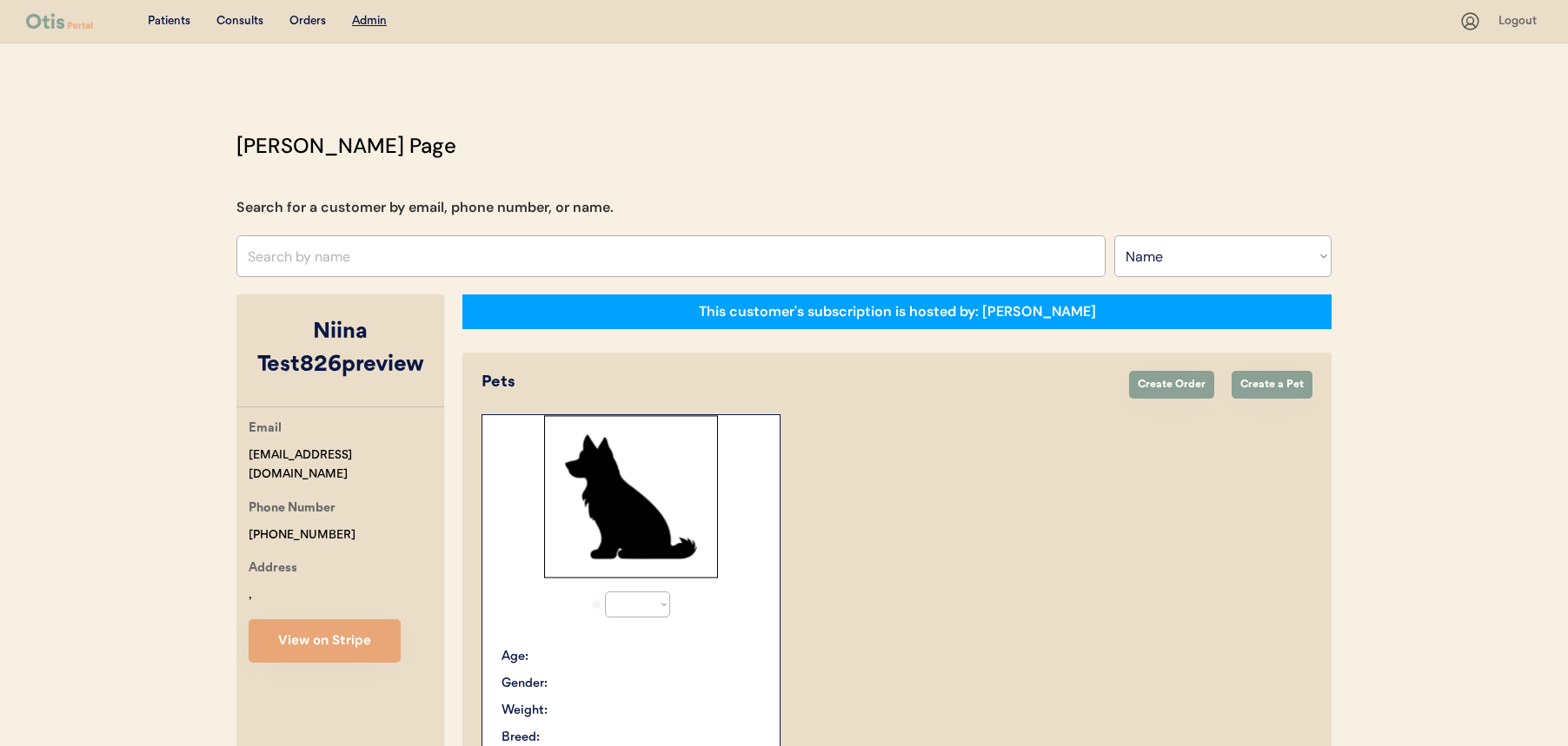
select select "true"
drag, startPoint x: 1032, startPoint y: 314, endPoint x: 1101, endPoint y: 316, distance: 69.0
click at [1101, 316] on div "This customer's subscription is hosted by: [PERSON_NAME]" at bounding box center [897, 312] width 869 height 35
drag, startPoint x: 1028, startPoint y: 313, endPoint x: 1075, endPoint y: 313, distance: 47.0
click at [1075, 313] on div "This customer's subscription is hosted by: [PERSON_NAME]" at bounding box center [897, 312] width 869 height 35
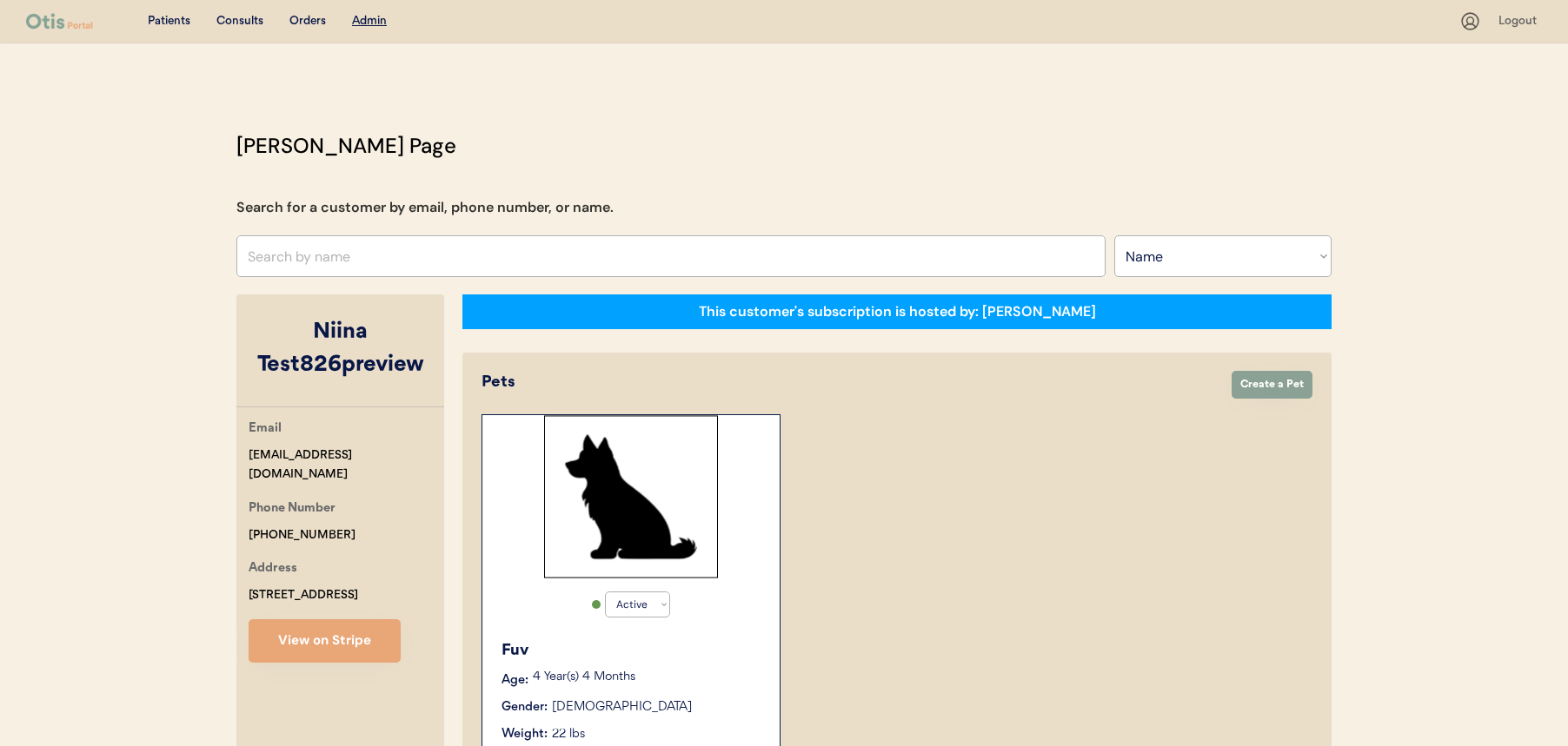
click at [1022, 425] on div "Active Active Inactive Fuv Age: [DEMOGRAPHIC_DATA] Year(s) 4 Months Gender: [DE…" at bounding box center [896, 611] width 831 height 392
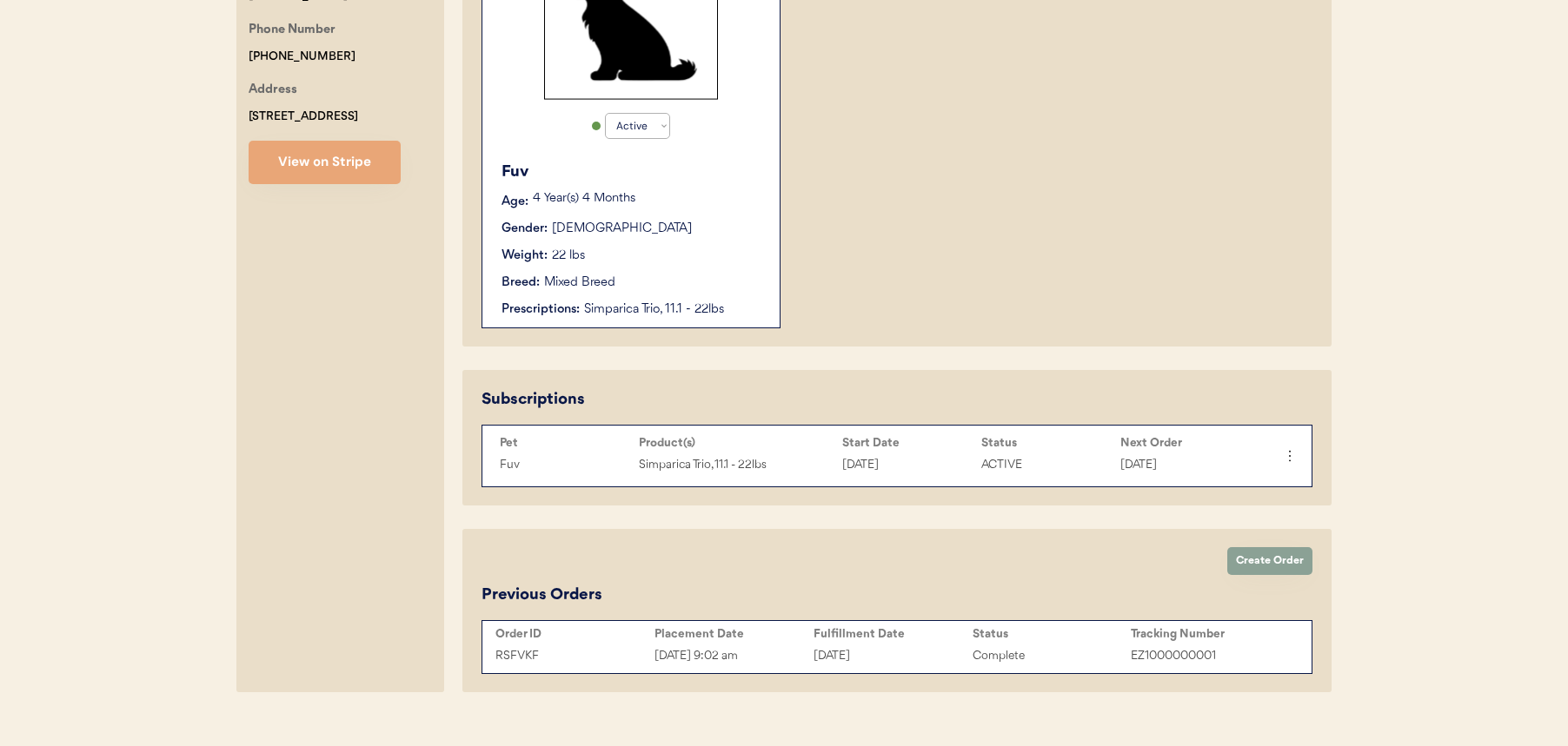
scroll to position [505, 0]
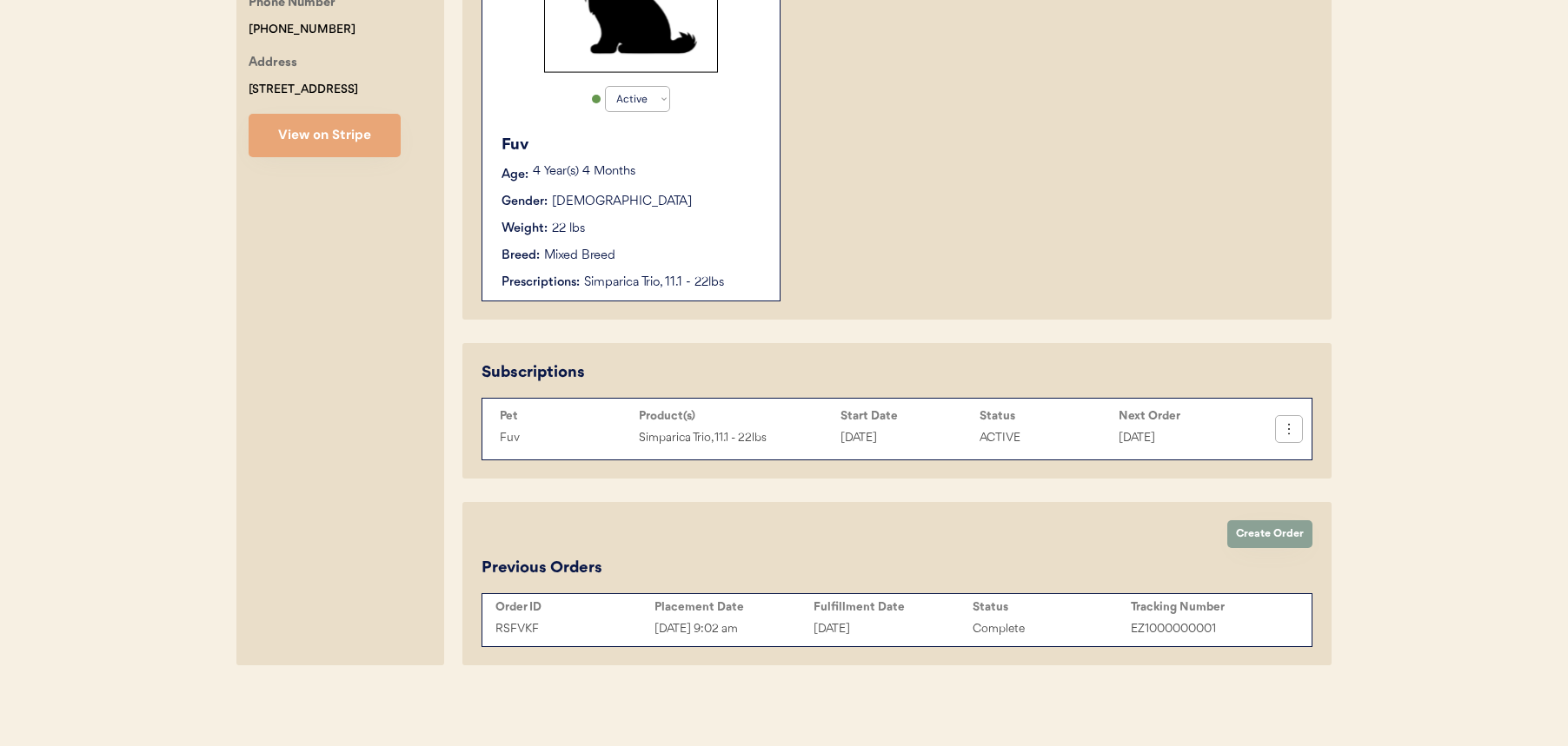
click at [1290, 432] on icon at bounding box center [1288, 429] width 18 height 18
click at [1245, 480] on div "Change Order Date" at bounding box center [1224, 478] width 124 height 26
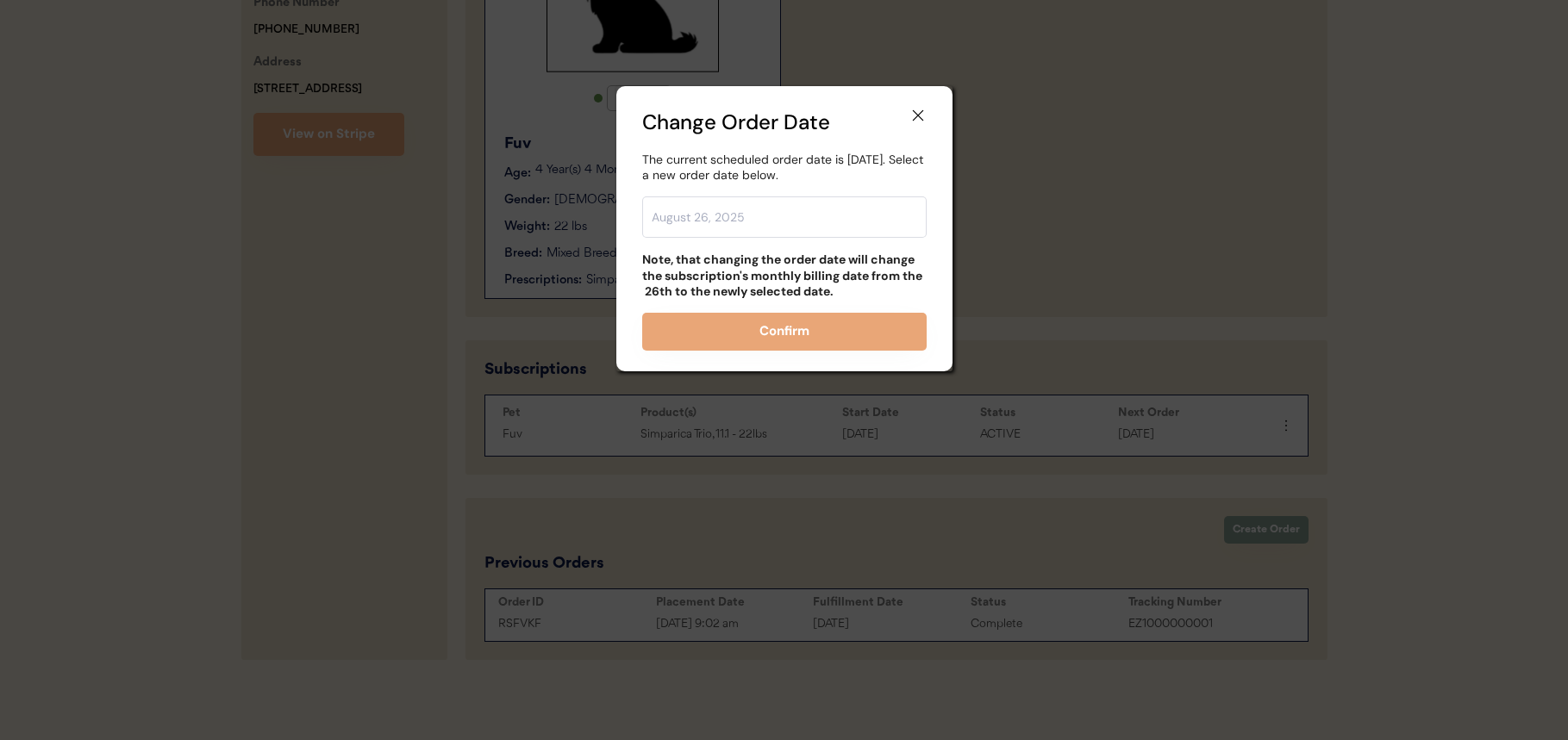
click at [919, 126] on div "Change Order Date" at bounding box center [784, 123] width 284 height 31
click at [920, 118] on use at bounding box center [918, 116] width 17 height 17
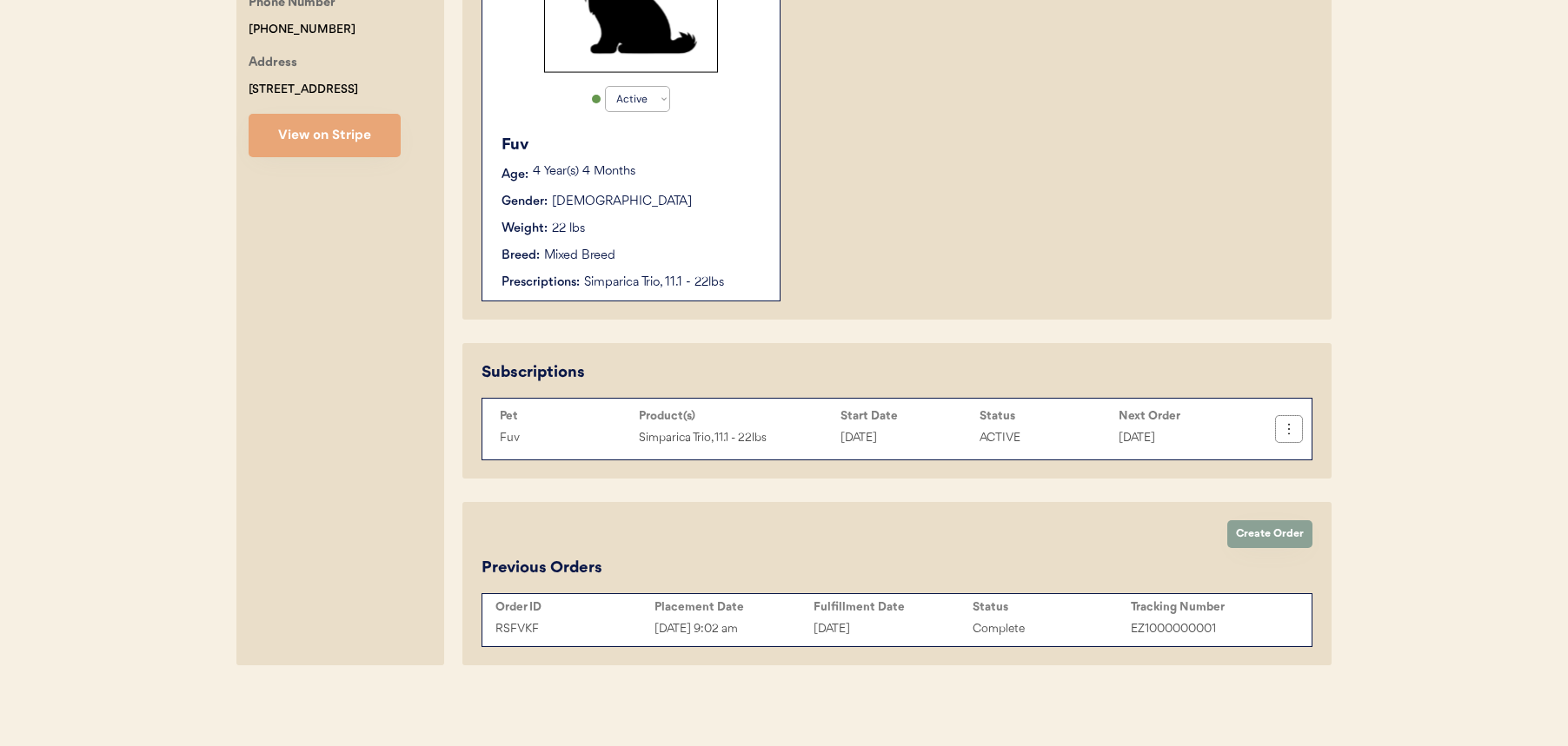
click at [1295, 432] on icon at bounding box center [1288, 429] width 18 height 18
click at [1214, 512] on div "Cancel Subscription" at bounding box center [1224, 507] width 124 height 26
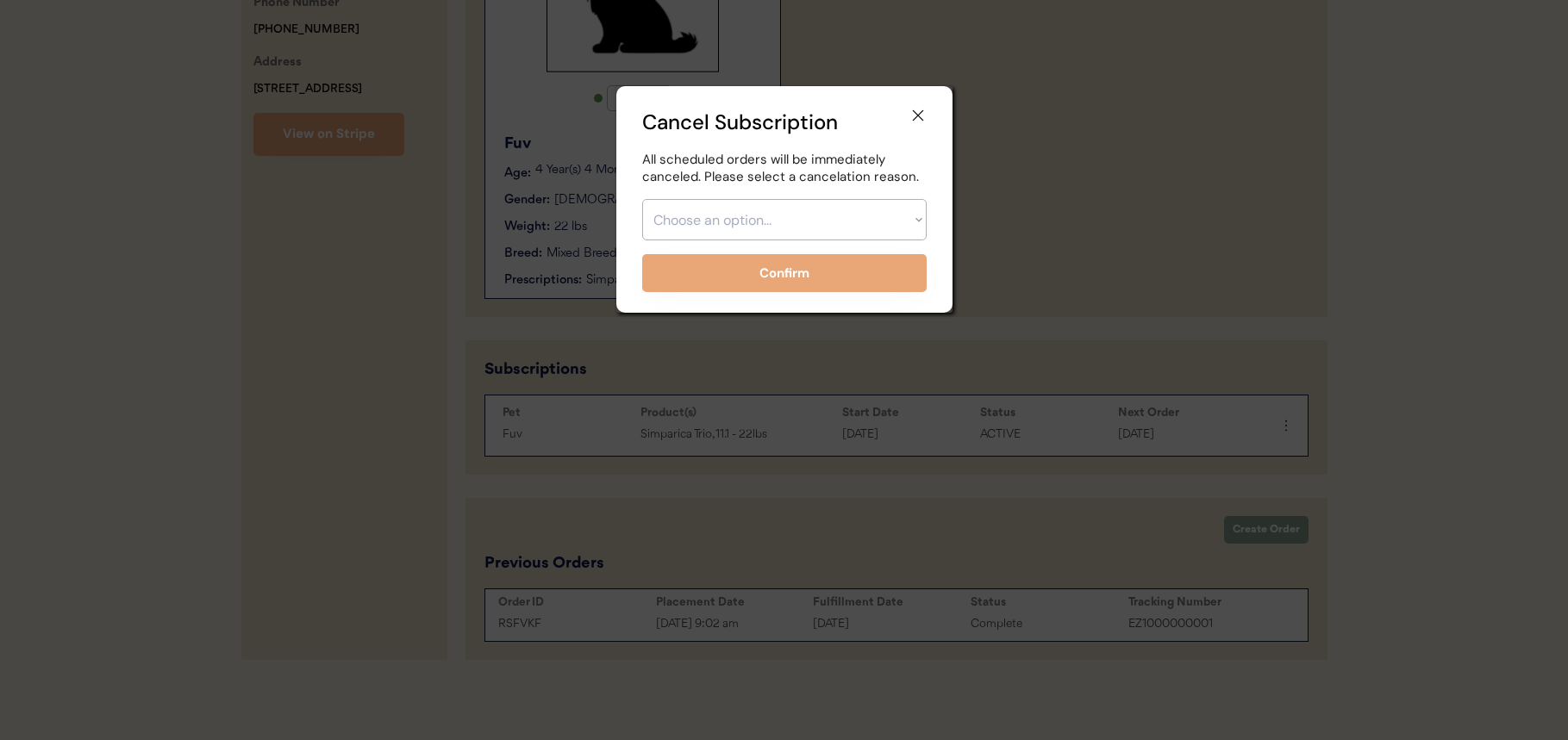
click at [1094, 243] on div at bounding box center [784, 370] width 1568 height 740
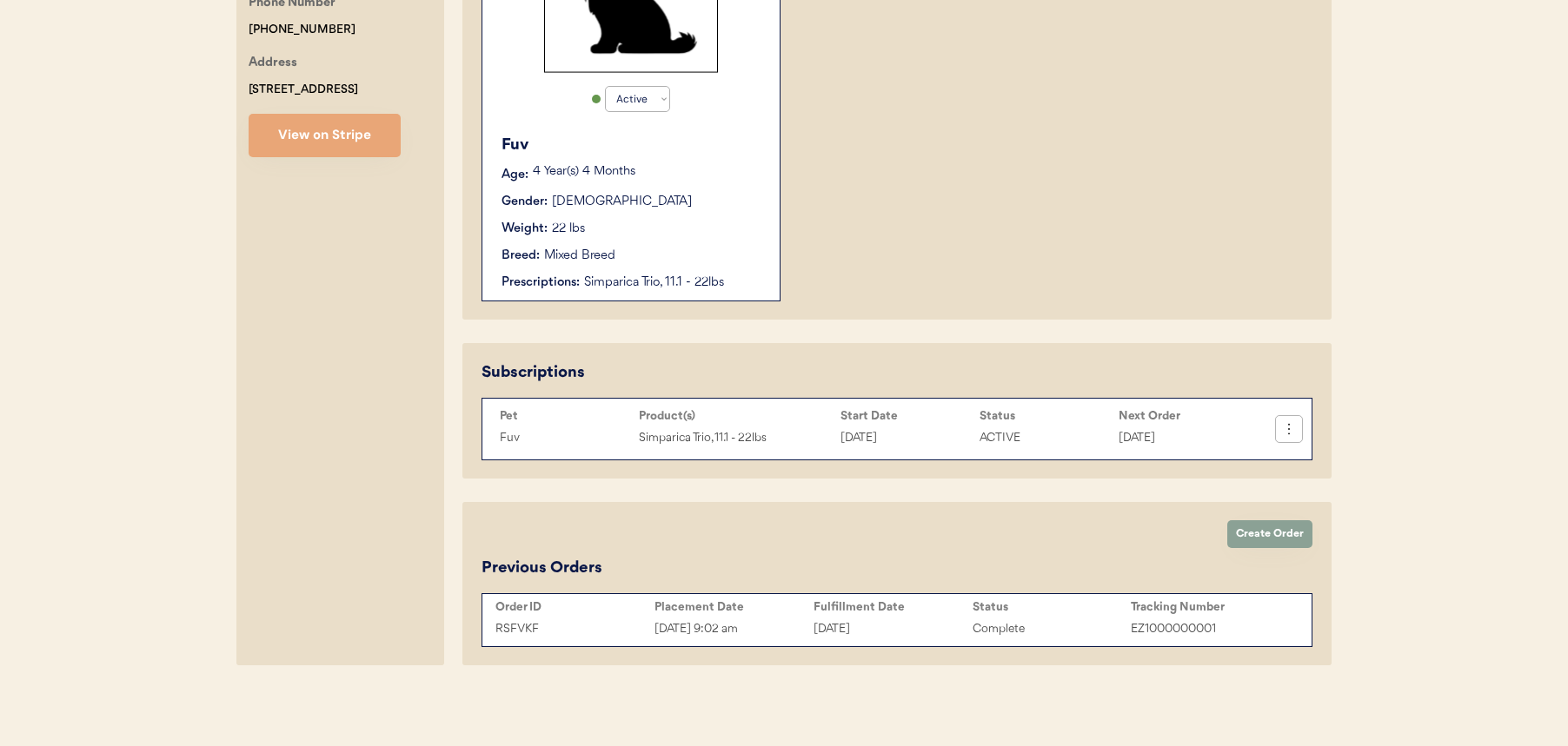
click at [1285, 432] on icon at bounding box center [1288, 429] width 18 height 18
click at [1377, 477] on div "Patients Consults Orders Admin Logout [PERSON_NAME] Admin Page Search for a cus…" at bounding box center [784, 121] width 1568 height 1252
